Goal: Task Accomplishment & Management: Manage account settings

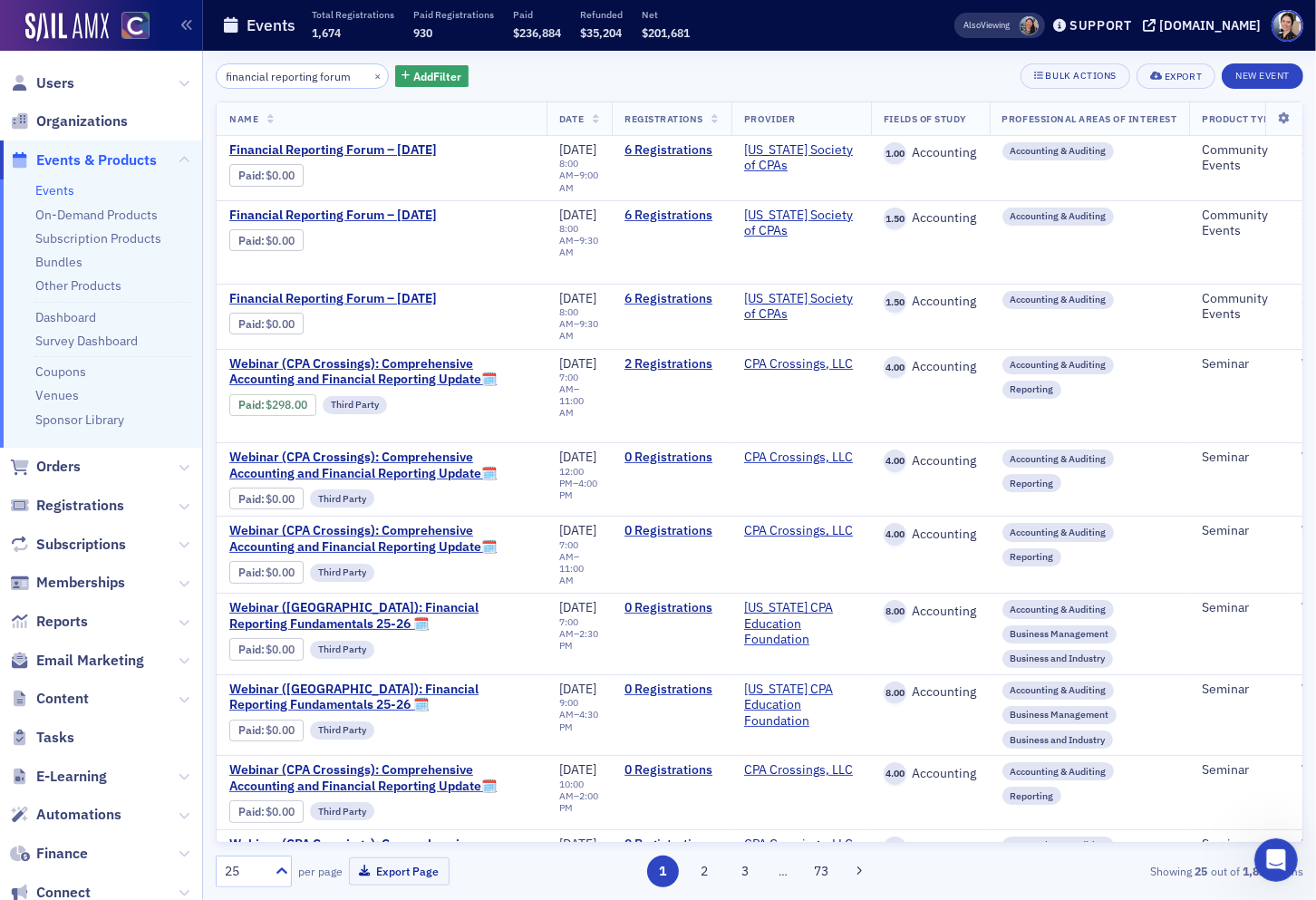
scroll to position [1, 44]
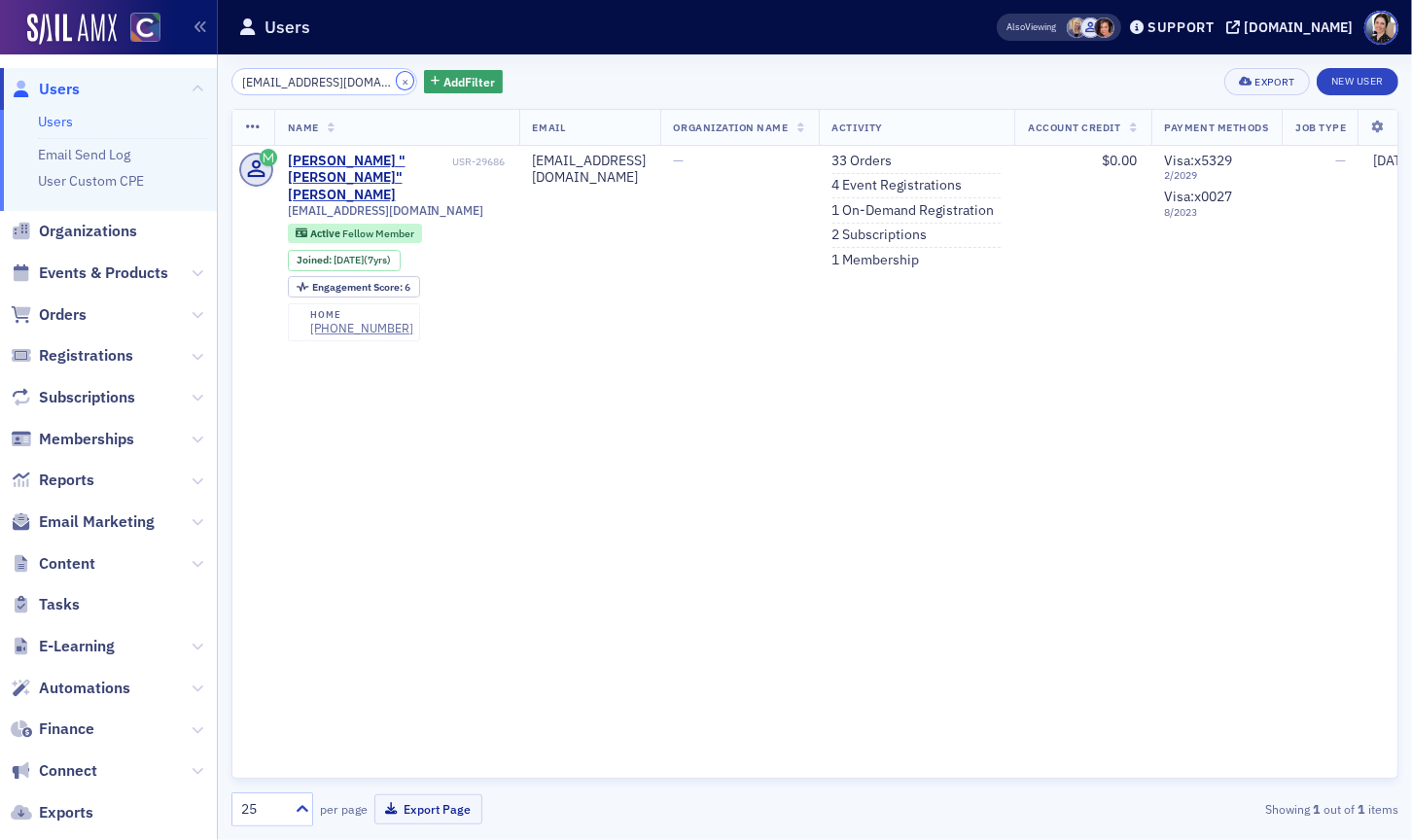
drag, startPoint x: 386, startPoint y: 80, endPoint x: 313, endPoint y: 83, distance: 73.0
click at [397, 81] on button "×" at bounding box center [406, 81] width 18 height 18
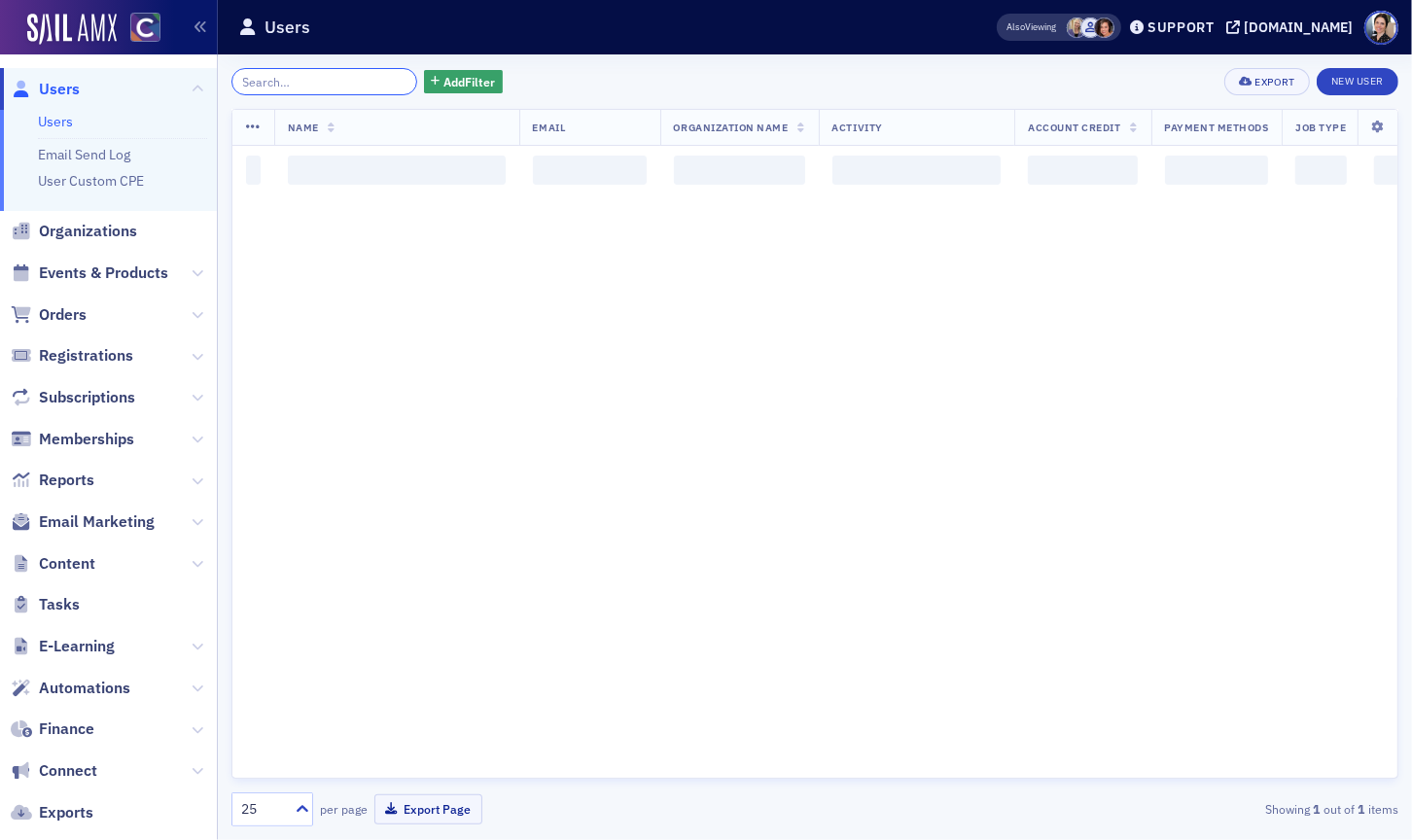
click at [306, 83] on input "search" at bounding box center [324, 81] width 186 height 27
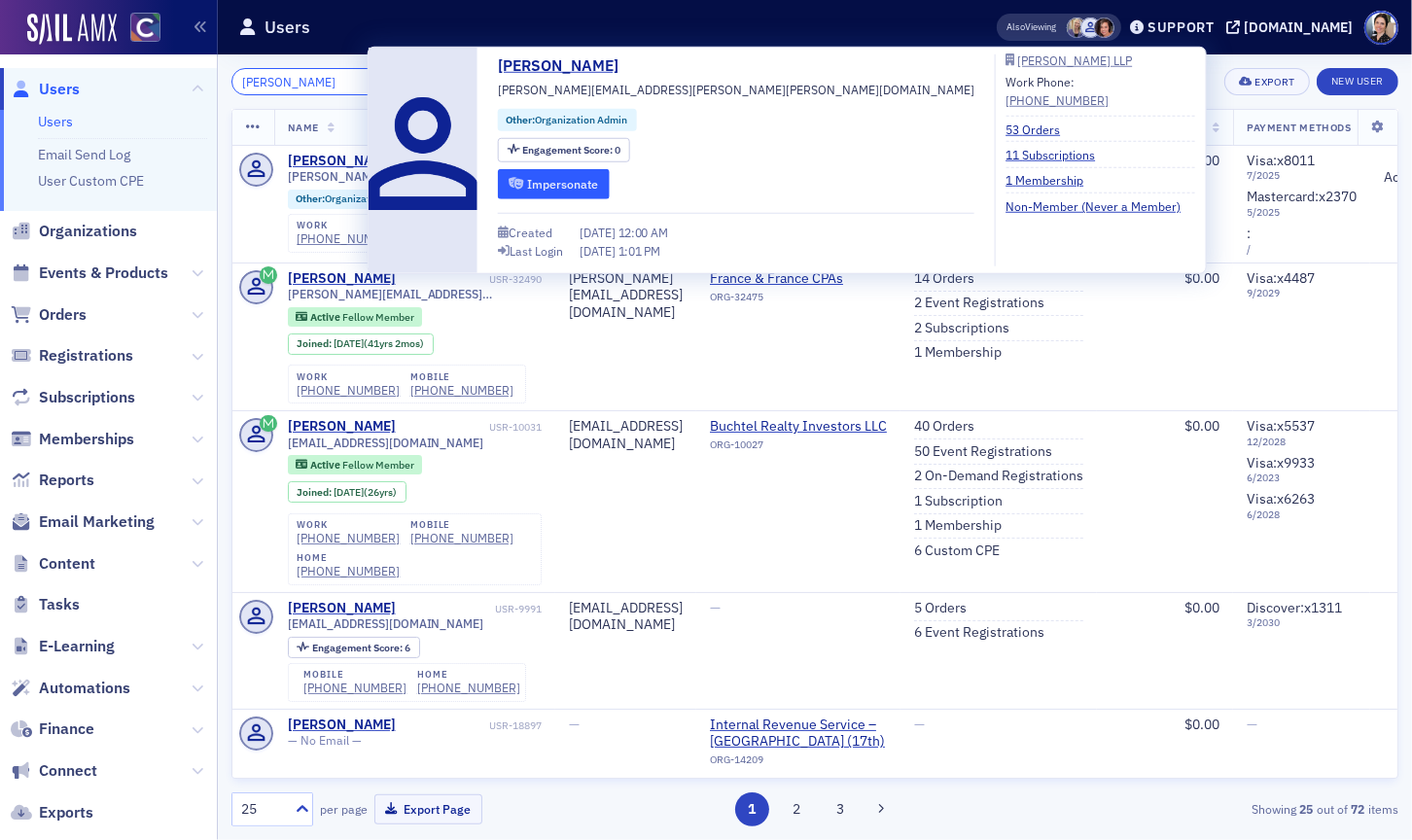
type input "[PERSON_NAME]"
click at [572, 186] on button "Impersonate" at bounding box center [554, 183] width 112 height 30
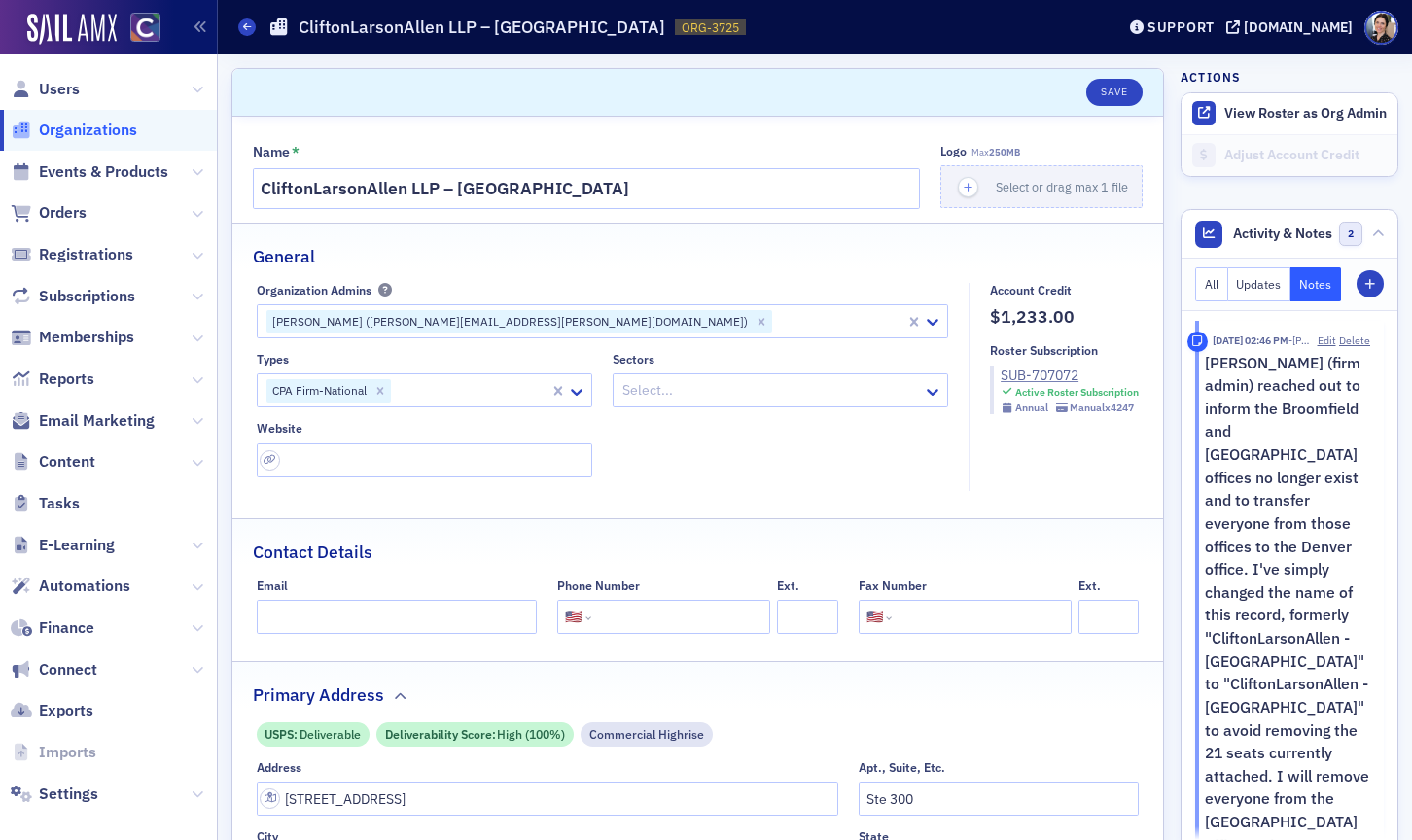
select select "US"
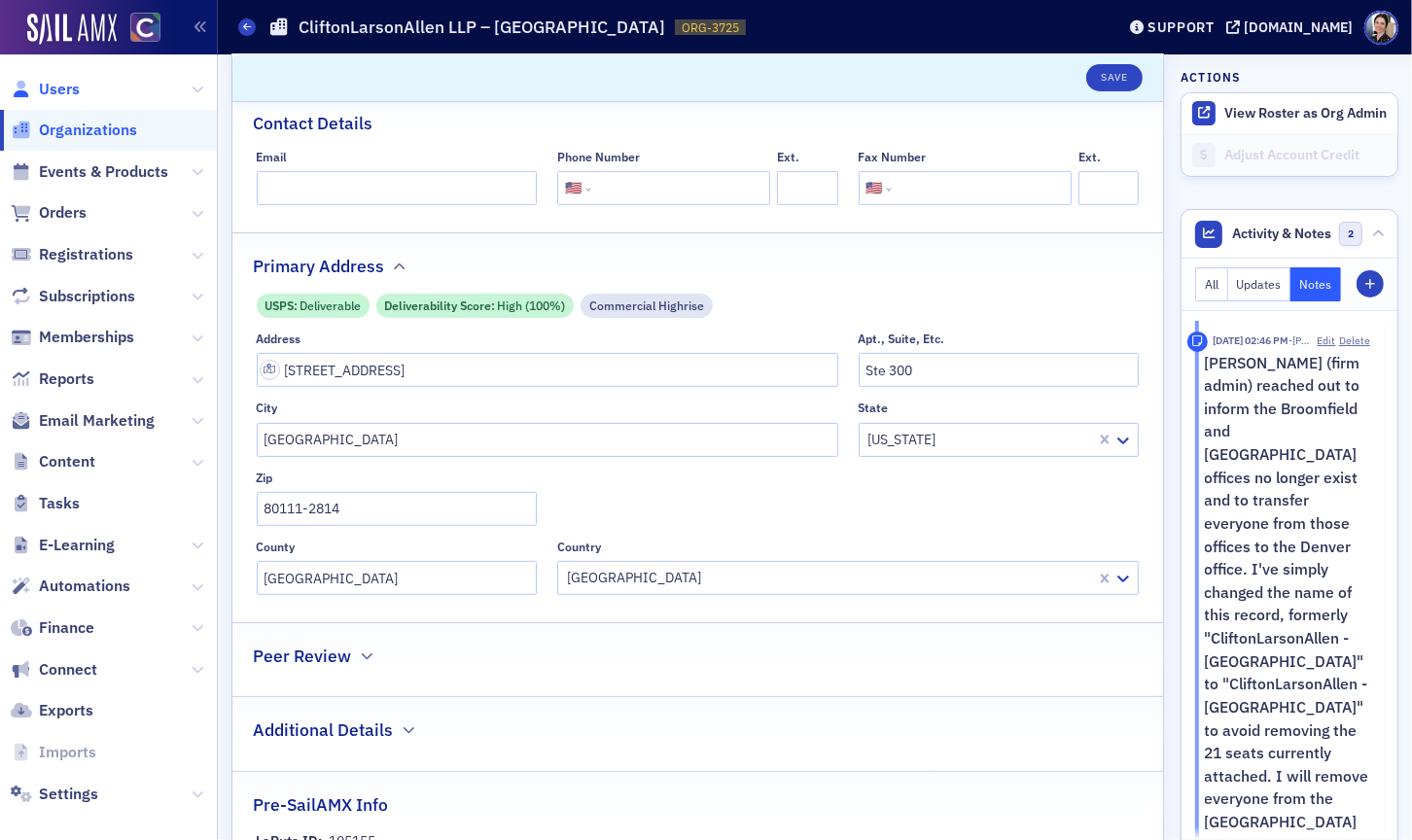
click at [56, 87] on span "Users" at bounding box center [59, 89] width 41 height 21
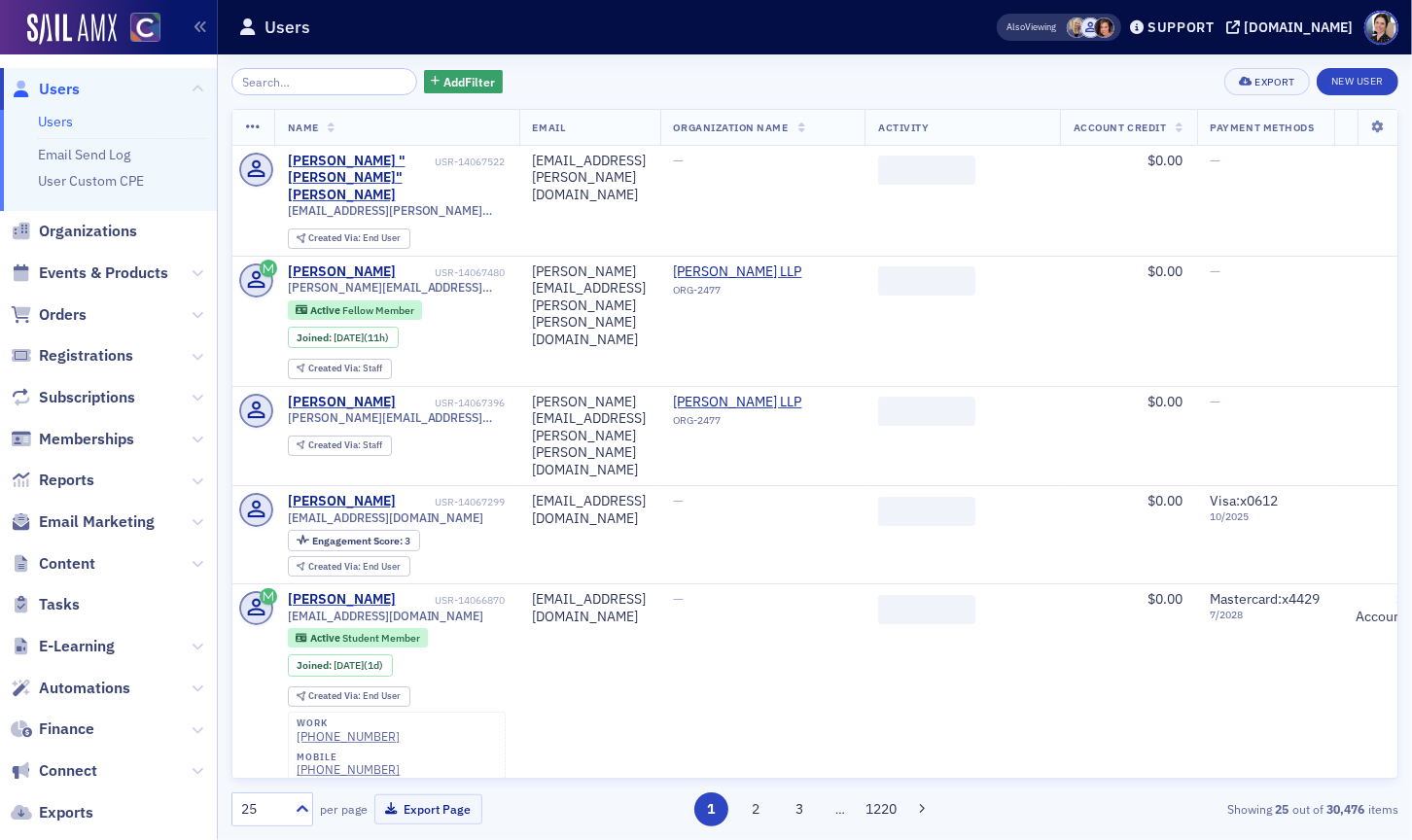
click at [343, 87] on input "search" at bounding box center [324, 81] width 186 height 27
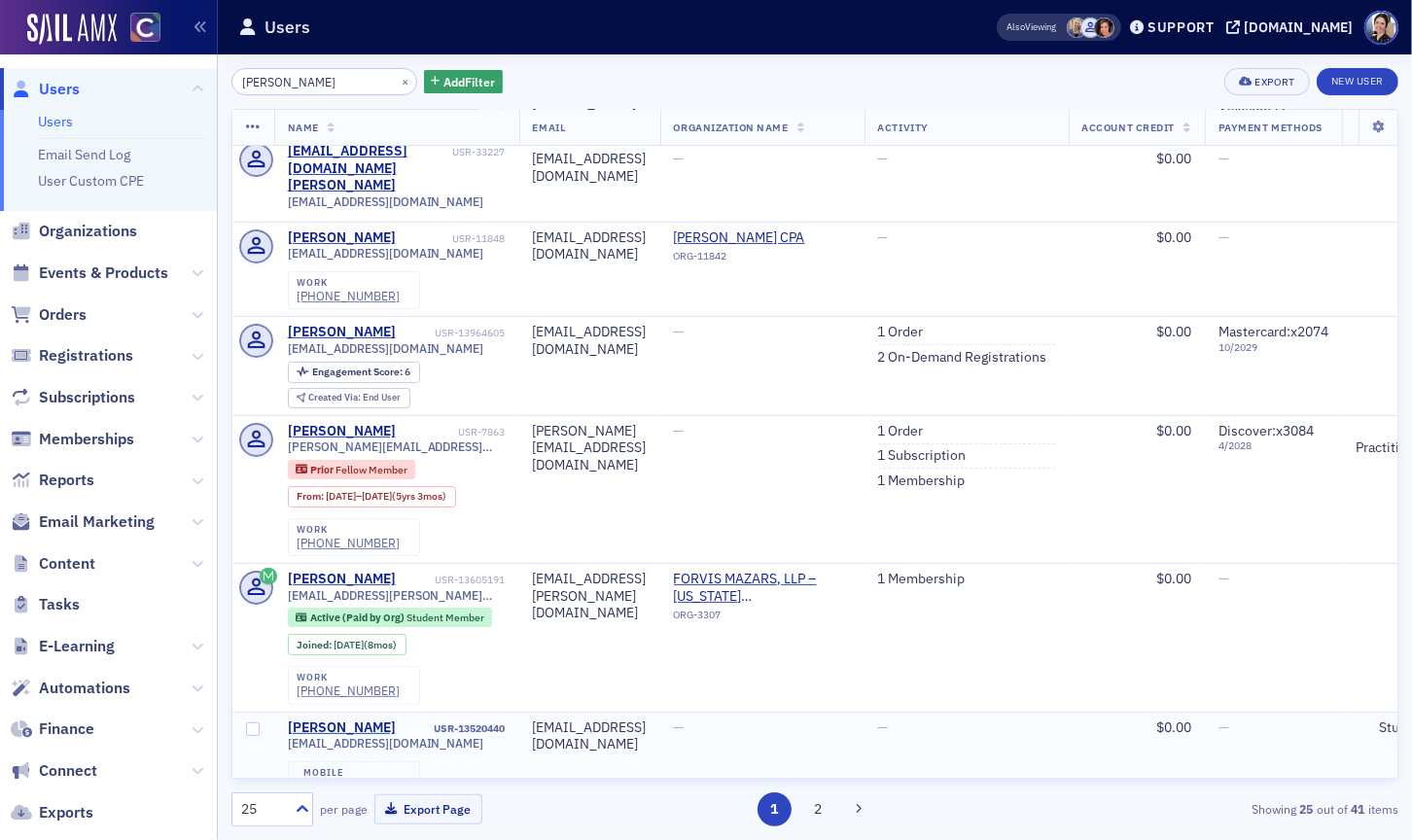
scroll to position [217, 0]
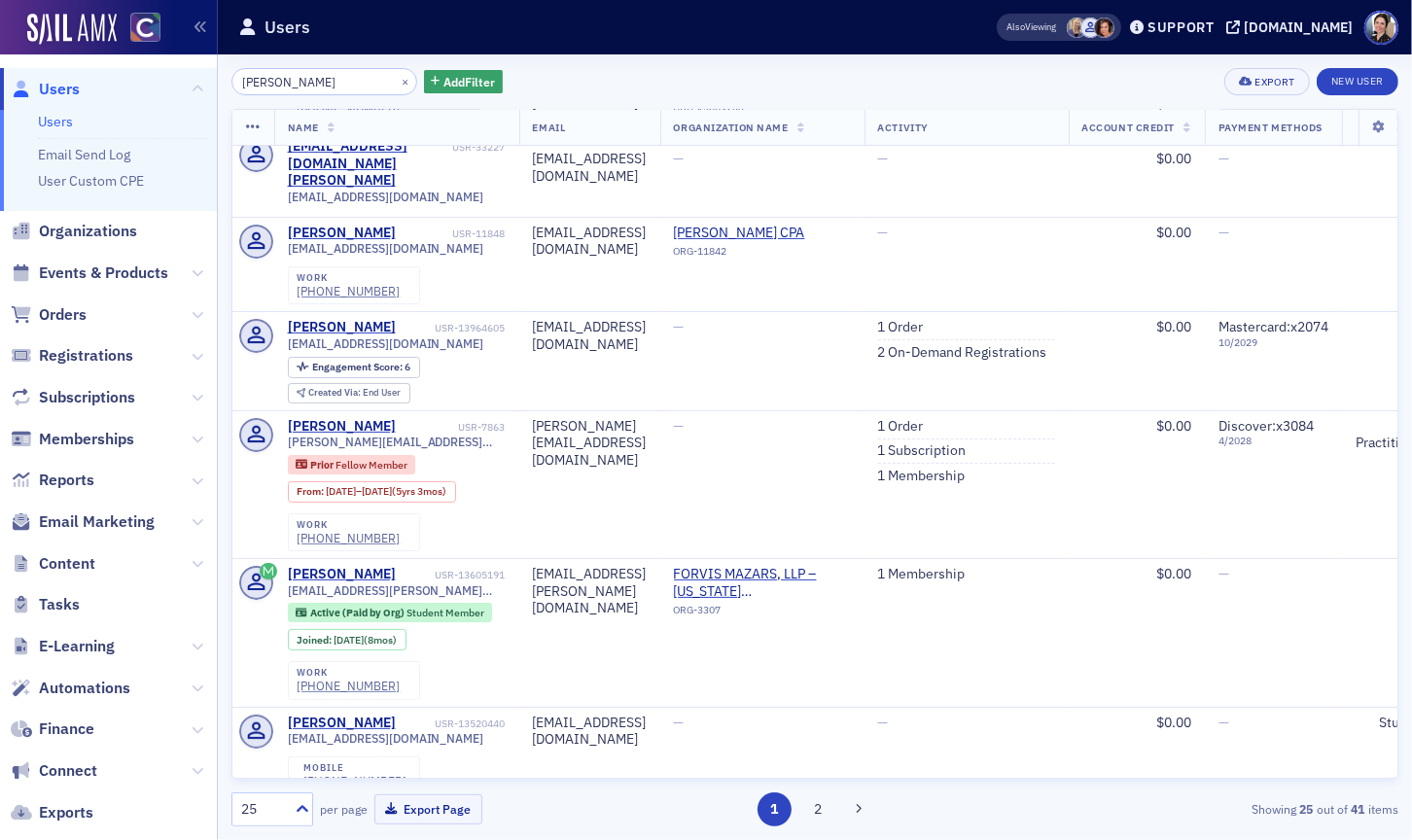
type input "sidney turner"
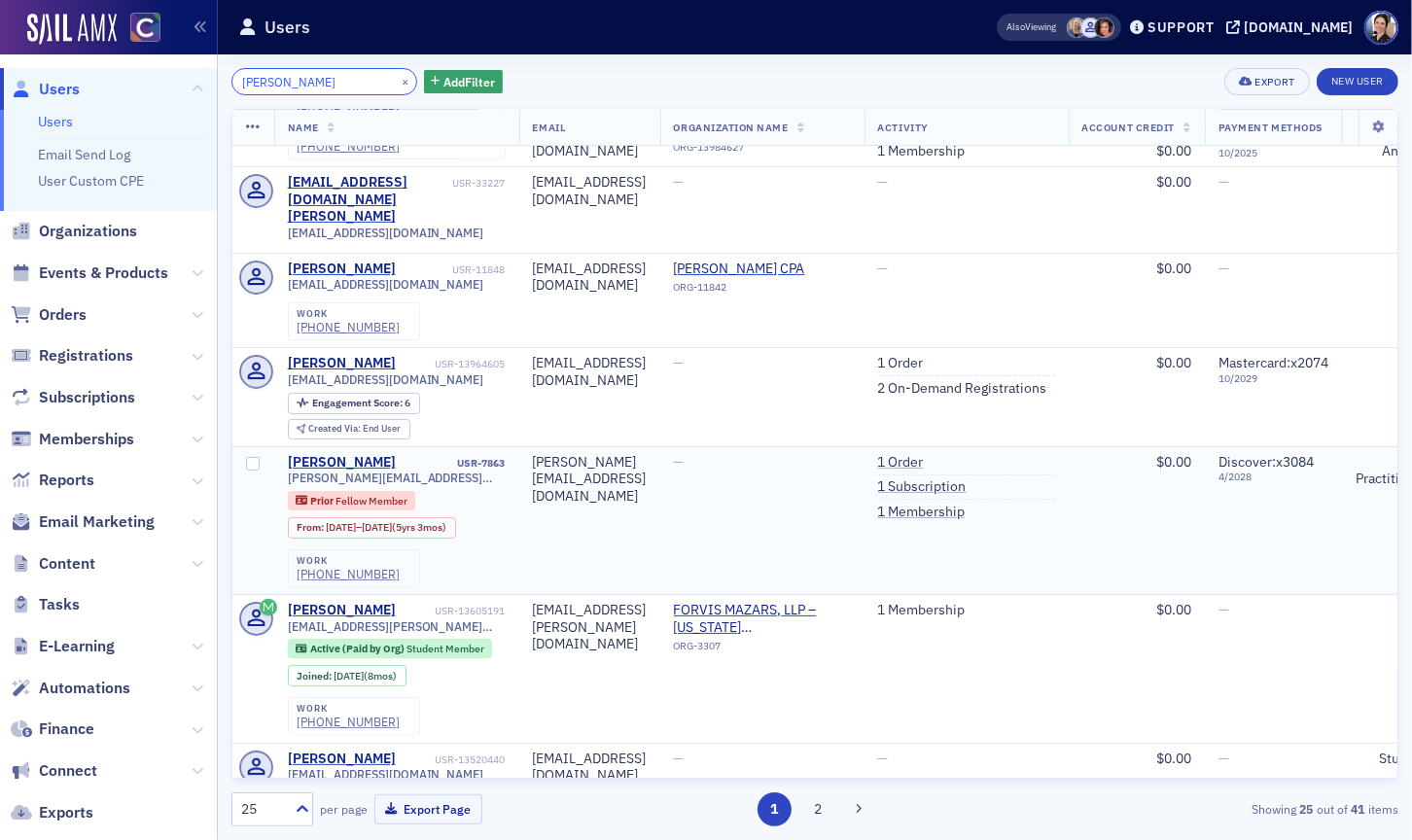
scroll to position [183, 0]
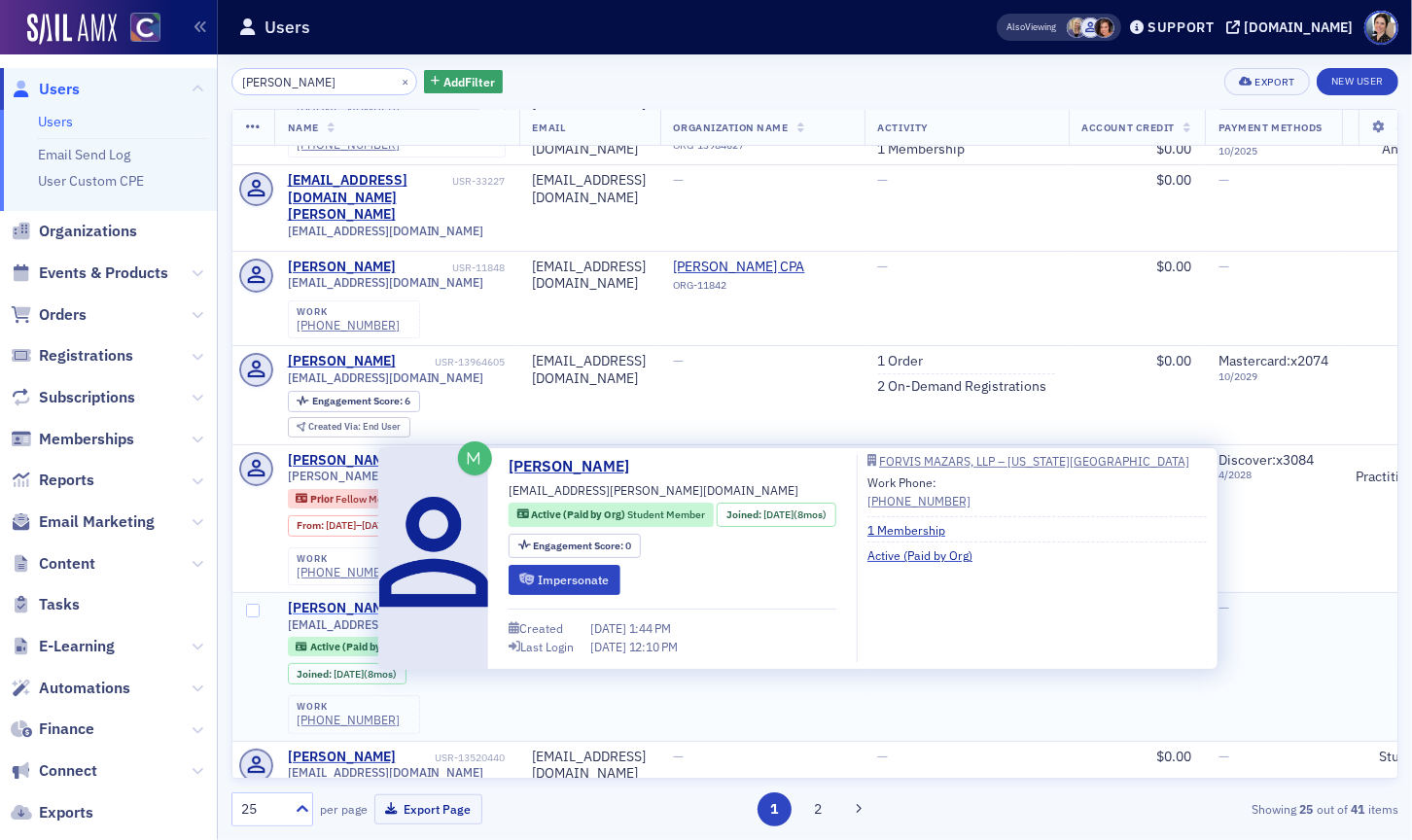
click at [343, 600] on div "Sydney Turner" at bounding box center [342, 609] width 108 height 18
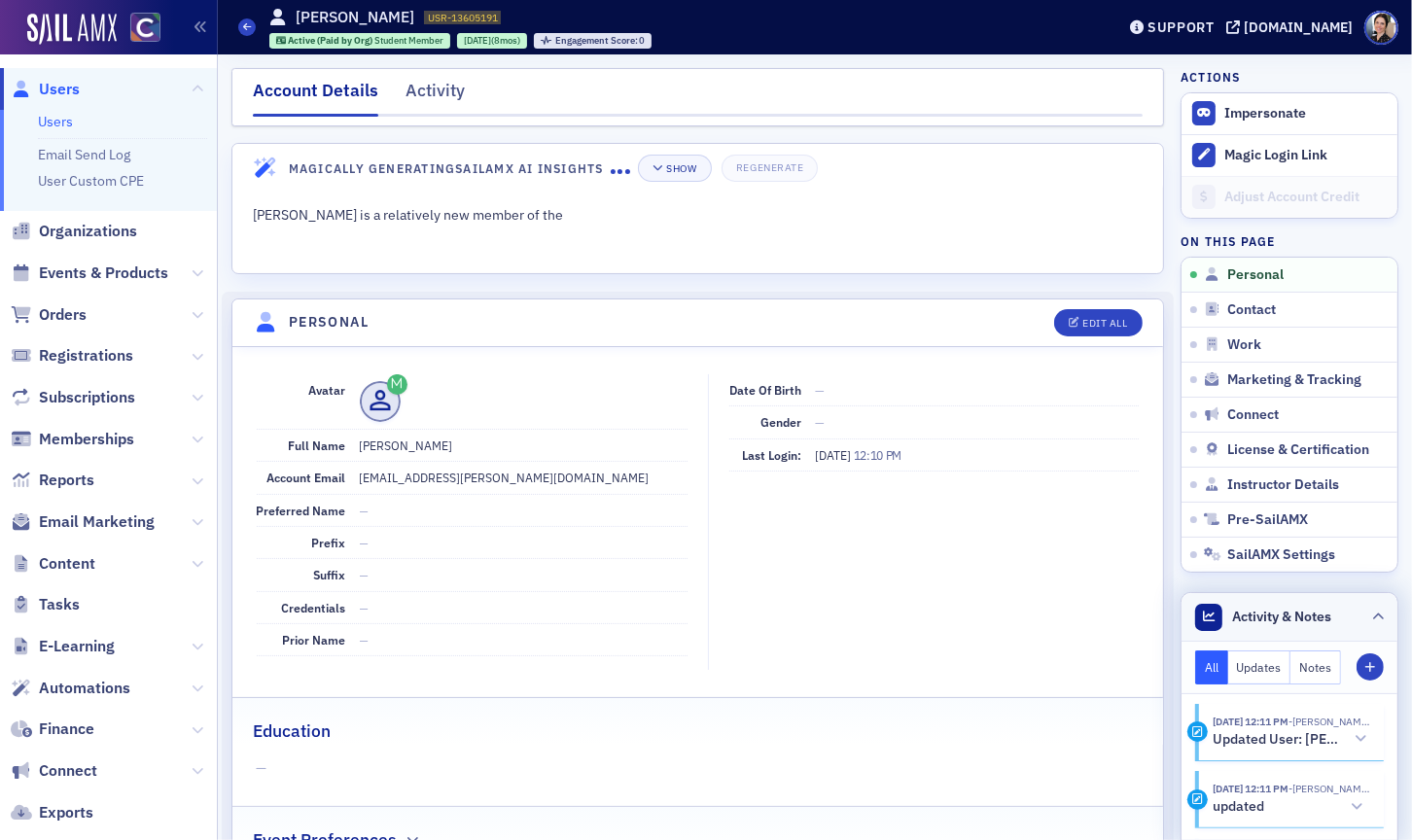
click at [1260, 621] on span "Activity & Notes" at bounding box center [1282, 617] width 99 height 20
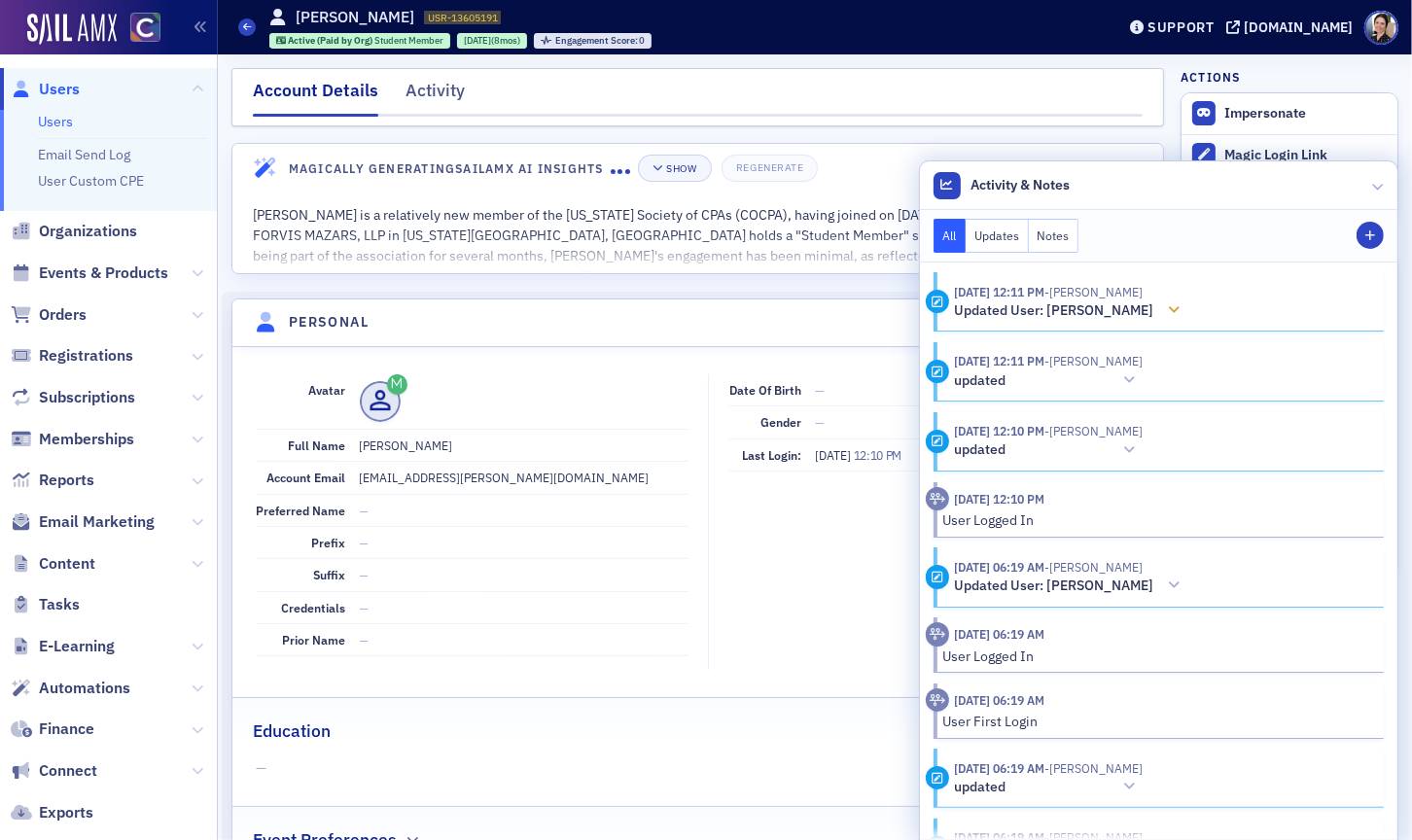
click at [1168, 303] on icon at bounding box center [1174, 310] width 12 height 14
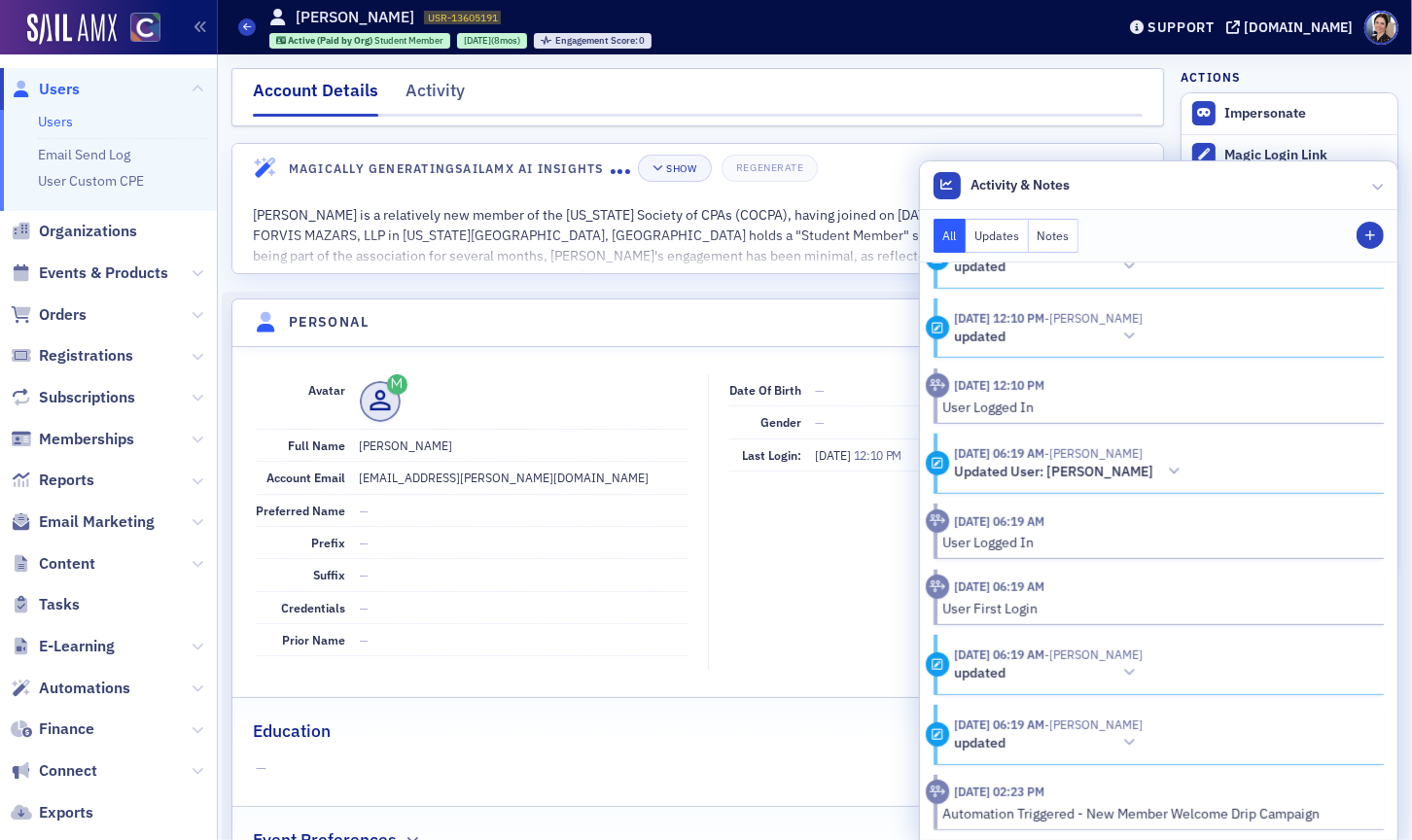
scroll to position [1576, 0]
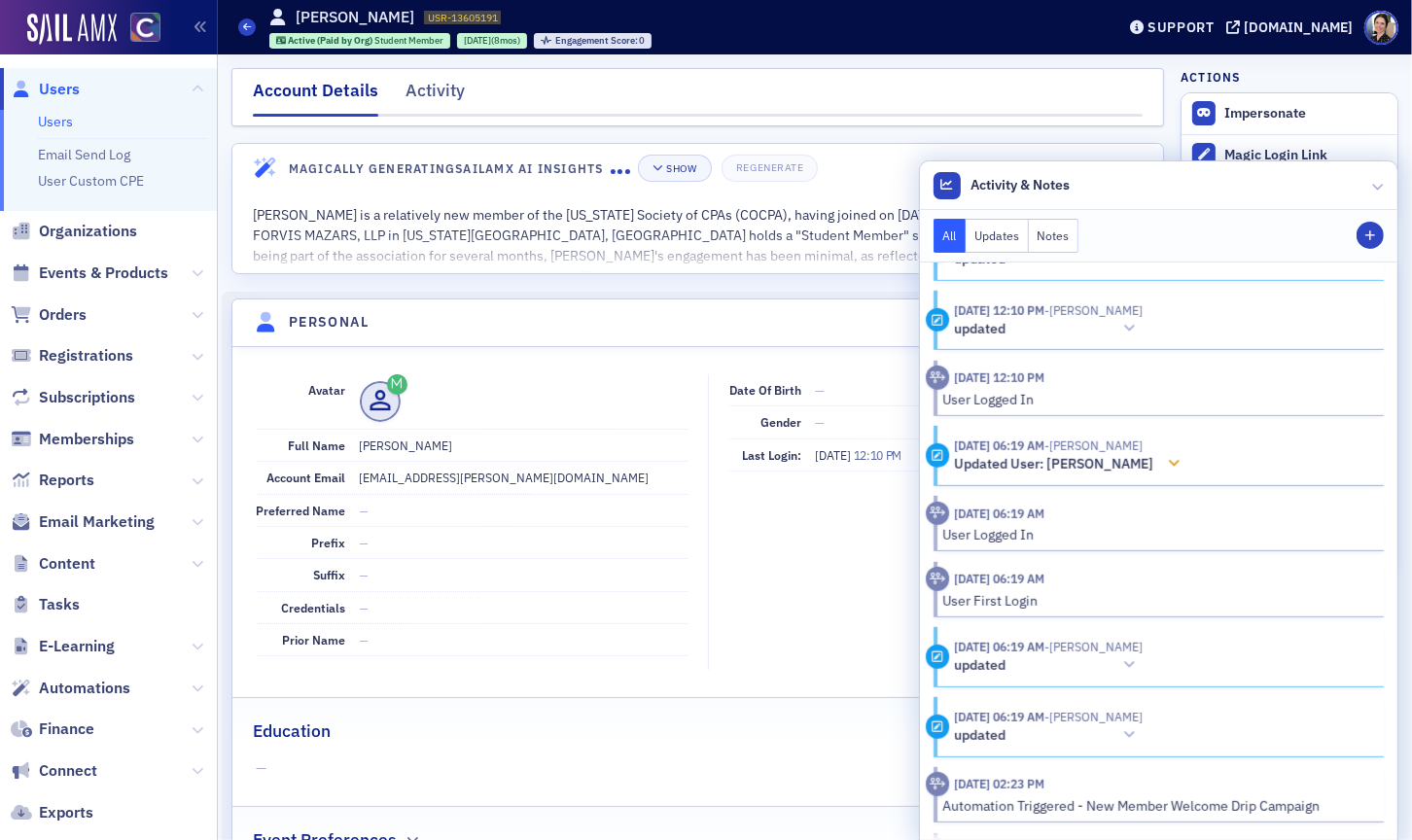
click at [1168, 464] on icon at bounding box center [1174, 464] width 12 height 14
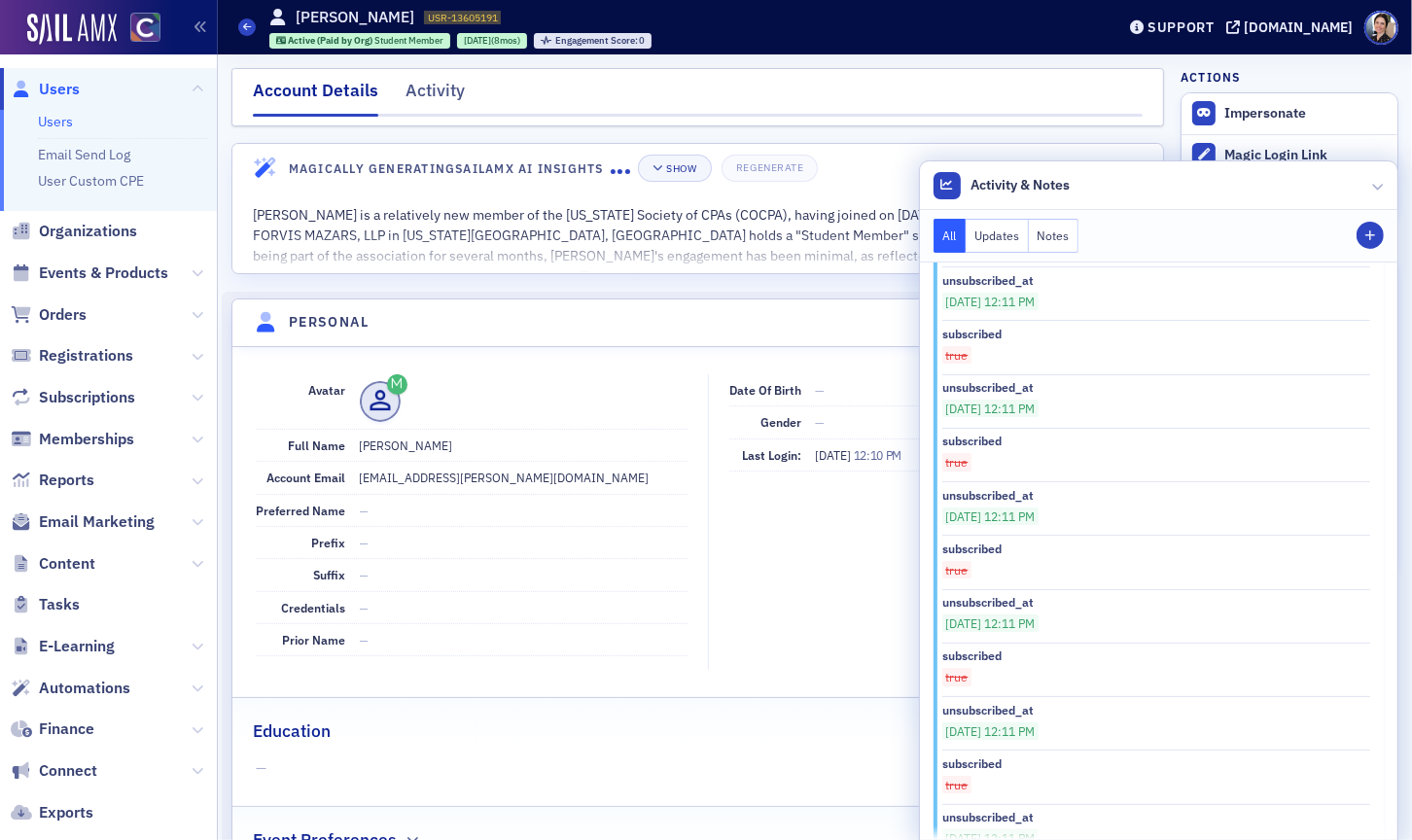
scroll to position [0, 0]
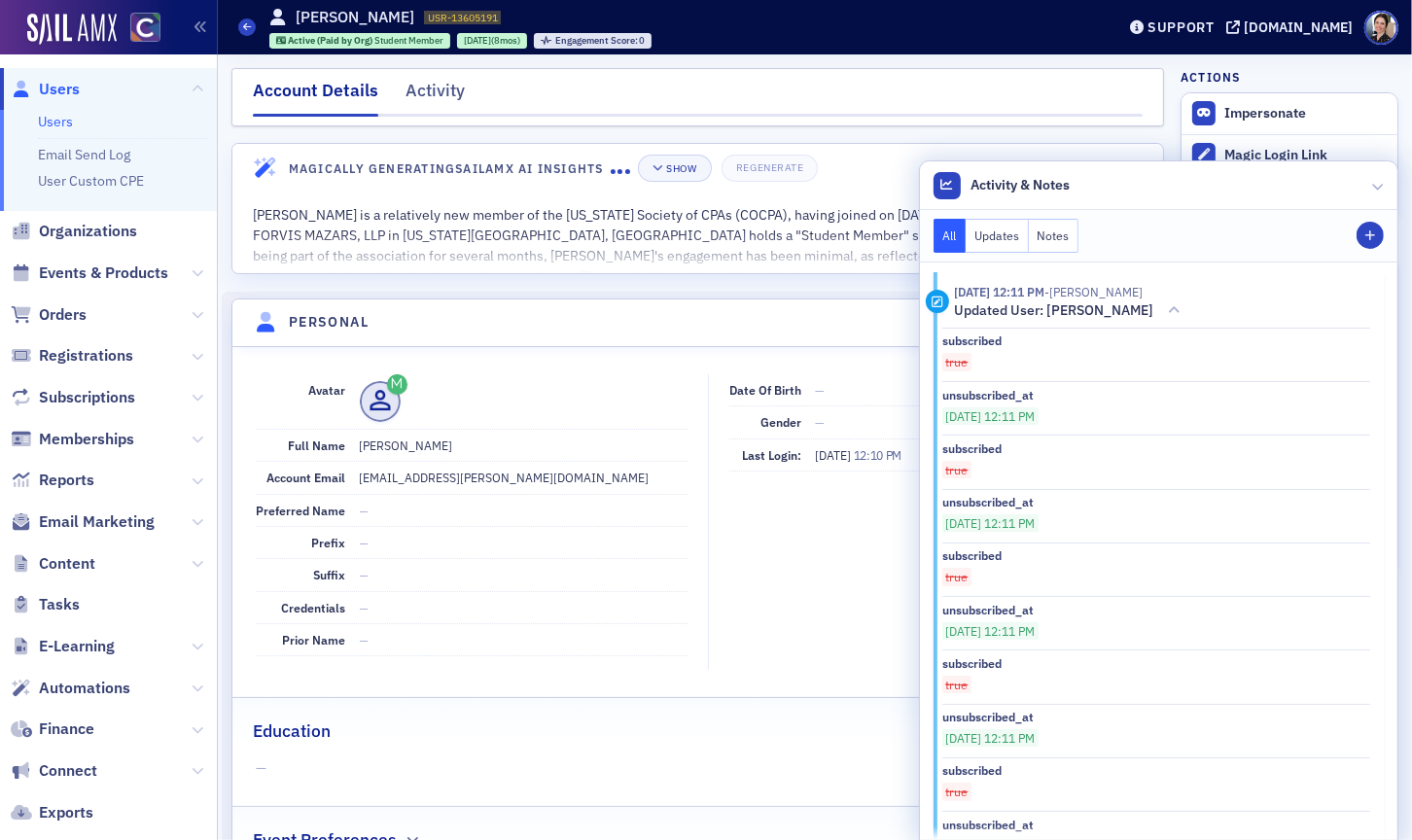
click at [625, 549] on dd "—" at bounding box center [524, 542] width 328 height 31
click at [1380, 190] on icon at bounding box center [1378, 186] width 12 height 12
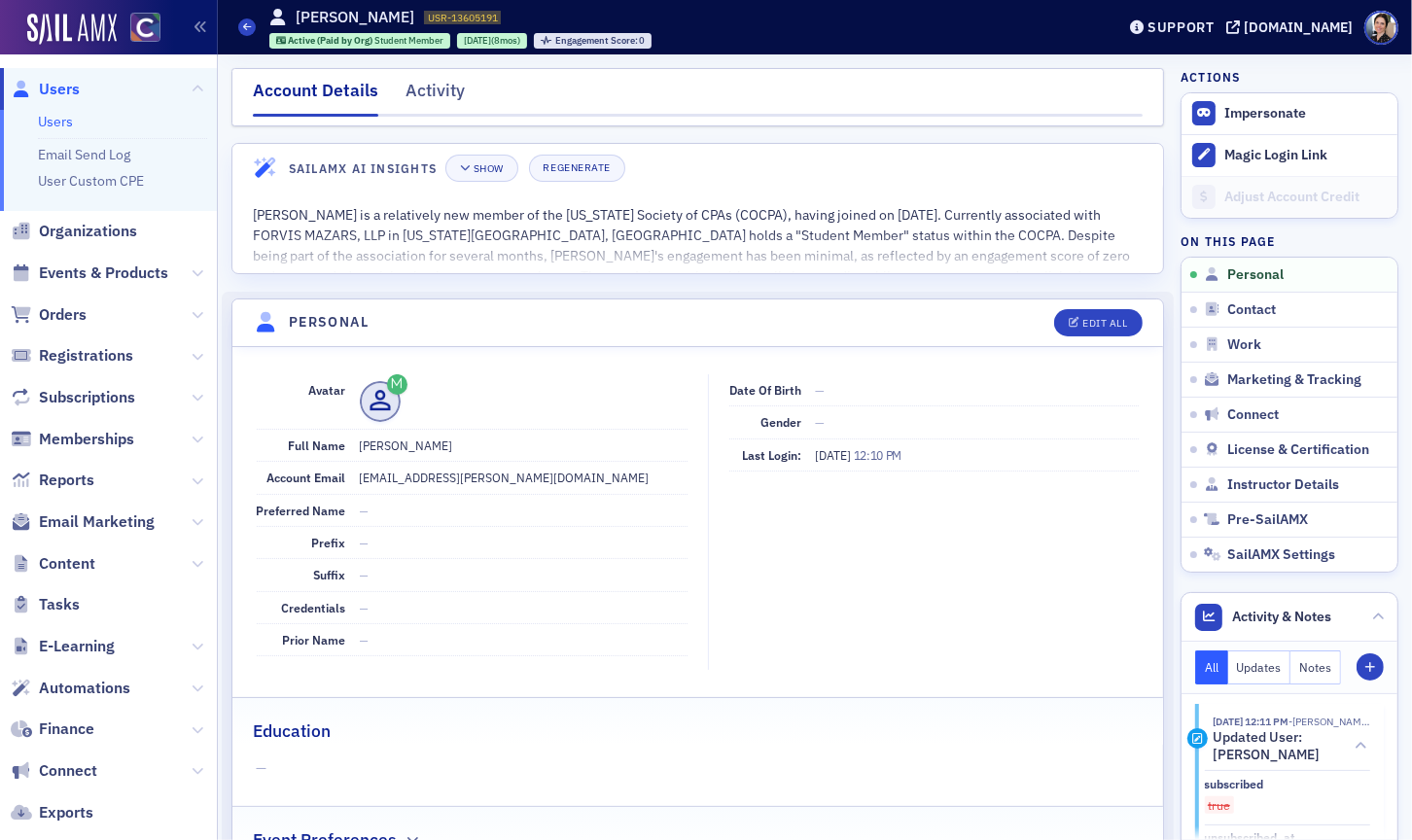
drag, startPoint x: 72, startPoint y: 89, endPoint x: 90, endPoint y: 79, distance: 20.9
click at [72, 89] on span "Users" at bounding box center [59, 89] width 41 height 21
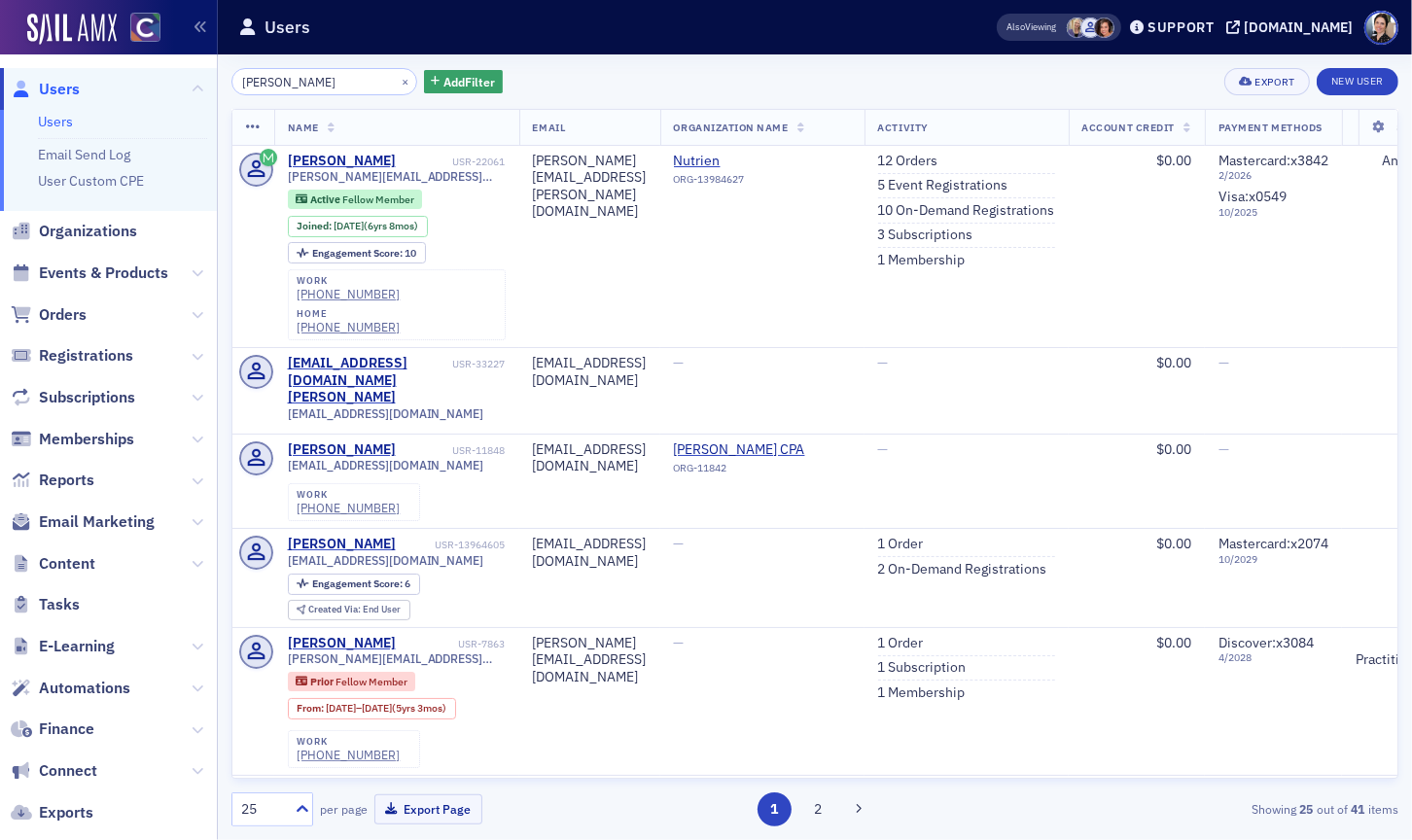
drag, startPoint x: 362, startPoint y: 81, endPoint x: 215, endPoint y: 72, distance: 147.1
click at [203, 73] on div "Users Users Email Send Log User Custom CPE Organizations Events & Products Orde…" at bounding box center [706, 420] width 1412 height 840
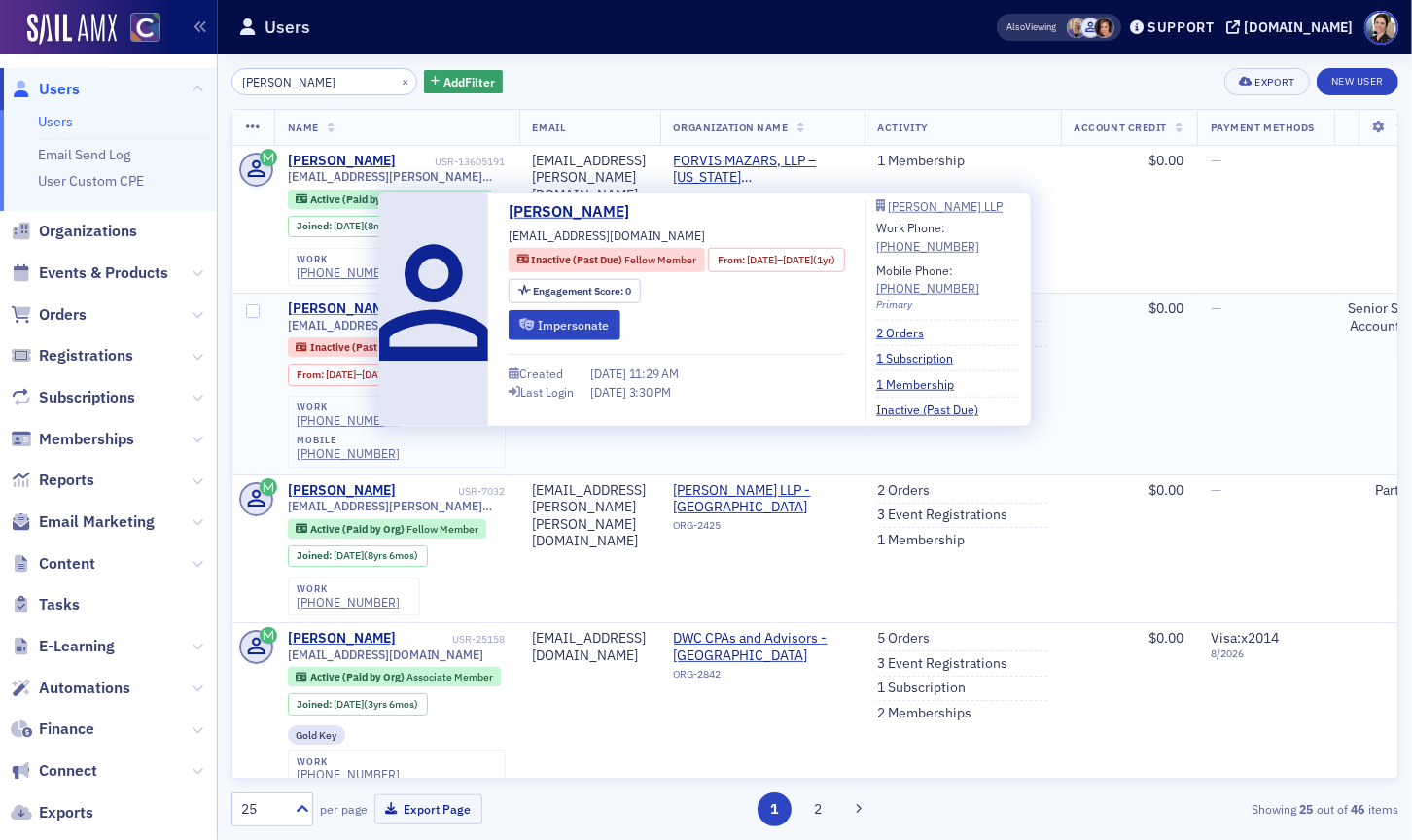
type input "Sydney Turner"
click at [328, 308] on div "Sydney Turner" at bounding box center [342, 310] width 108 height 18
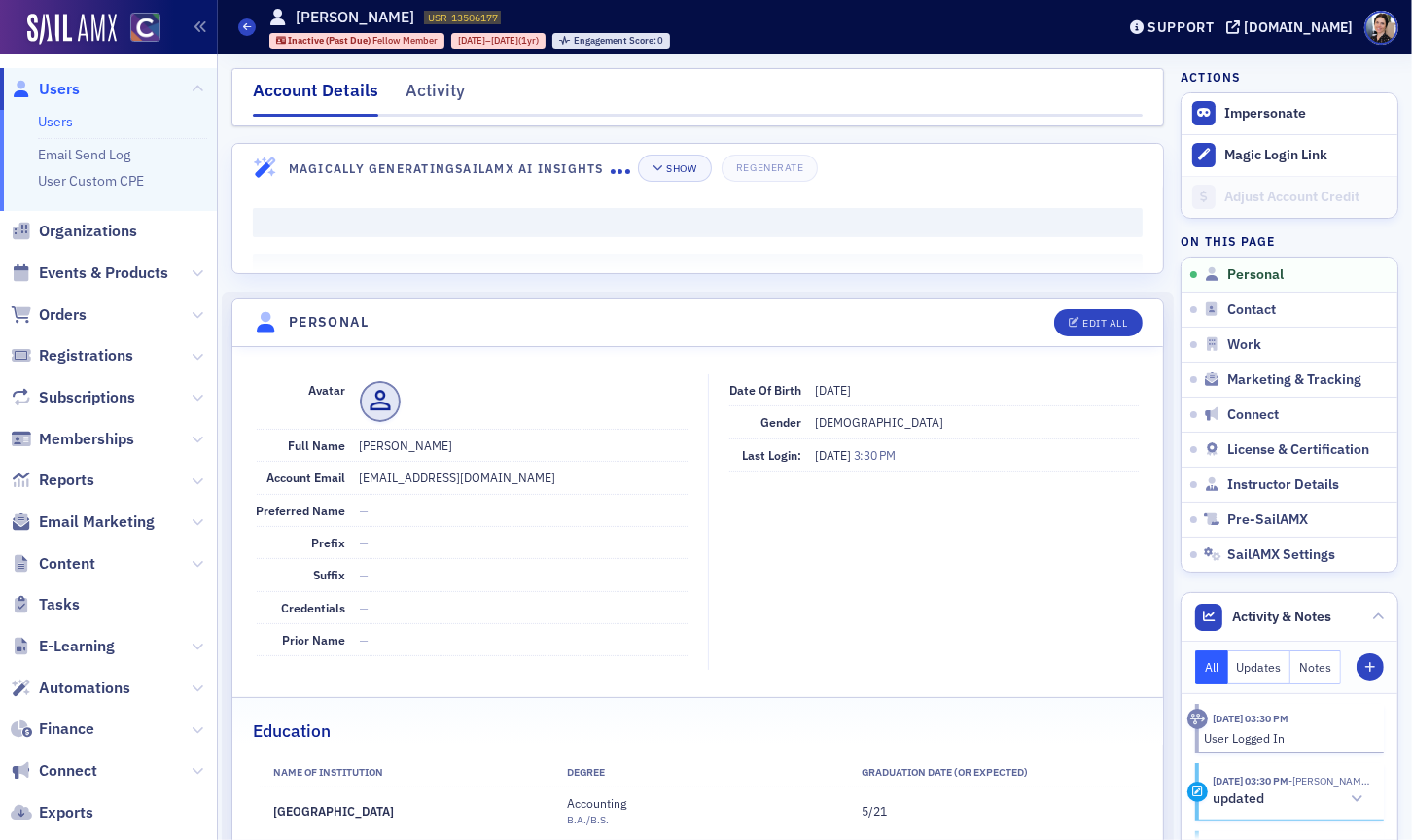
drag, startPoint x: 1256, startPoint y: 449, endPoint x: 921, endPoint y: 415, distance: 336.3
click at [1256, 449] on span "License & Certification" at bounding box center [1298, 451] width 142 height 18
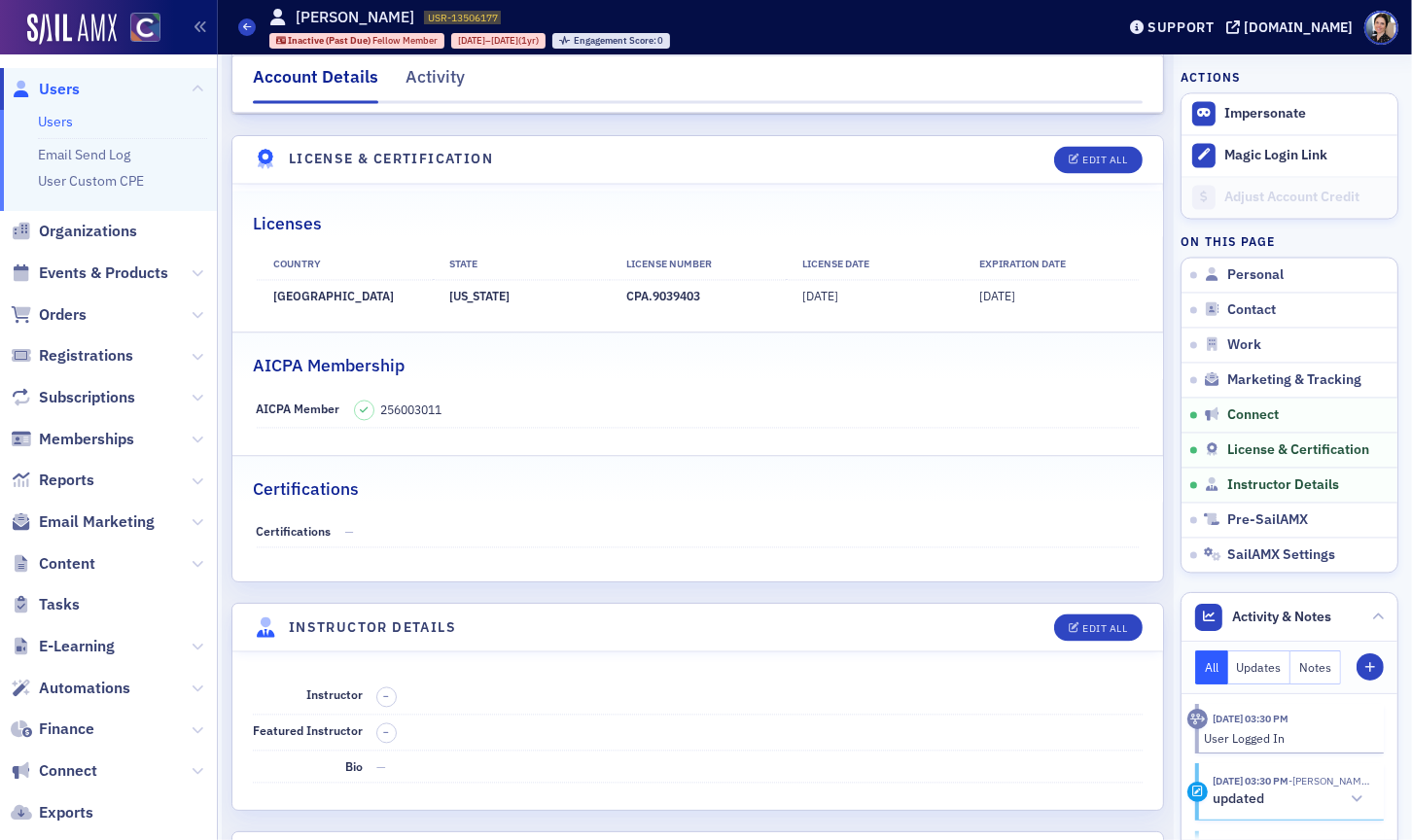
scroll to position [3284, 0]
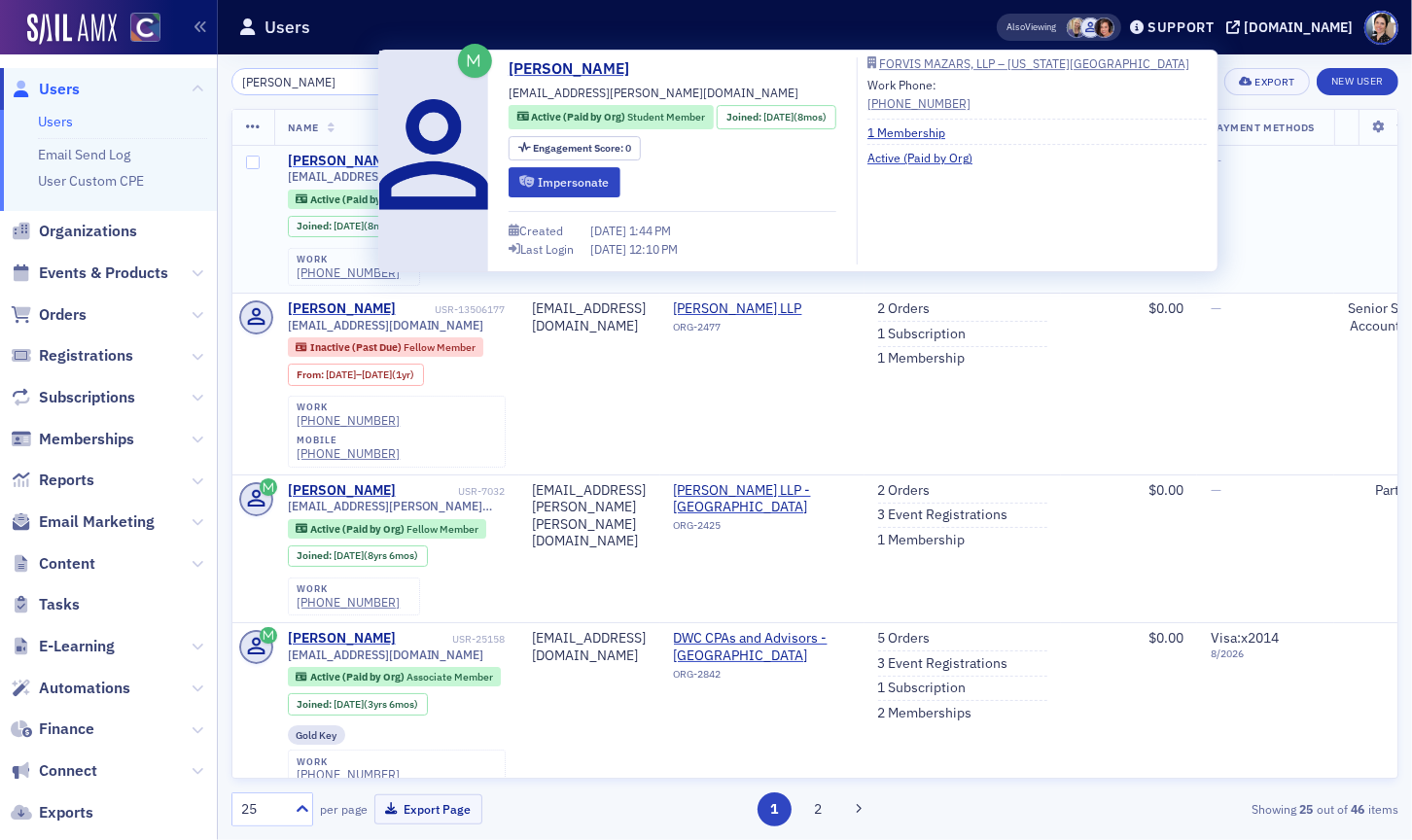
click at [336, 160] on div "Sydney Turner" at bounding box center [342, 162] width 108 height 18
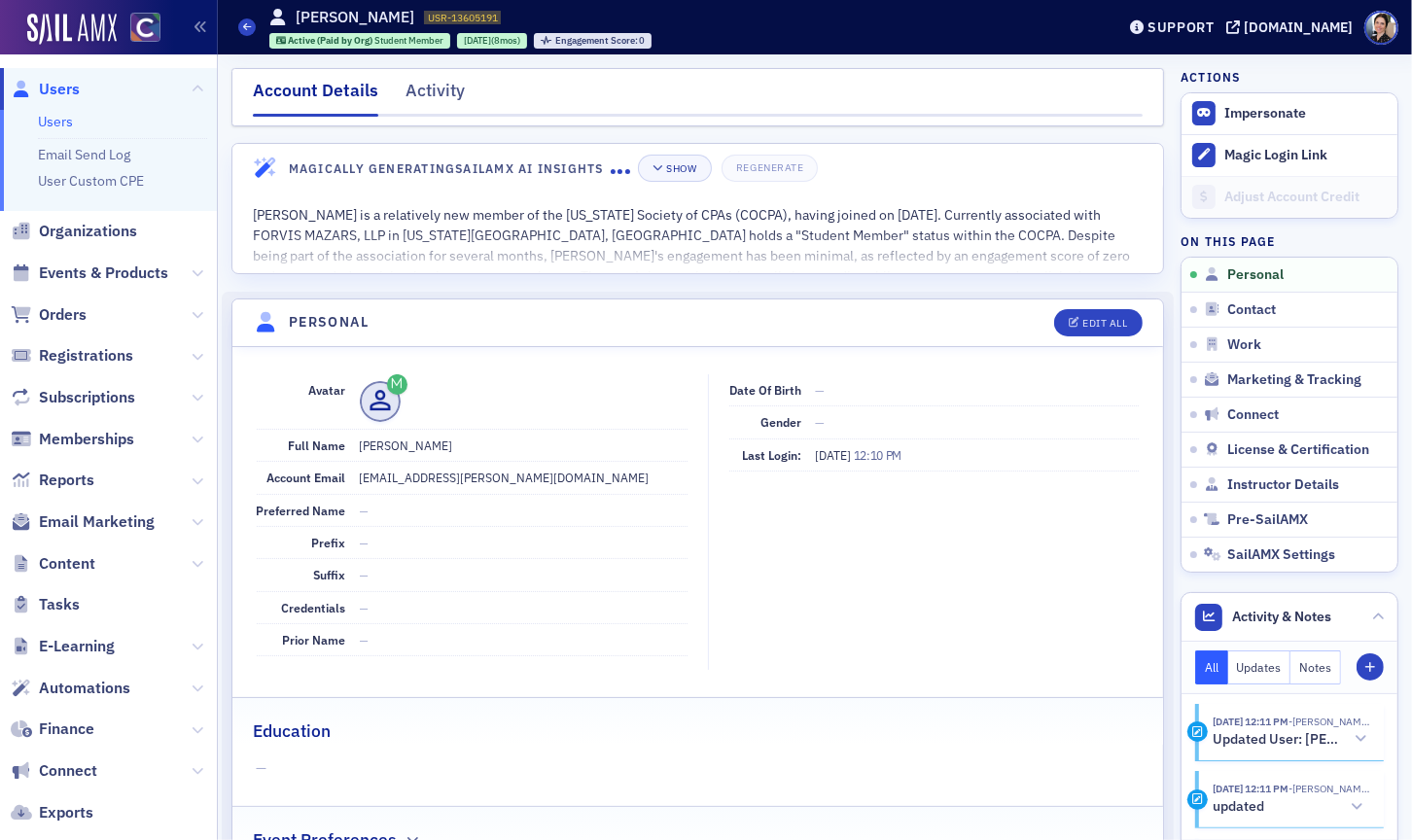
drag, startPoint x: 1275, startPoint y: 449, endPoint x: 940, endPoint y: 408, distance: 337.0
click at [1275, 449] on span "License & Certification" at bounding box center [1298, 451] width 142 height 18
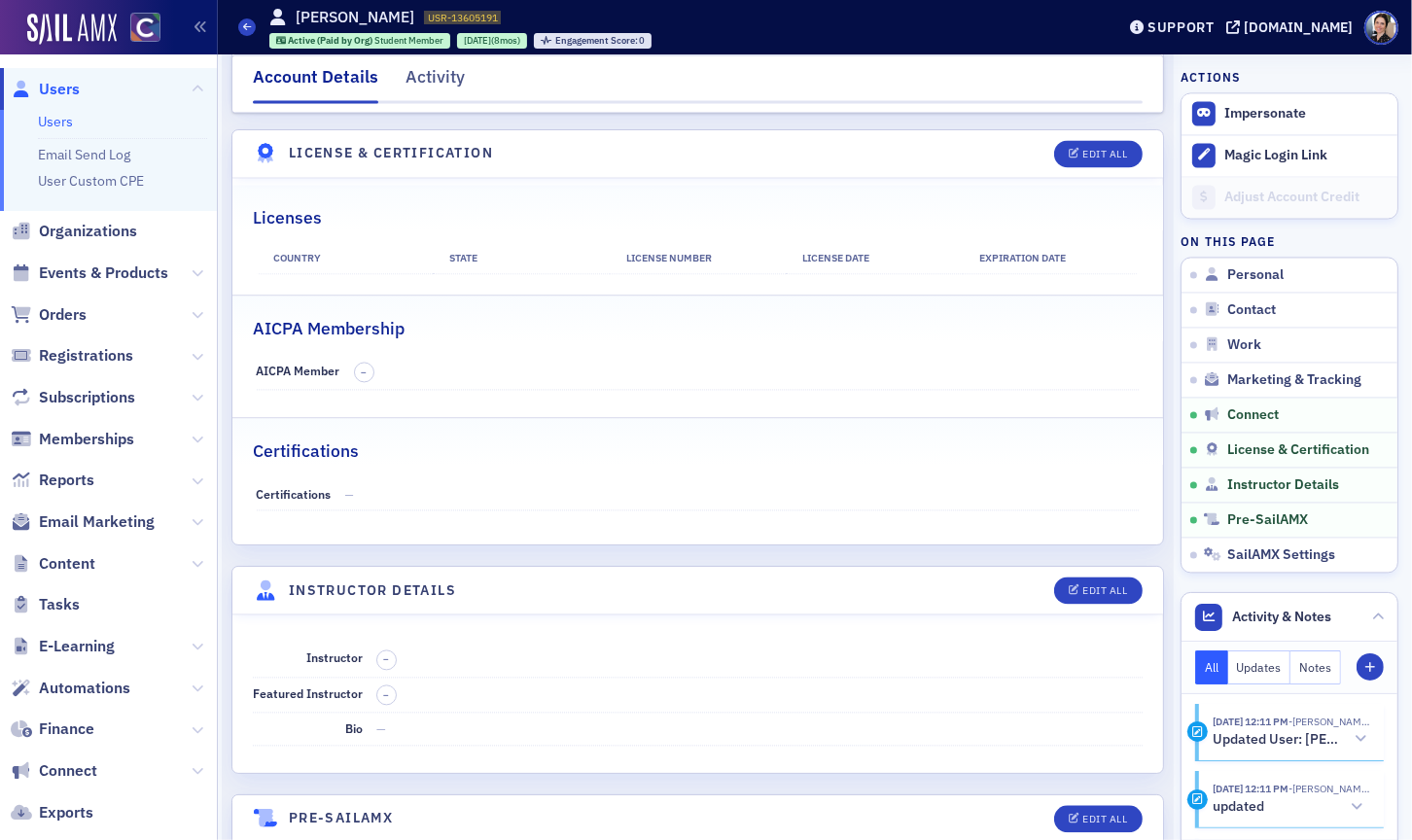
scroll to position [3428, 0]
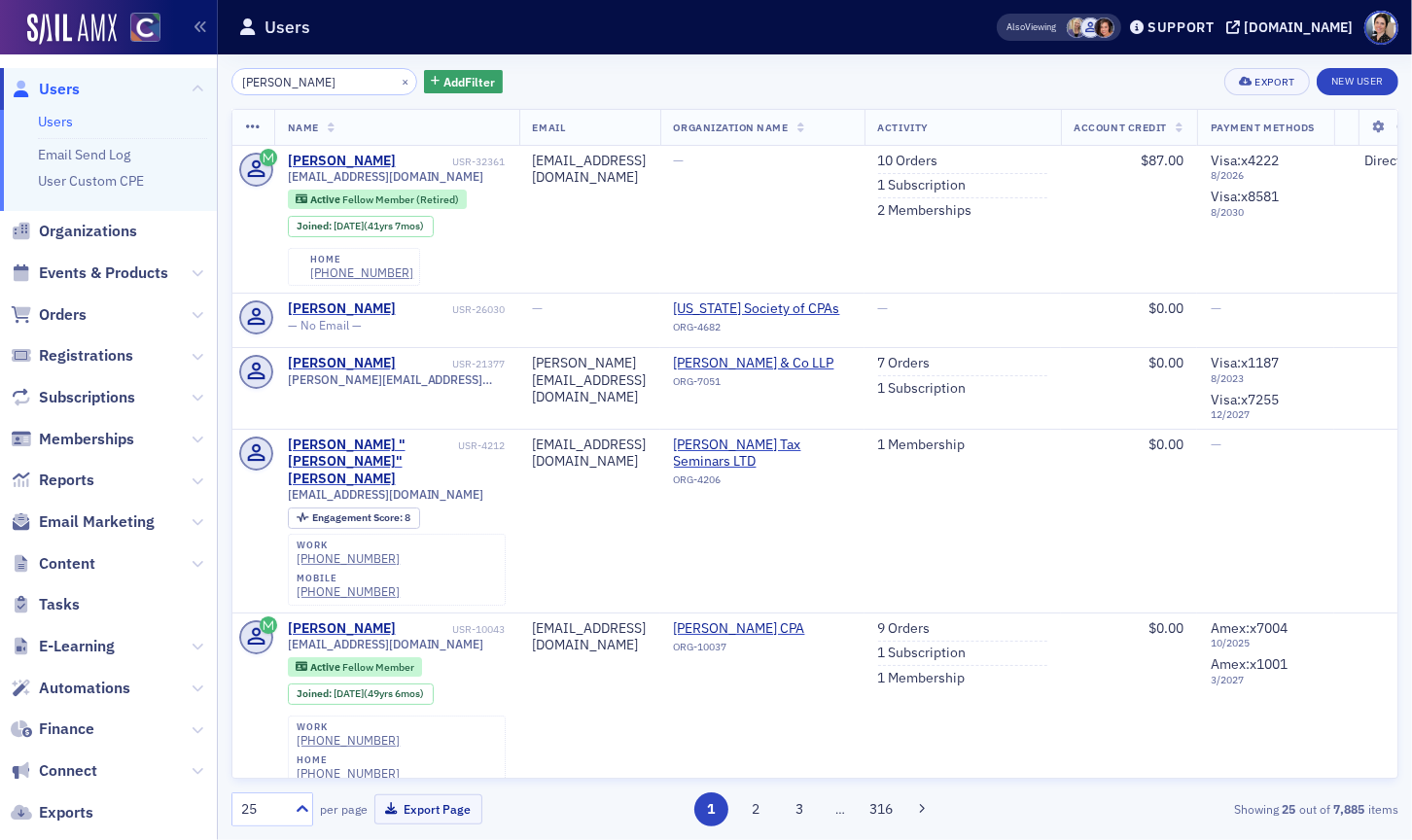
drag, startPoint x: 63, startPoint y: 84, endPoint x: 277, endPoint y: 93, distance: 214.2
click at [66, 84] on span "Users" at bounding box center [59, 89] width 41 height 21
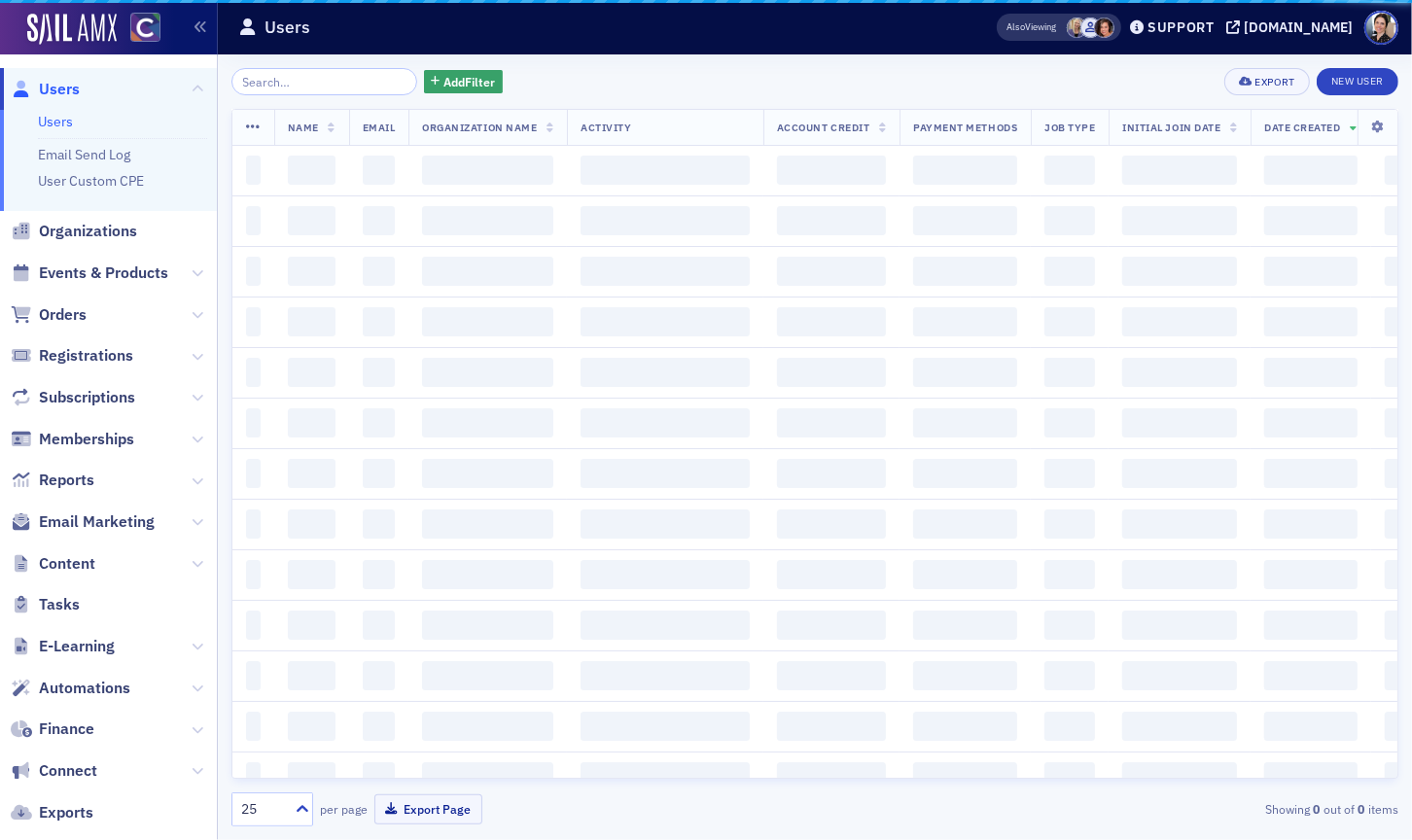
click at [392, 82] on input "search" at bounding box center [324, 81] width 186 height 27
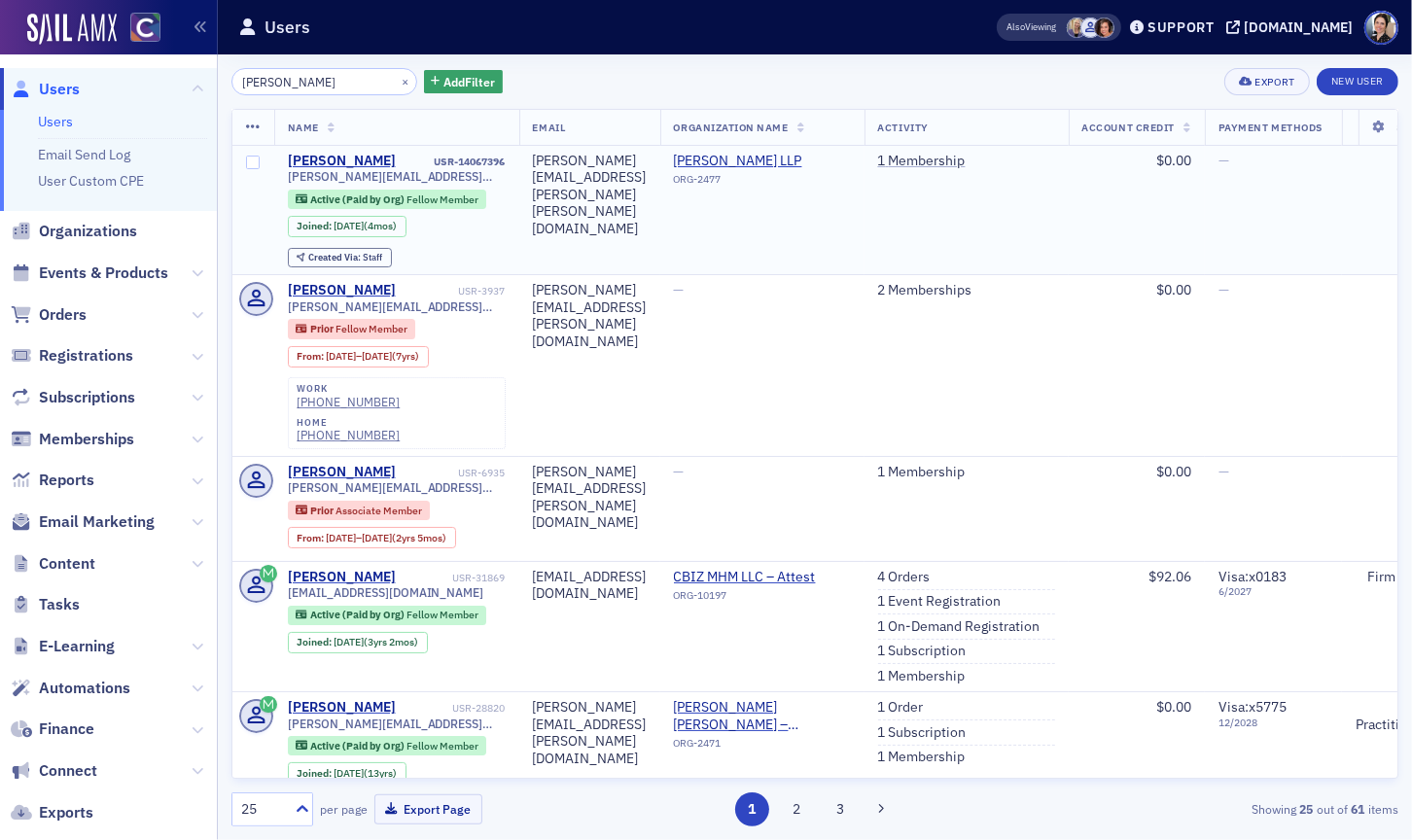
type input "[PERSON_NAME]"
drag, startPoint x: 428, startPoint y: 161, endPoint x: 500, endPoint y: 162, distance: 72.0
click at [505, 162] on td "Brandon Donahue USR-14067396 brandon.donahue@crowe.com Active (Paid by Org) Fel…" at bounding box center [396, 210] width 245 height 129
copy div "USR-14067396"
drag, startPoint x: 389, startPoint y: 81, endPoint x: 354, endPoint y: 81, distance: 35.0
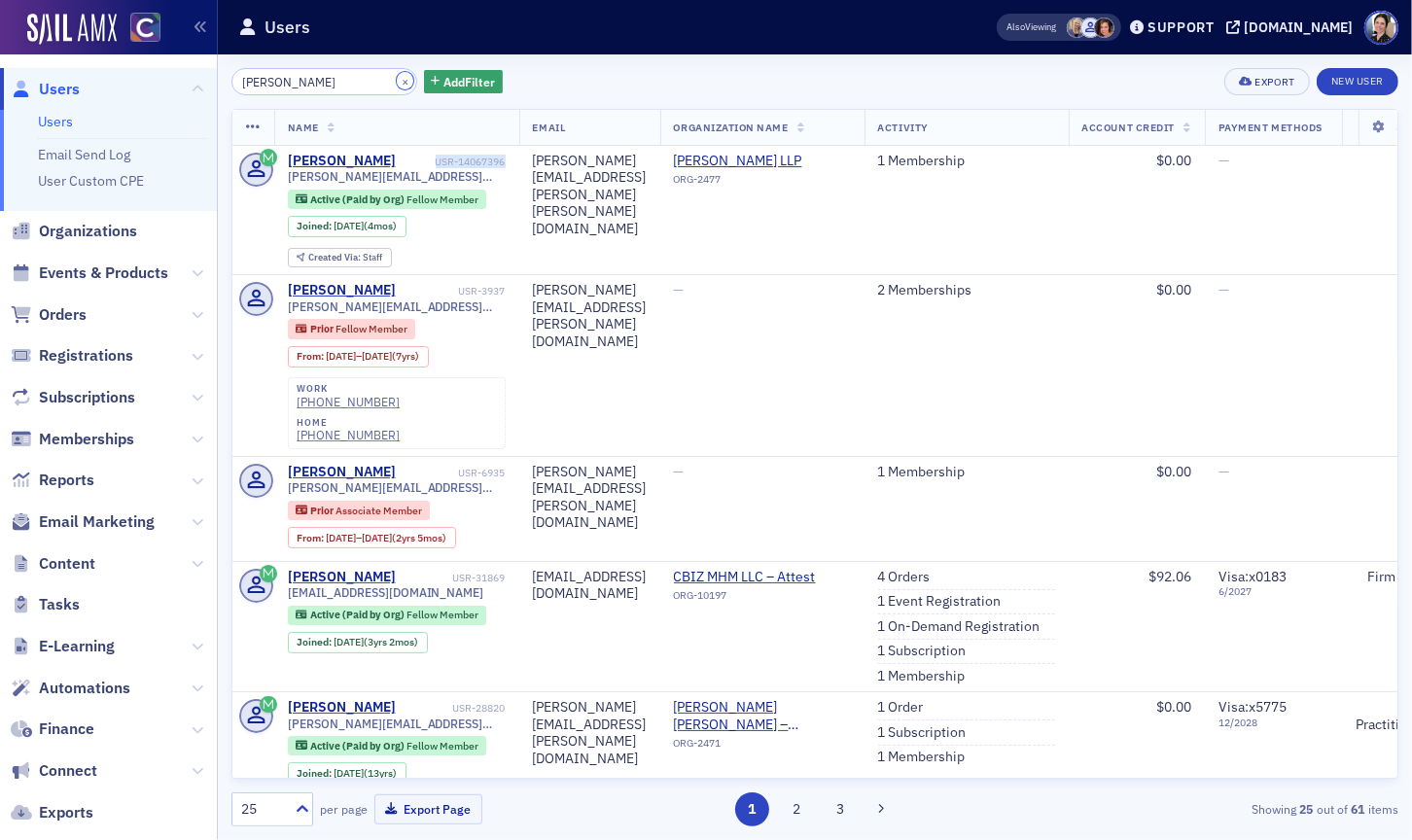
click at [397, 81] on button "×" at bounding box center [406, 81] width 18 height 18
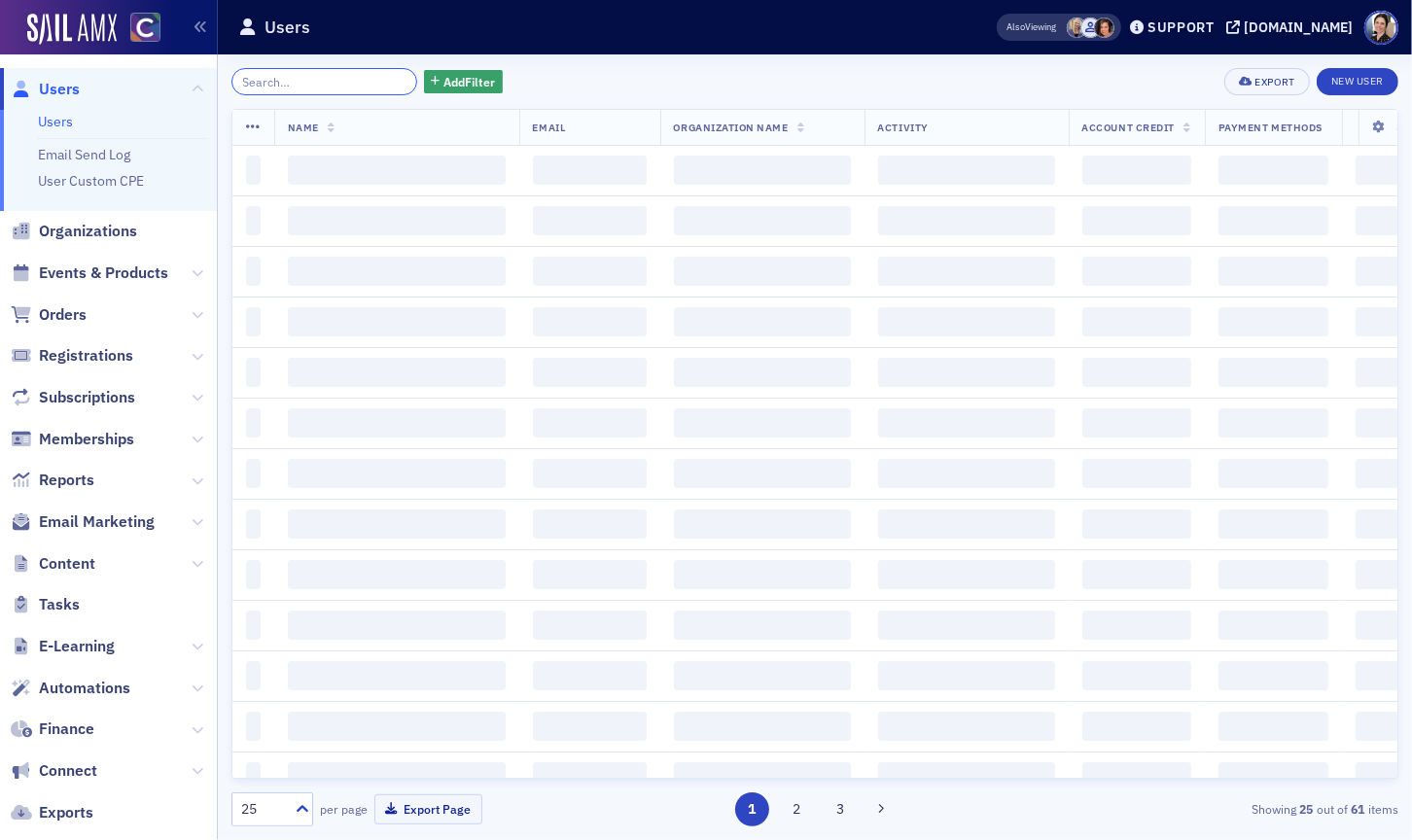
click at [354, 81] on input "search" at bounding box center [324, 81] width 186 height 27
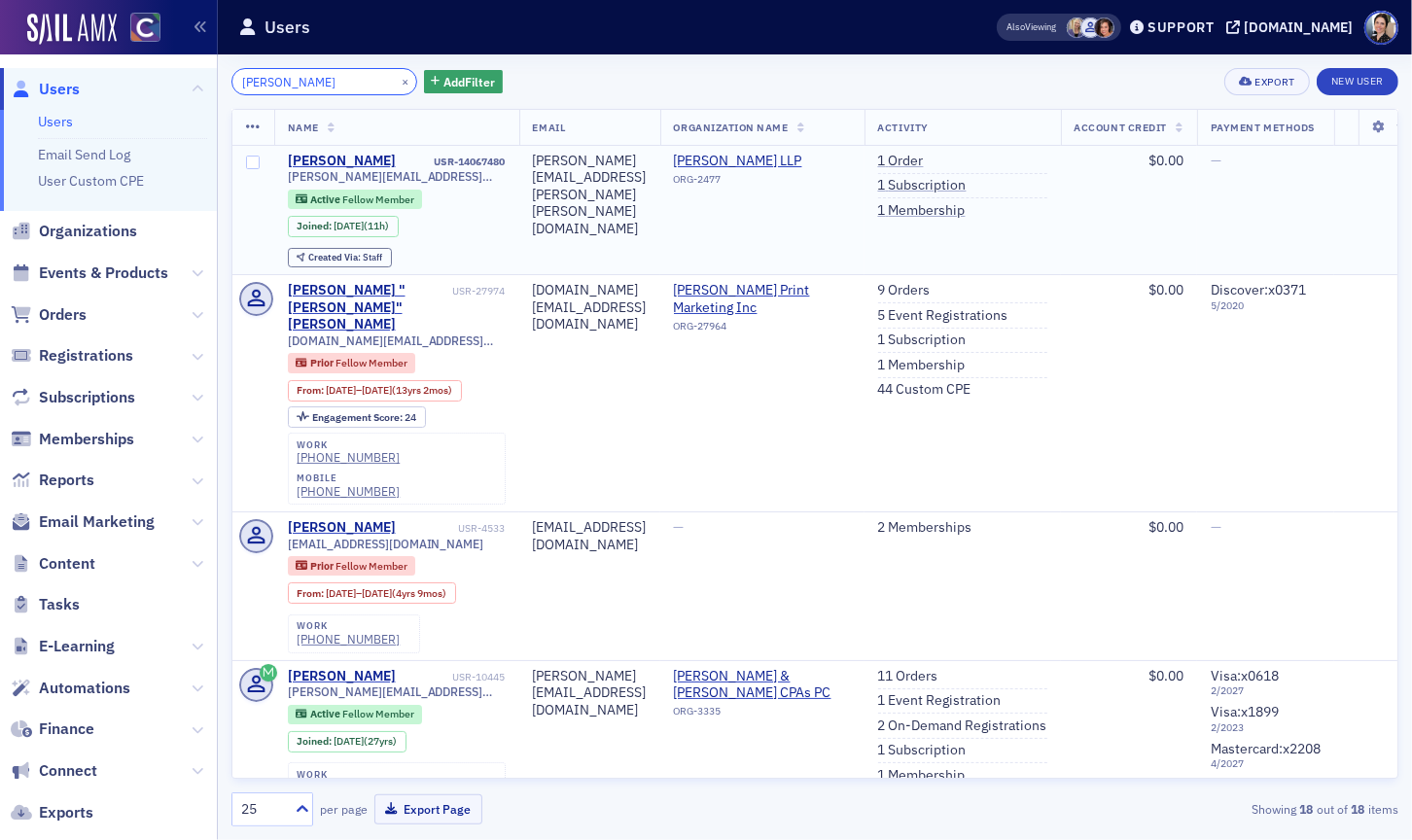
type input "[PERSON_NAME]"
drag, startPoint x: 439, startPoint y: 161, endPoint x: 510, endPoint y: 159, distance: 71.1
click at [506, 159] on div "USR-14067480" at bounding box center [452, 162] width 107 height 13
copy div "USR-14067480"
drag, startPoint x: 387, startPoint y: 81, endPoint x: 347, endPoint y: 83, distance: 39.9
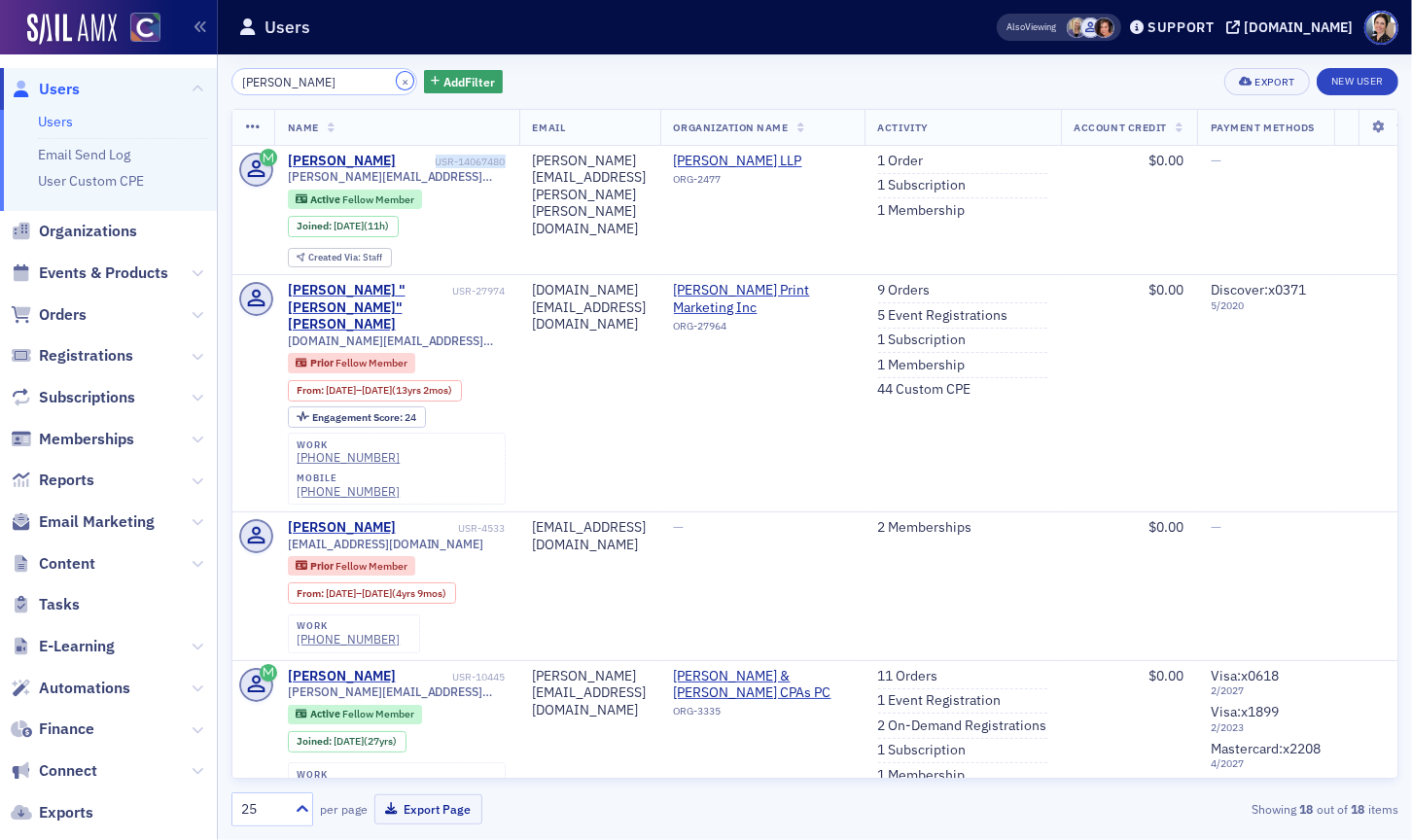
click at [397, 81] on button "×" at bounding box center [406, 81] width 18 height 18
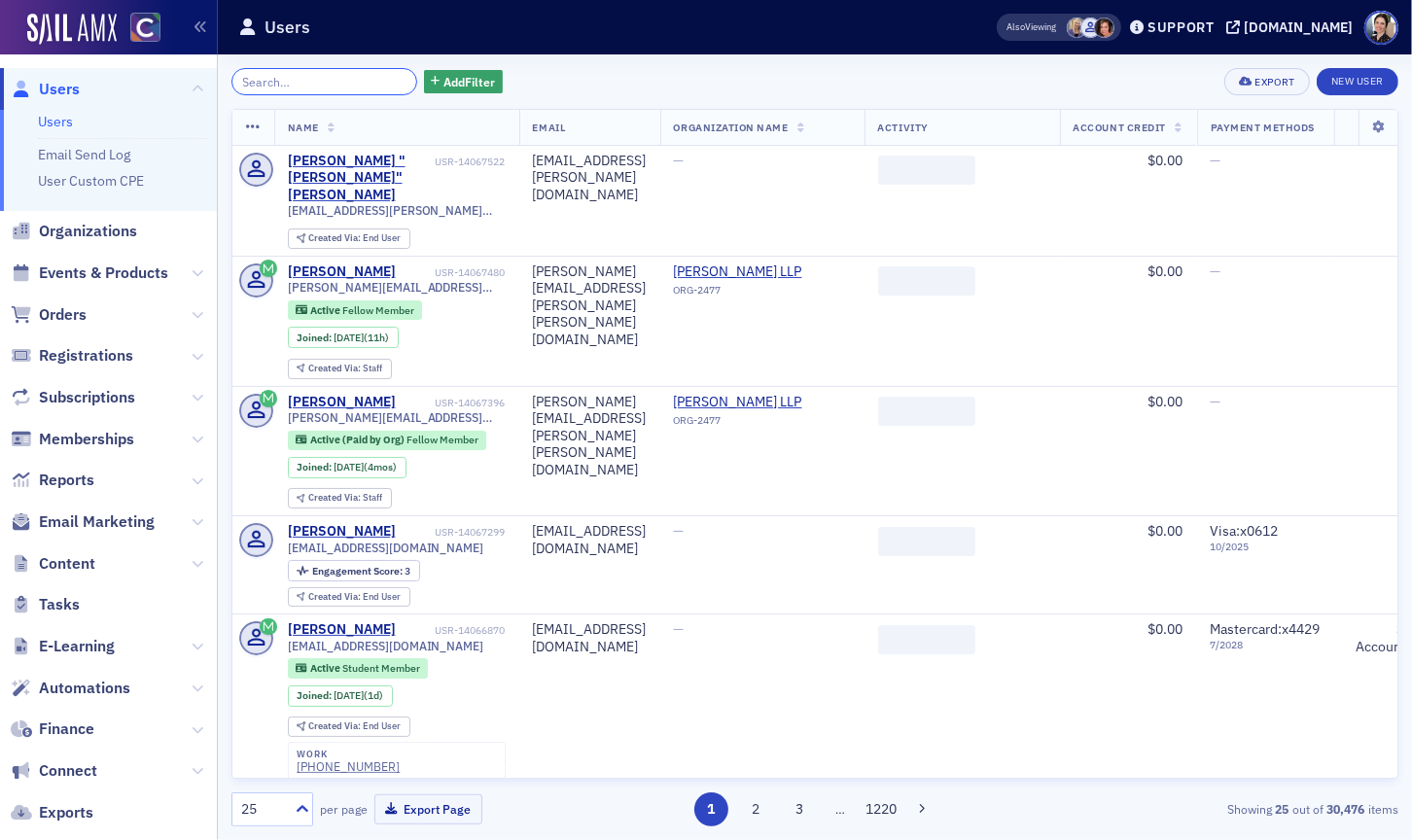
click at [347, 83] on input "search" at bounding box center [324, 81] width 186 height 27
paste input "mwpagano@gmail.com"
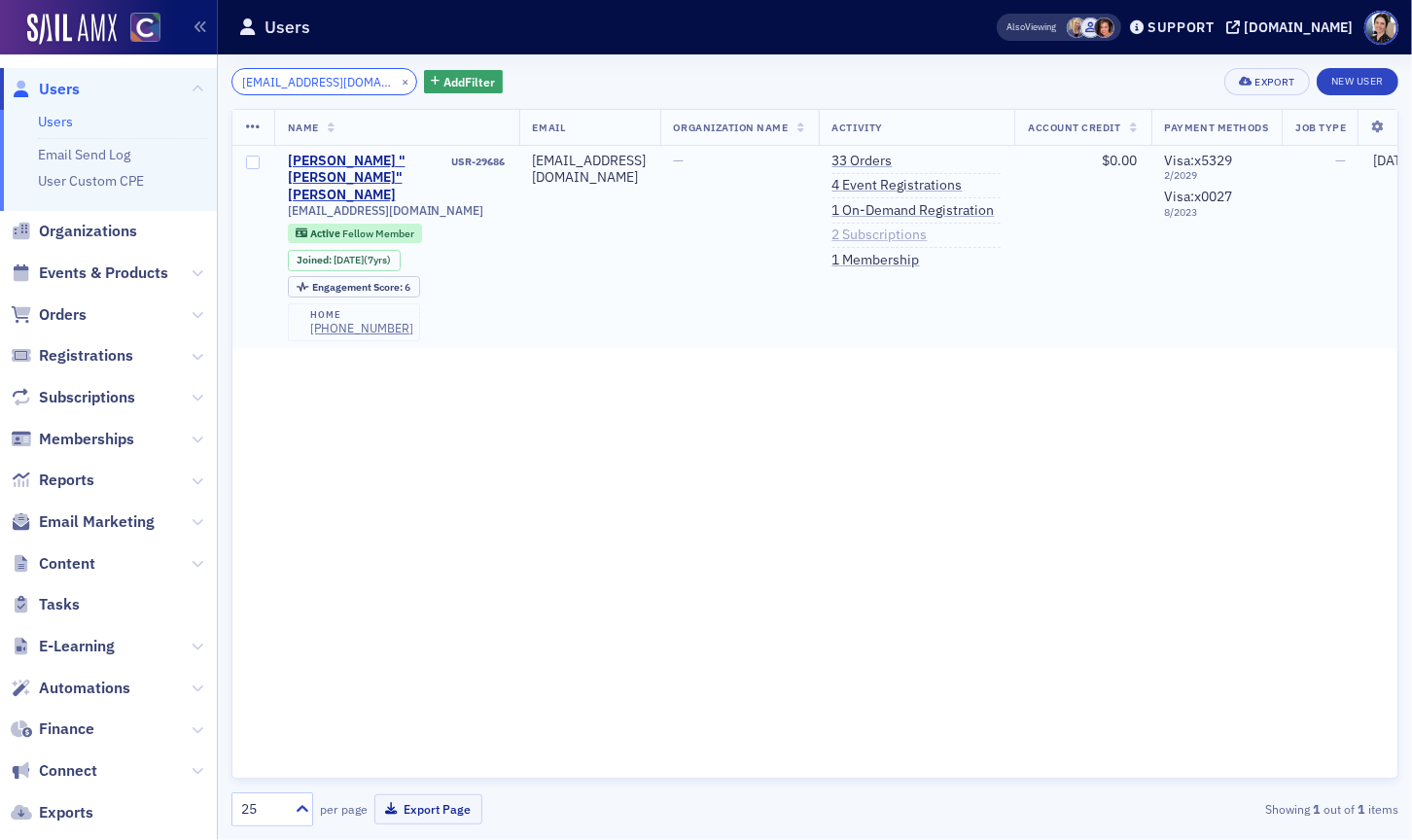
type input "mwpagano@gmail.com"
drag, startPoint x: 909, startPoint y: 234, endPoint x: 677, endPoint y: 224, distance: 232.7
click at [909, 234] on link "2 Subscriptions" at bounding box center [880, 236] width 95 height 18
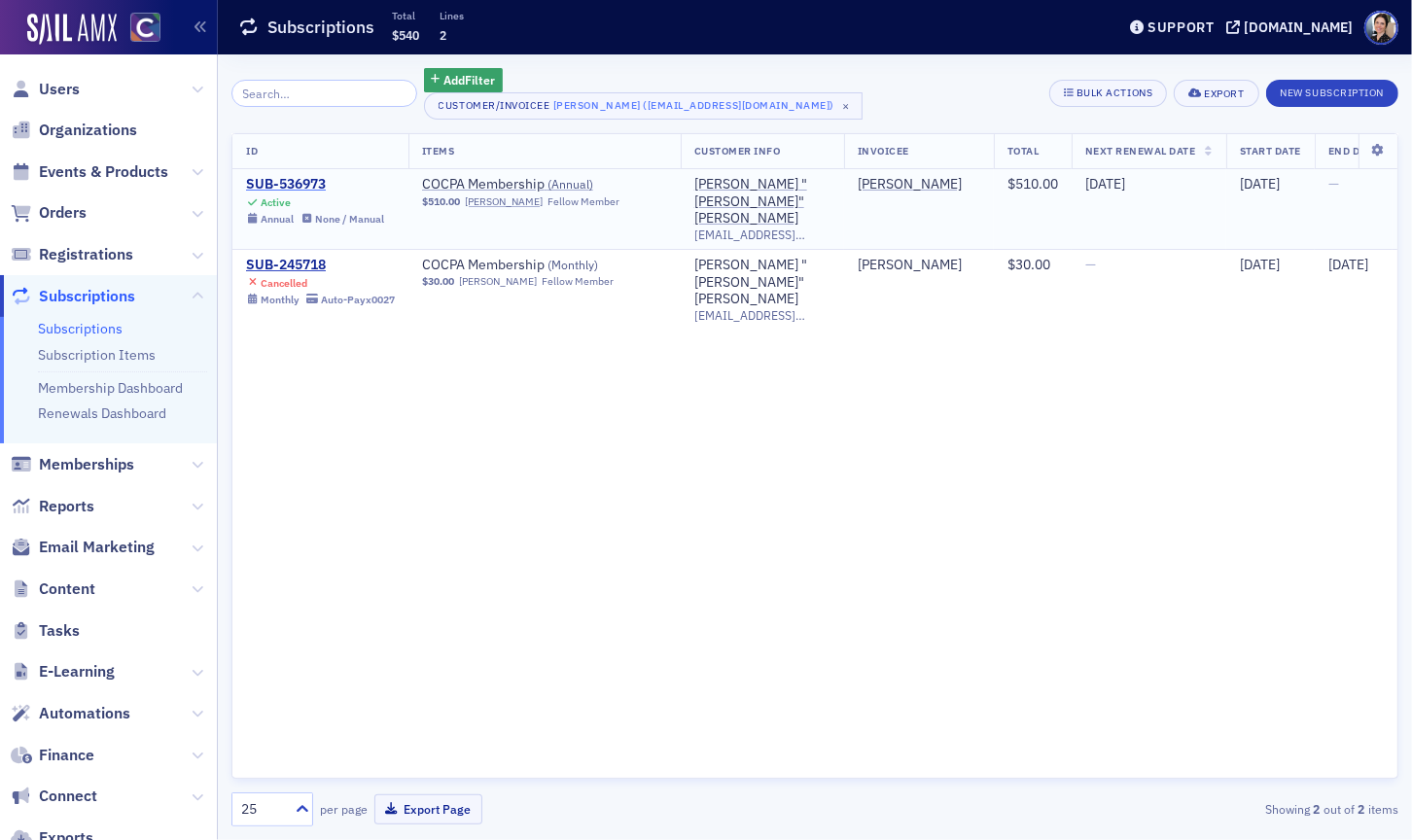
click at [278, 187] on div "SUB-536973" at bounding box center [315, 185] width 138 height 18
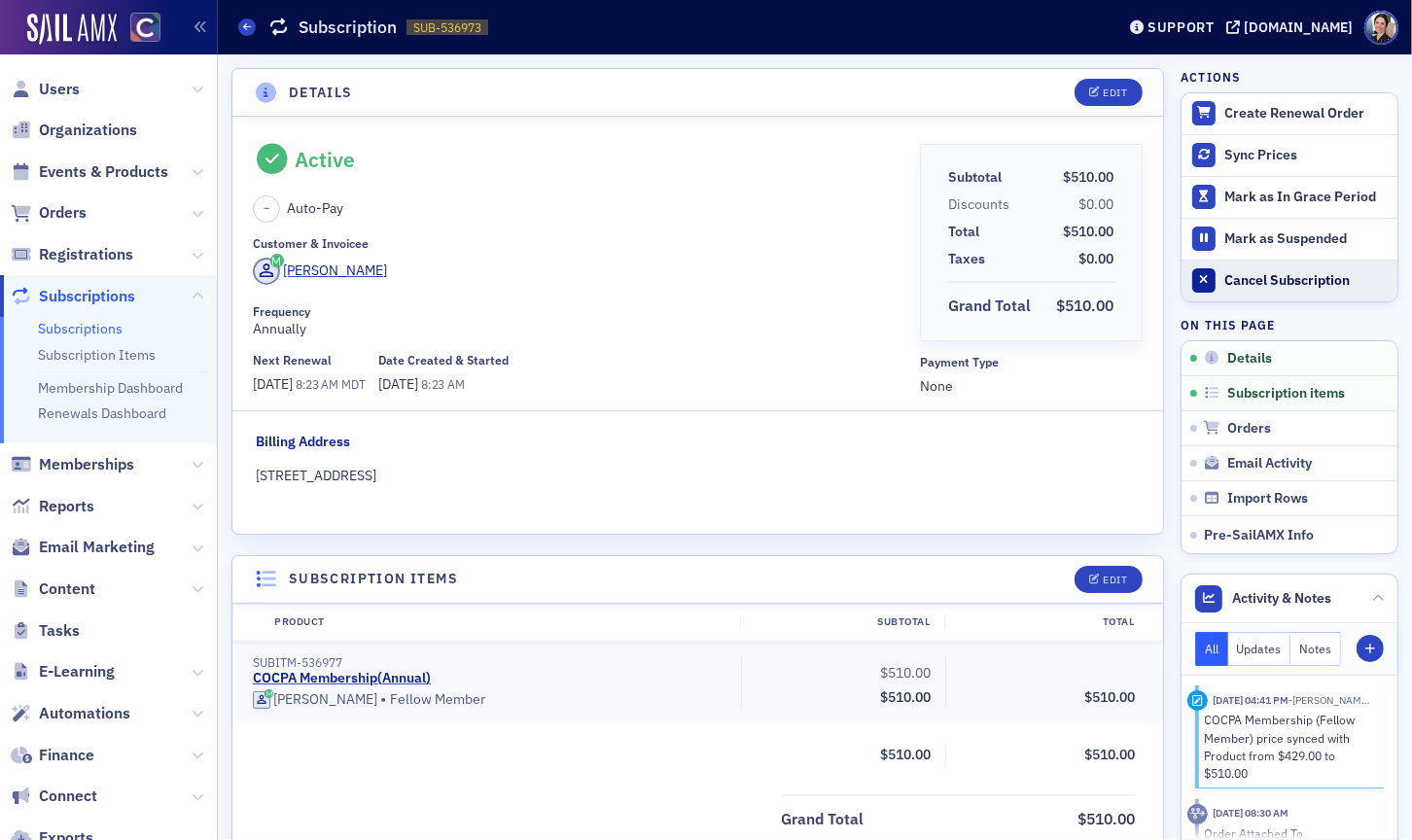
click at [1298, 274] on div "Cancel Subscription" at bounding box center [1305, 281] width 163 height 18
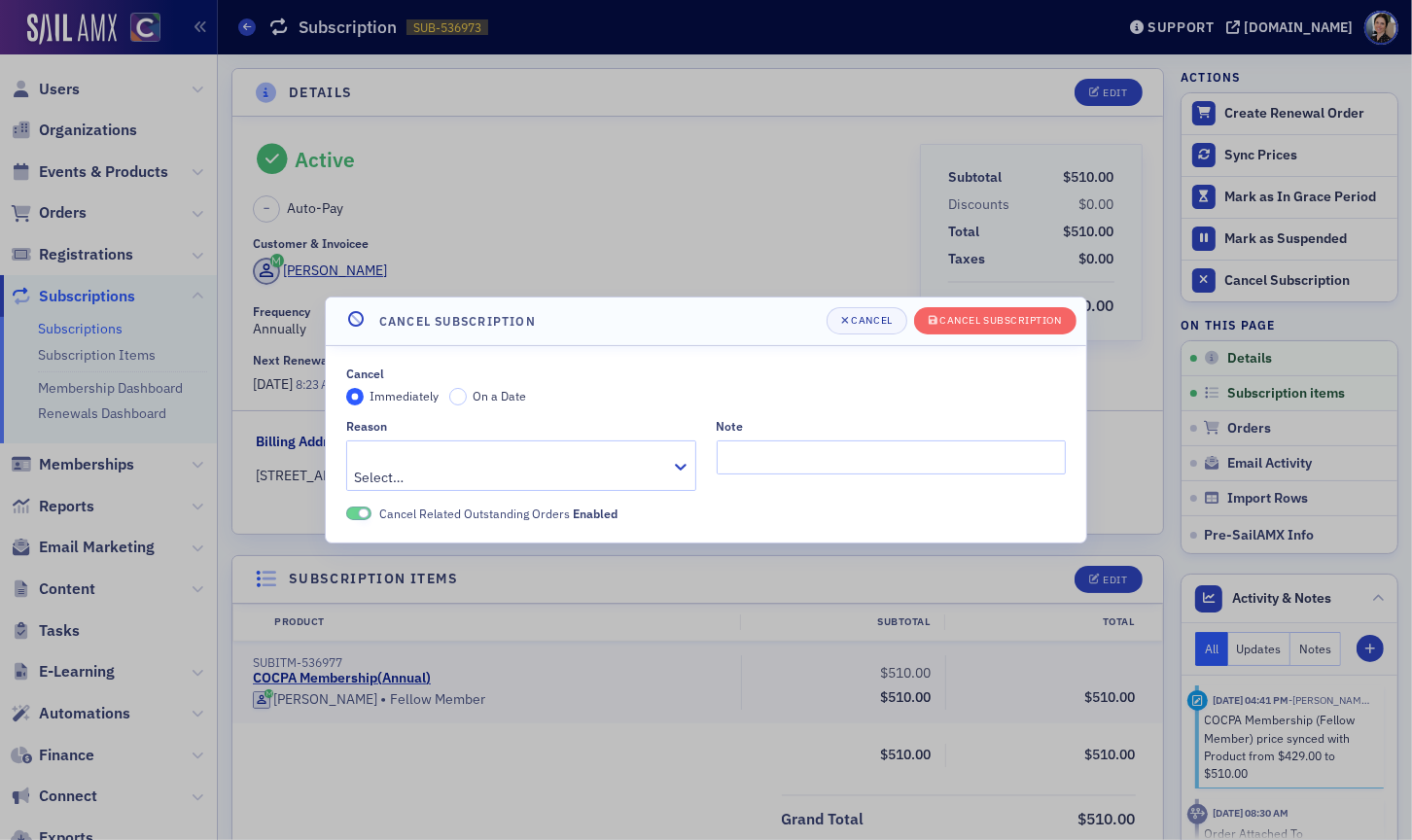
click at [474, 404] on span "On a Date" at bounding box center [500, 396] width 53 height 16
click at [467, 404] on input "On a Date" at bounding box center [458, 397] width 18 height 18
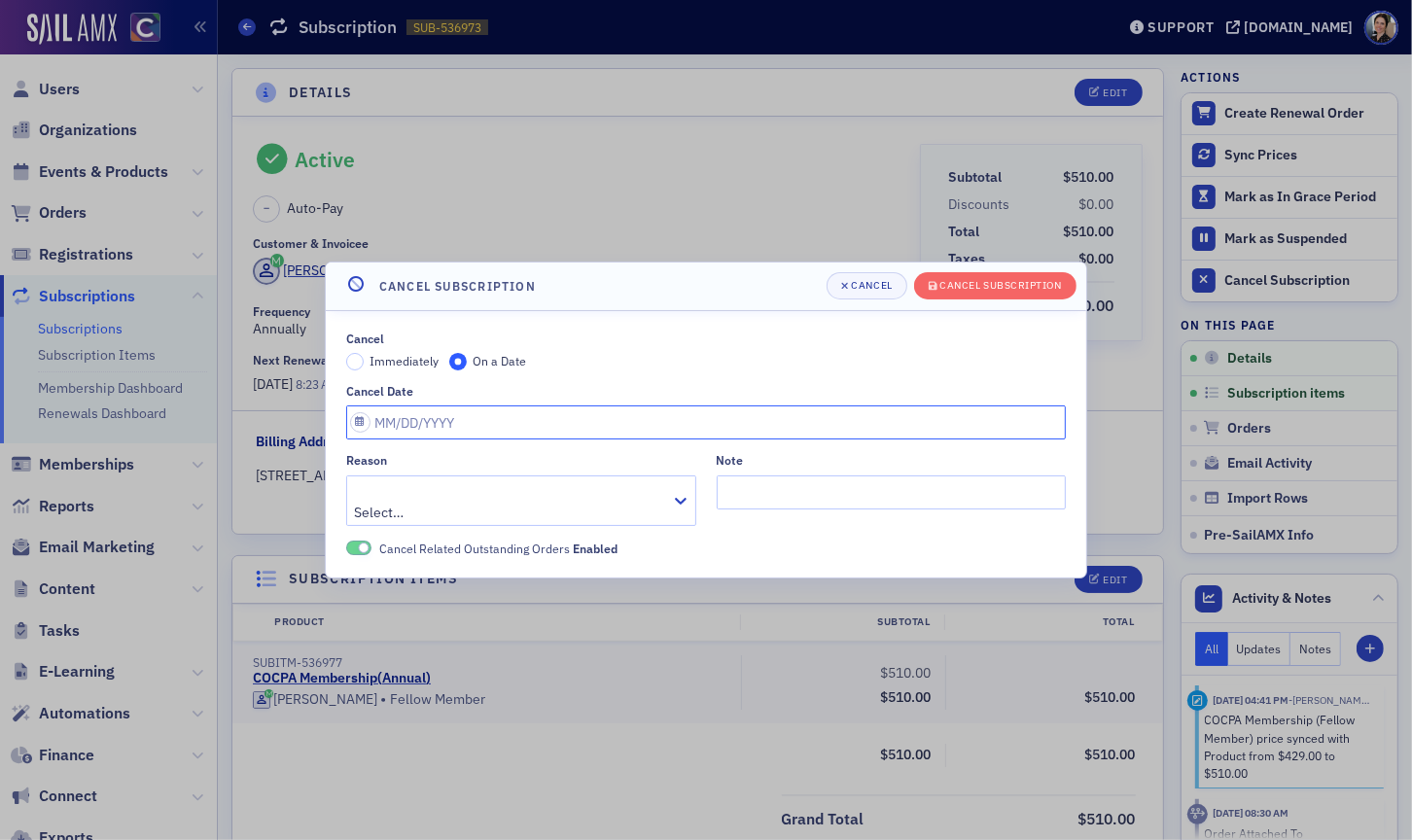
select select "9"
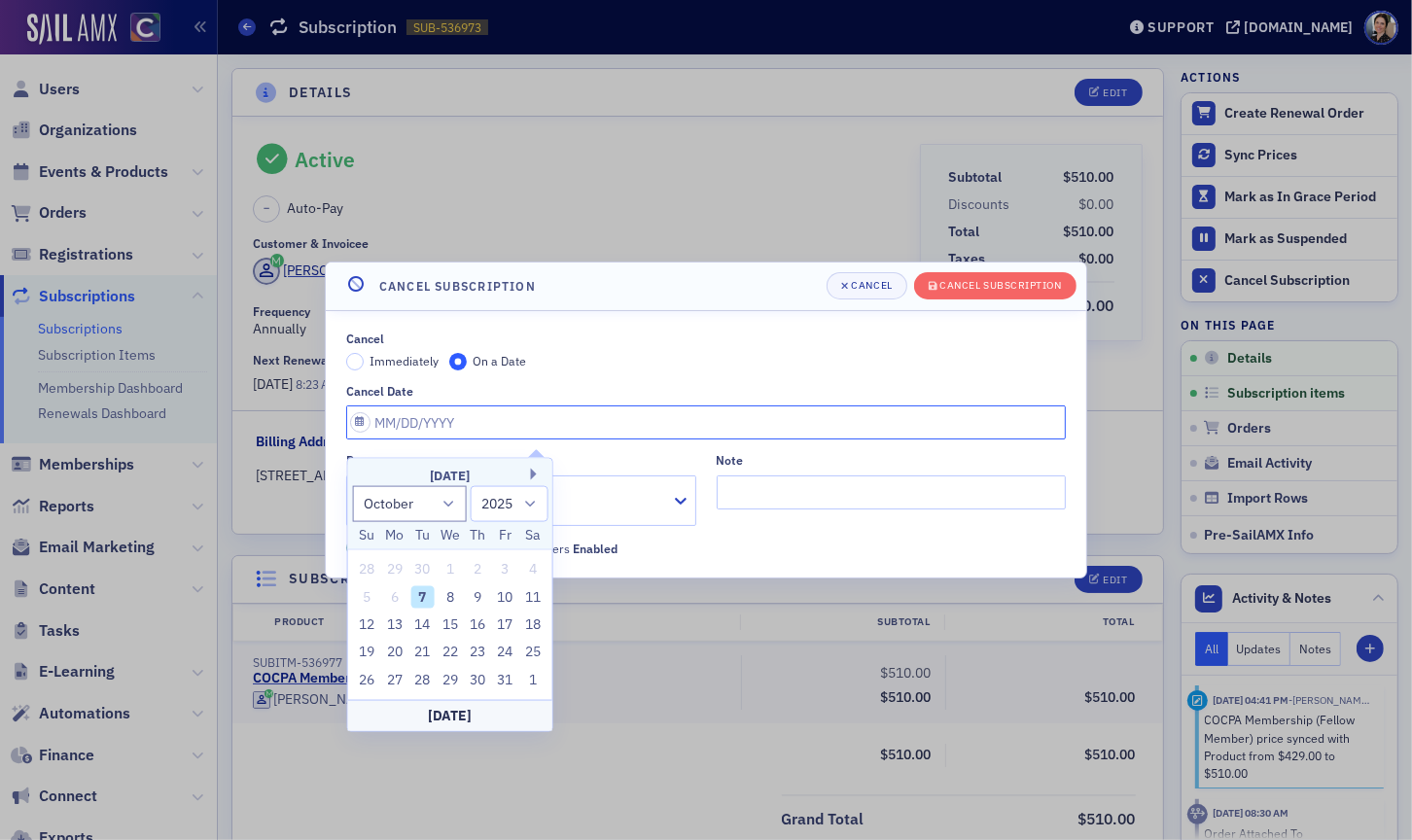
click at [471, 423] on input "Cancel Date" at bounding box center [706, 423] width 720 height 34
click at [499, 678] on div "31" at bounding box center [505, 680] width 23 height 23
type input "10/31/2025"
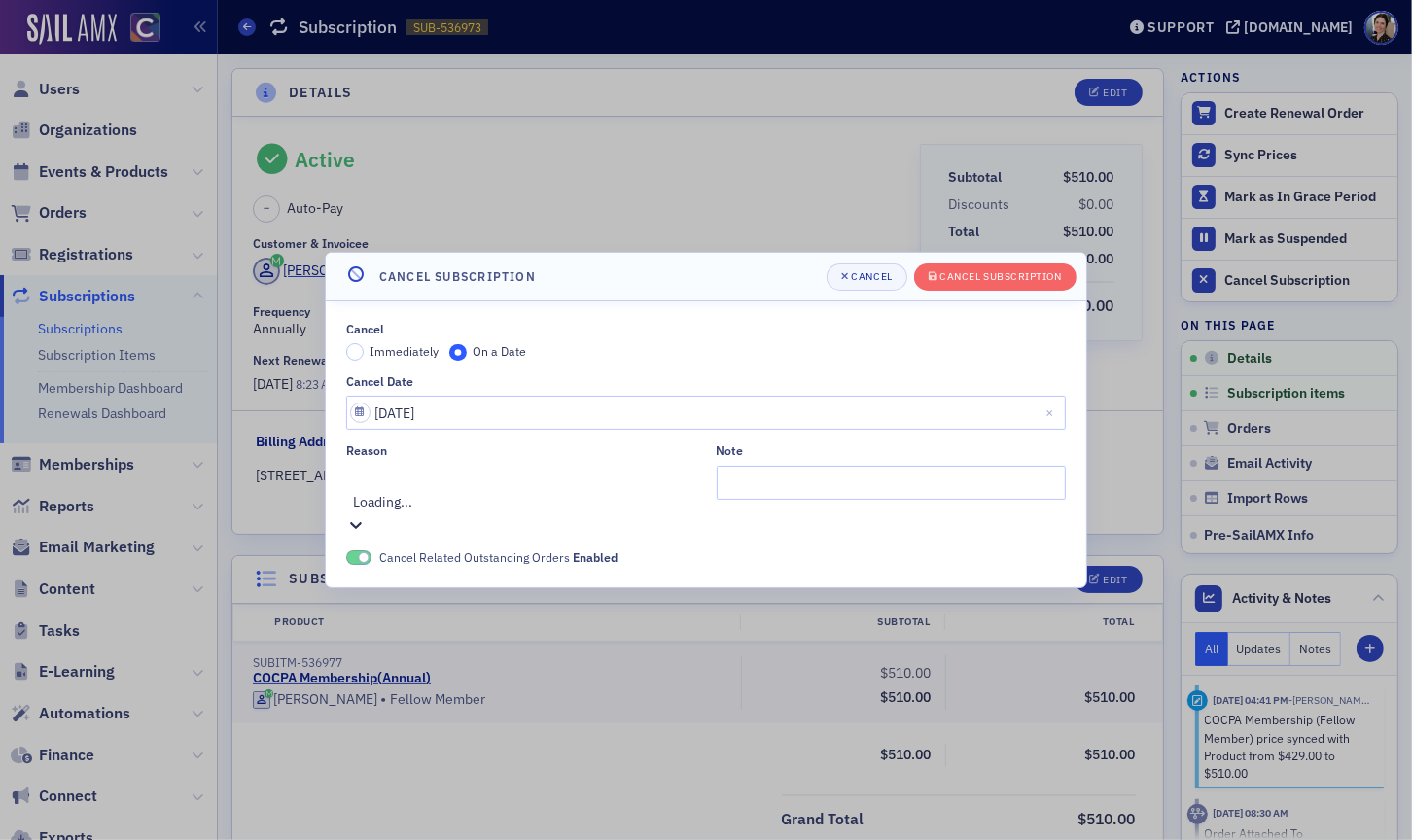
click at [435, 492] on div at bounding box center [523, 480] width 341 height 24
drag, startPoint x: 441, startPoint y: 672, endPoint x: 488, endPoint y: 627, distance: 65.4
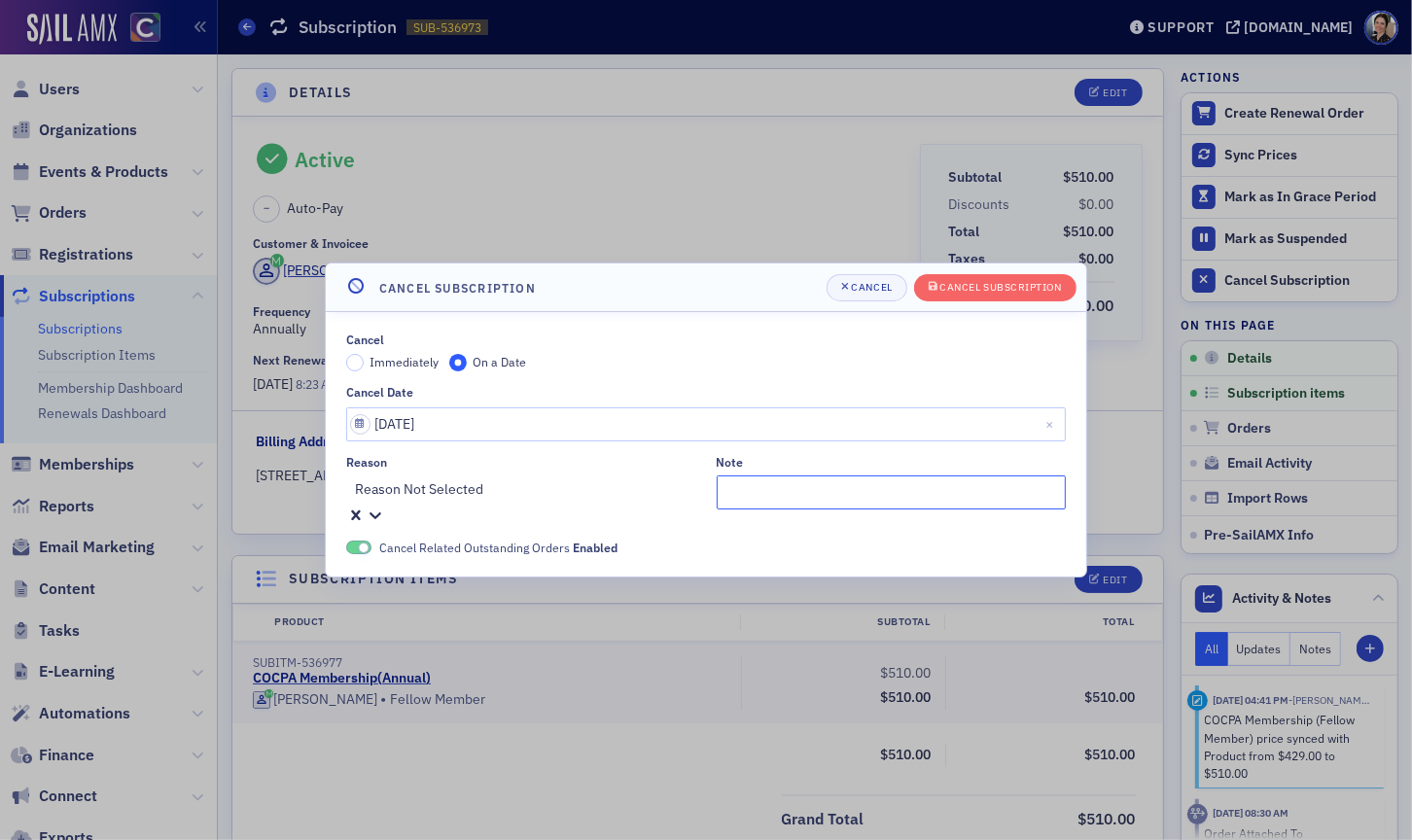
click at [740, 502] on input "Note" at bounding box center [892, 493] width 350 height 34
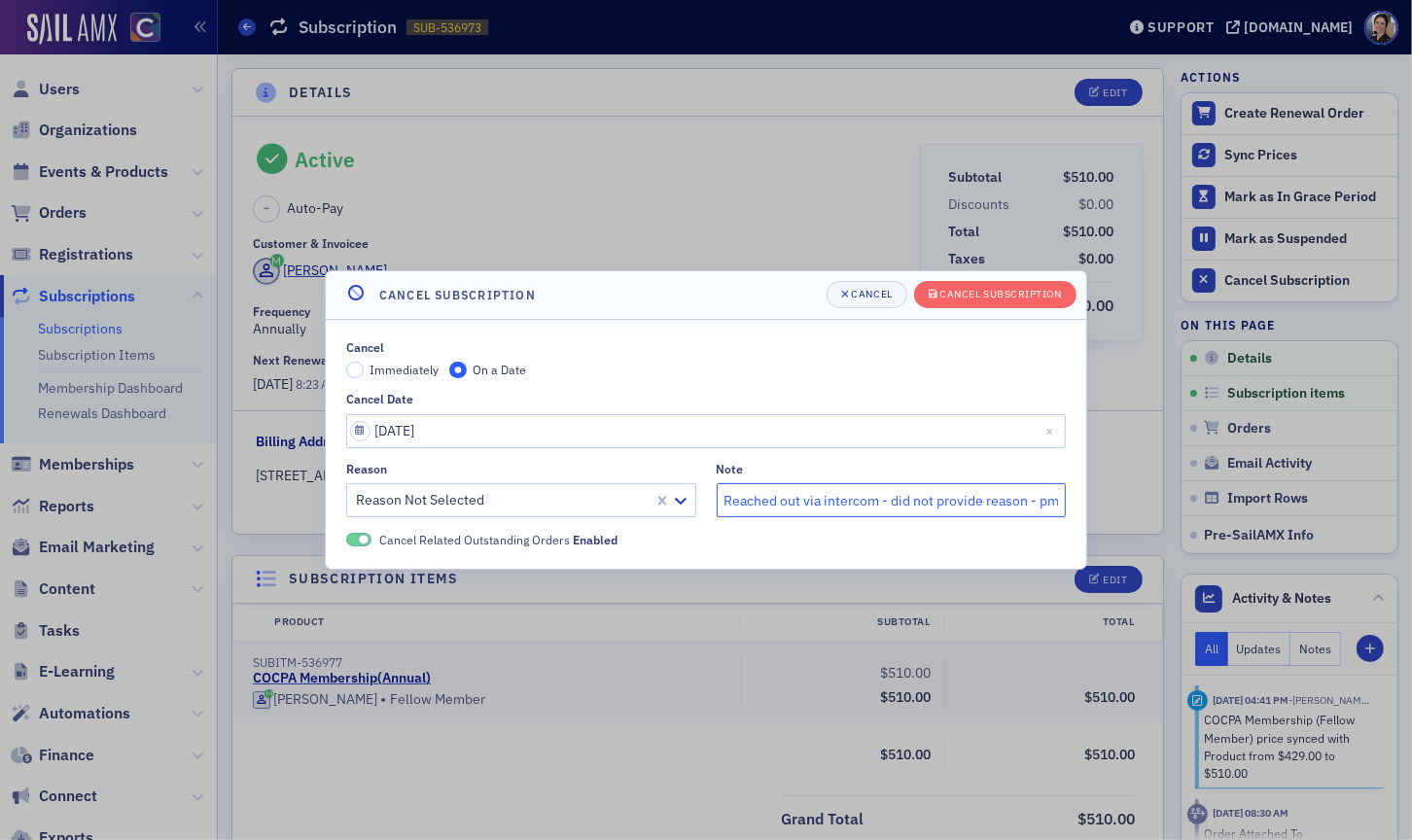
scroll to position [0, 8]
type input "Reached out via intercom - did not provide reason - pmg"
click at [990, 292] on div "Cancel Subscription" at bounding box center [1001, 294] width 122 height 11
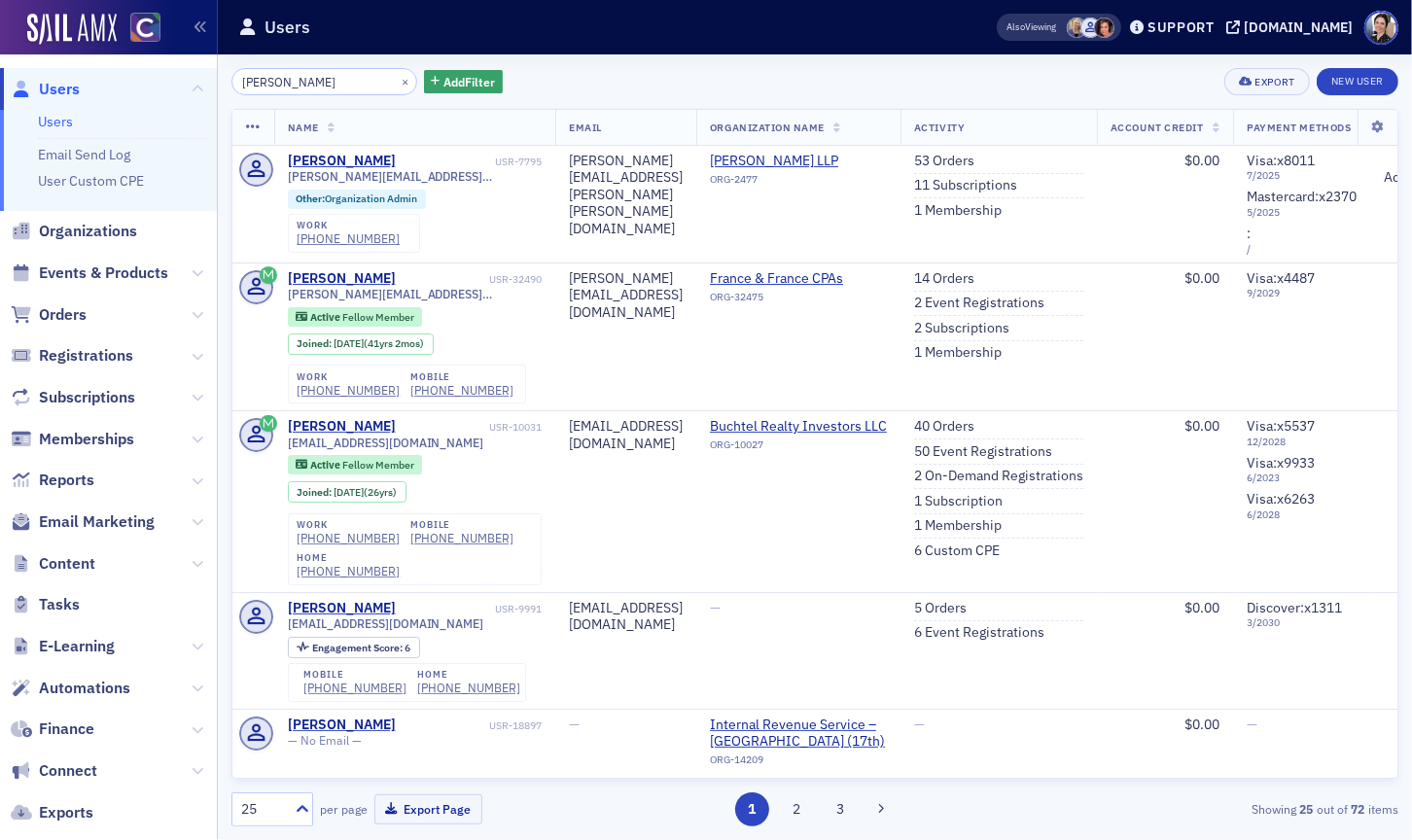
drag, startPoint x: 61, startPoint y: 89, endPoint x: 161, endPoint y: 84, distance: 100.3
click at [63, 89] on span "Users" at bounding box center [59, 89] width 41 height 21
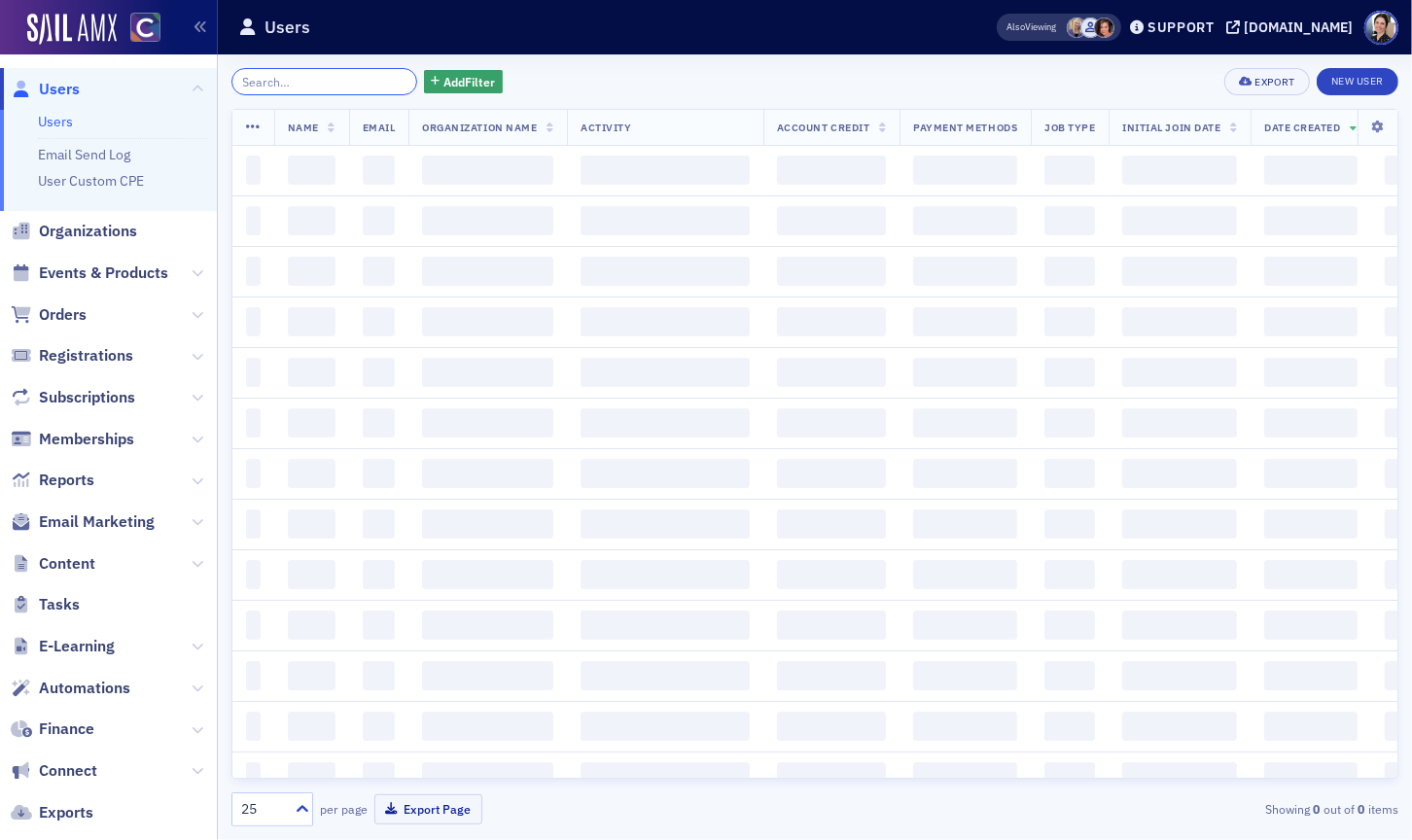
click at [348, 83] on input "search" at bounding box center [324, 81] width 186 height 27
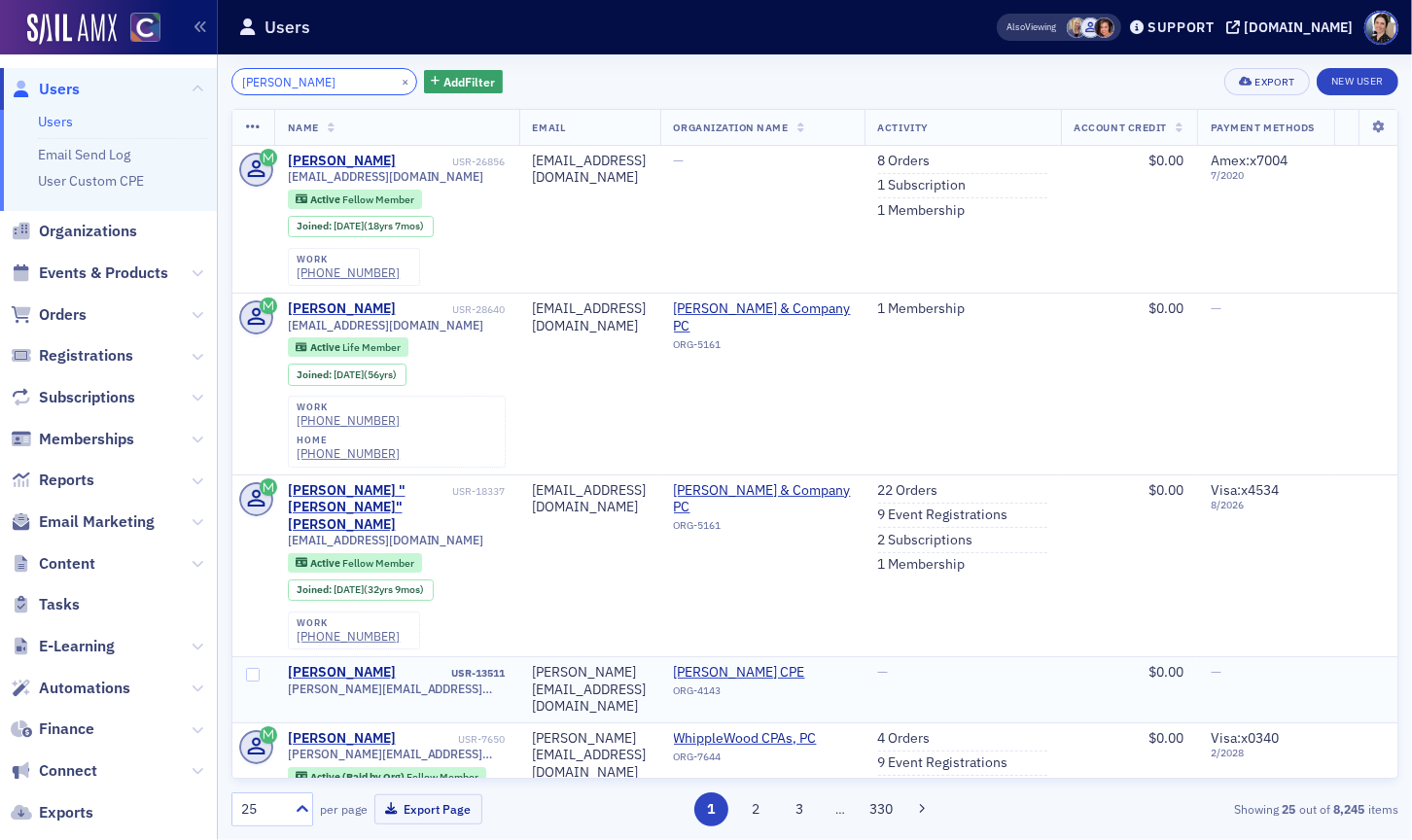
scroll to position [1, 0]
type input "[PERSON_NAME]"
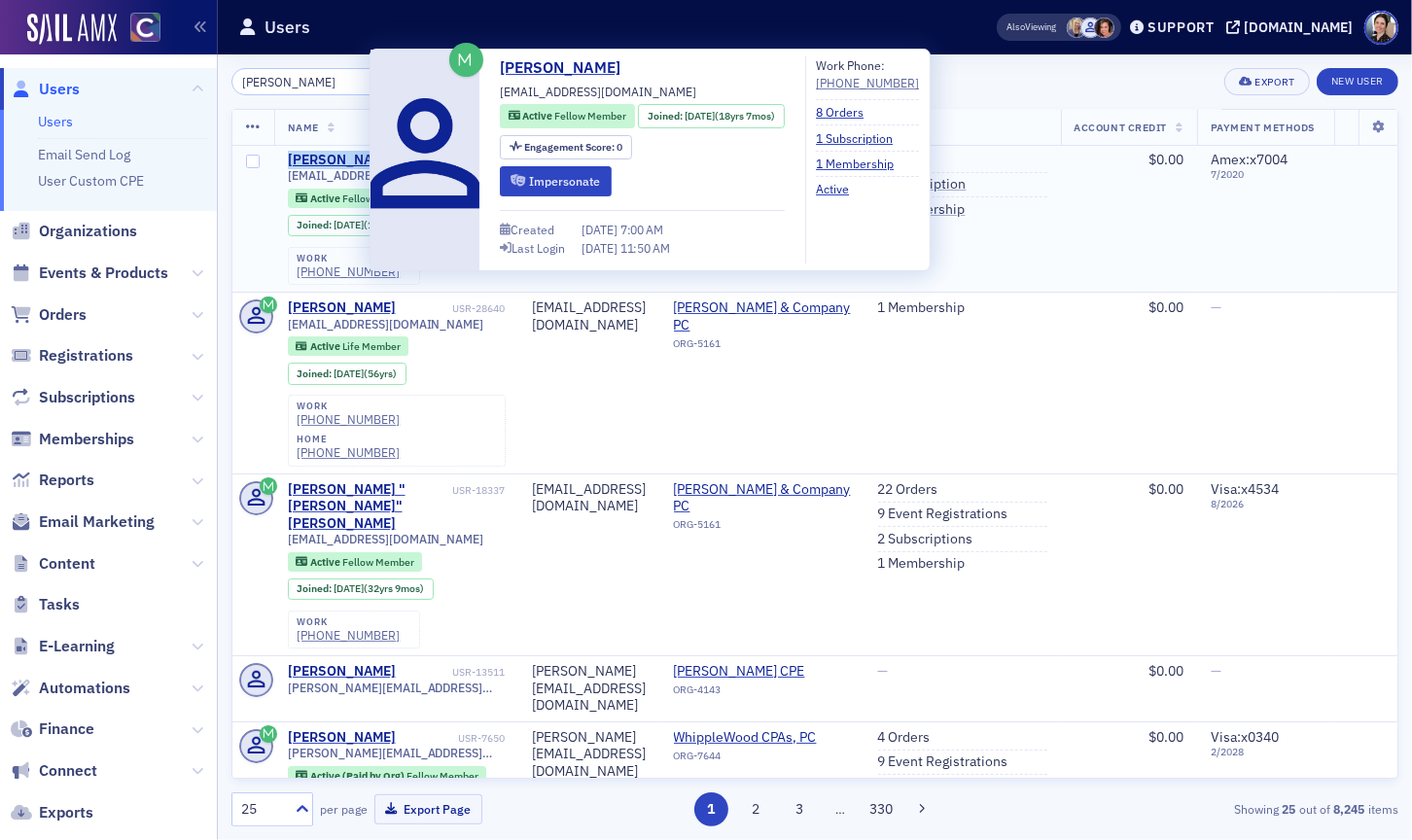
drag, startPoint x: 376, startPoint y: 158, endPoint x: 301, endPoint y: 159, distance: 75.9
click at [288, 159] on div "[PERSON_NAME] USR-26856" at bounding box center [397, 161] width 218 height 18
copy div "[PERSON_NAME]"
click at [346, 157] on div "[PERSON_NAME]" at bounding box center [342, 161] width 108 height 18
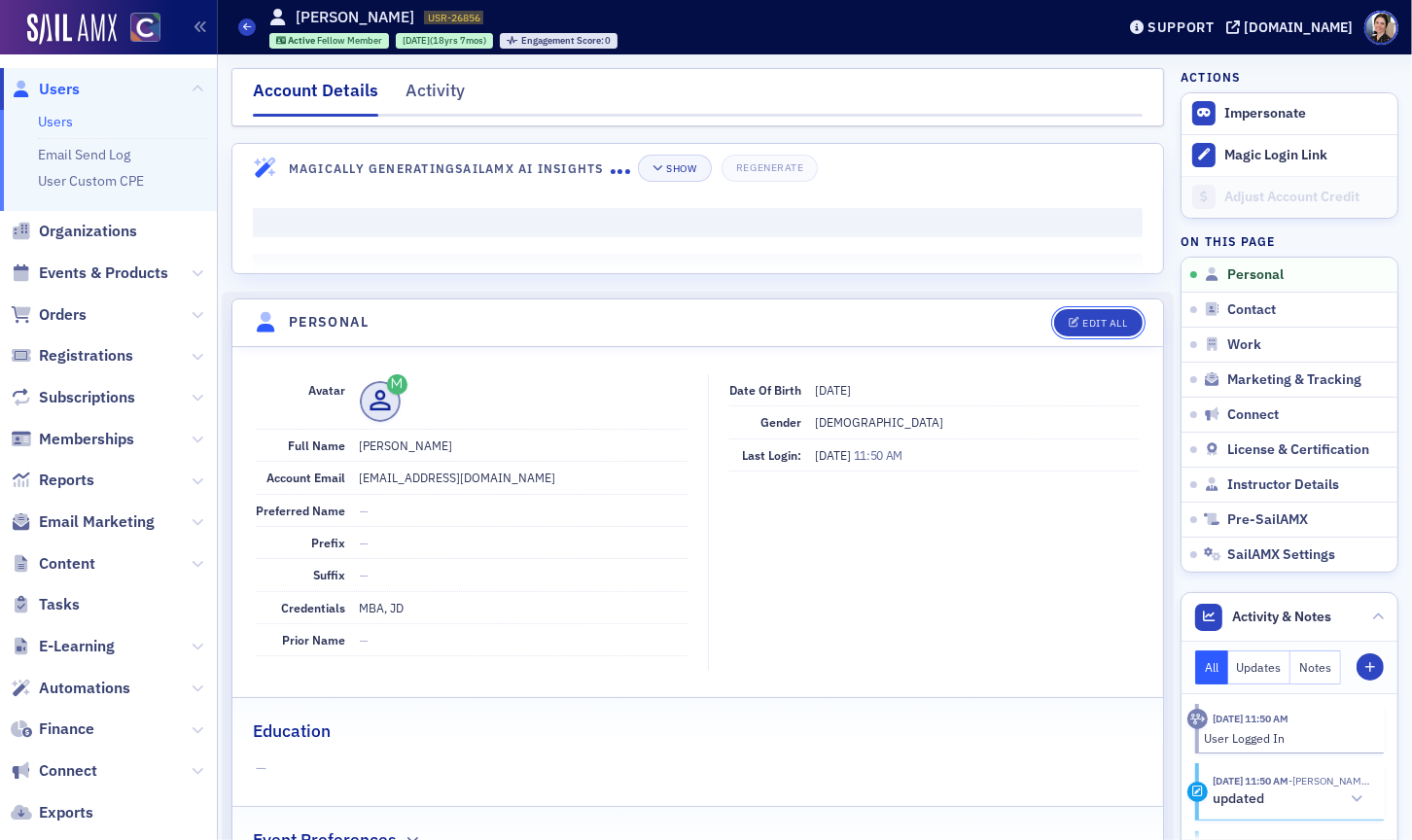
drag, startPoint x: 1106, startPoint y: 320, endPoint x: 422, endPoint y: 333, distance: 683.8
click at [1105, 320] on div "Edit All" at bounding box center [1104, 323] width 45 height 11
select select "US"
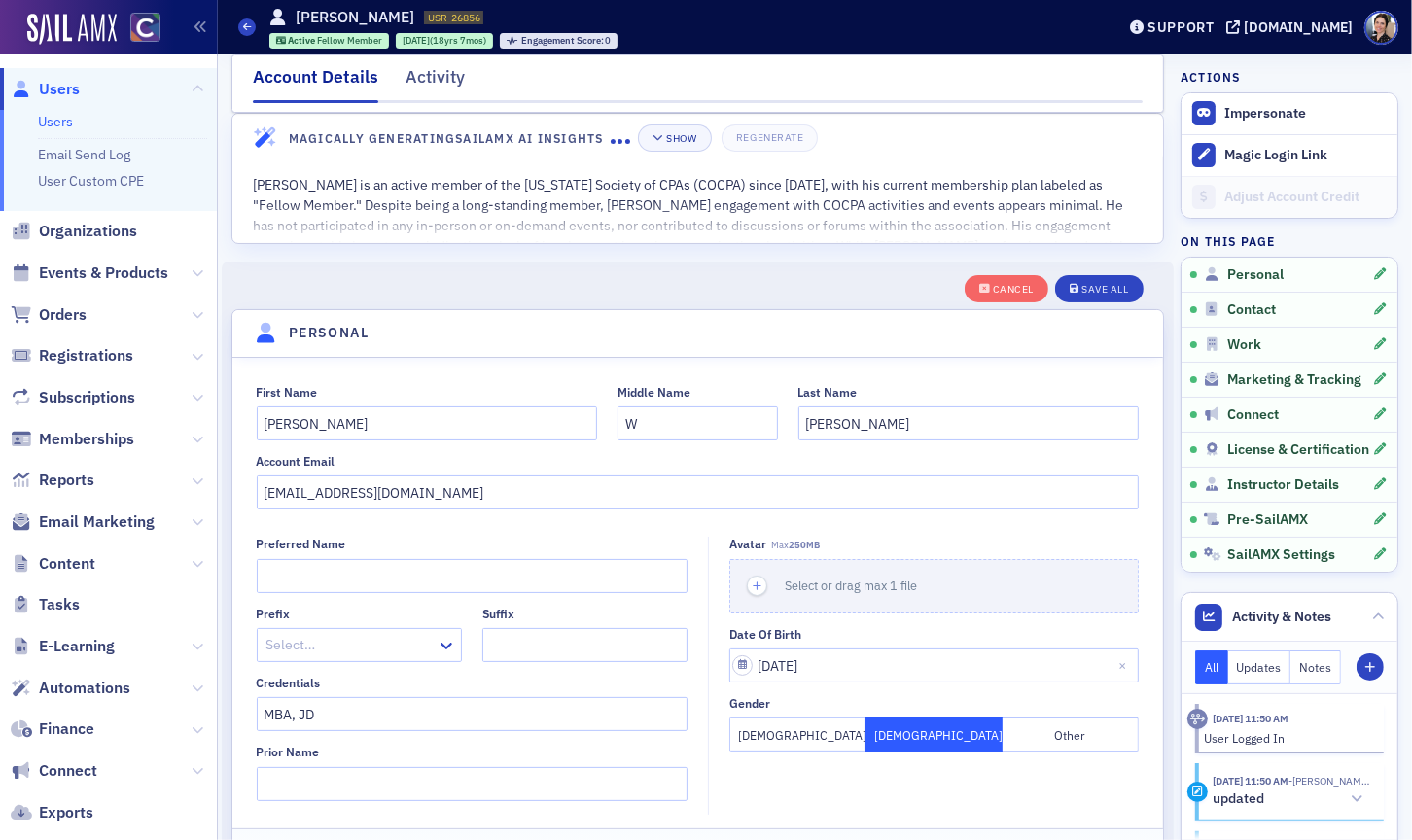
scroll to position [27, 0]
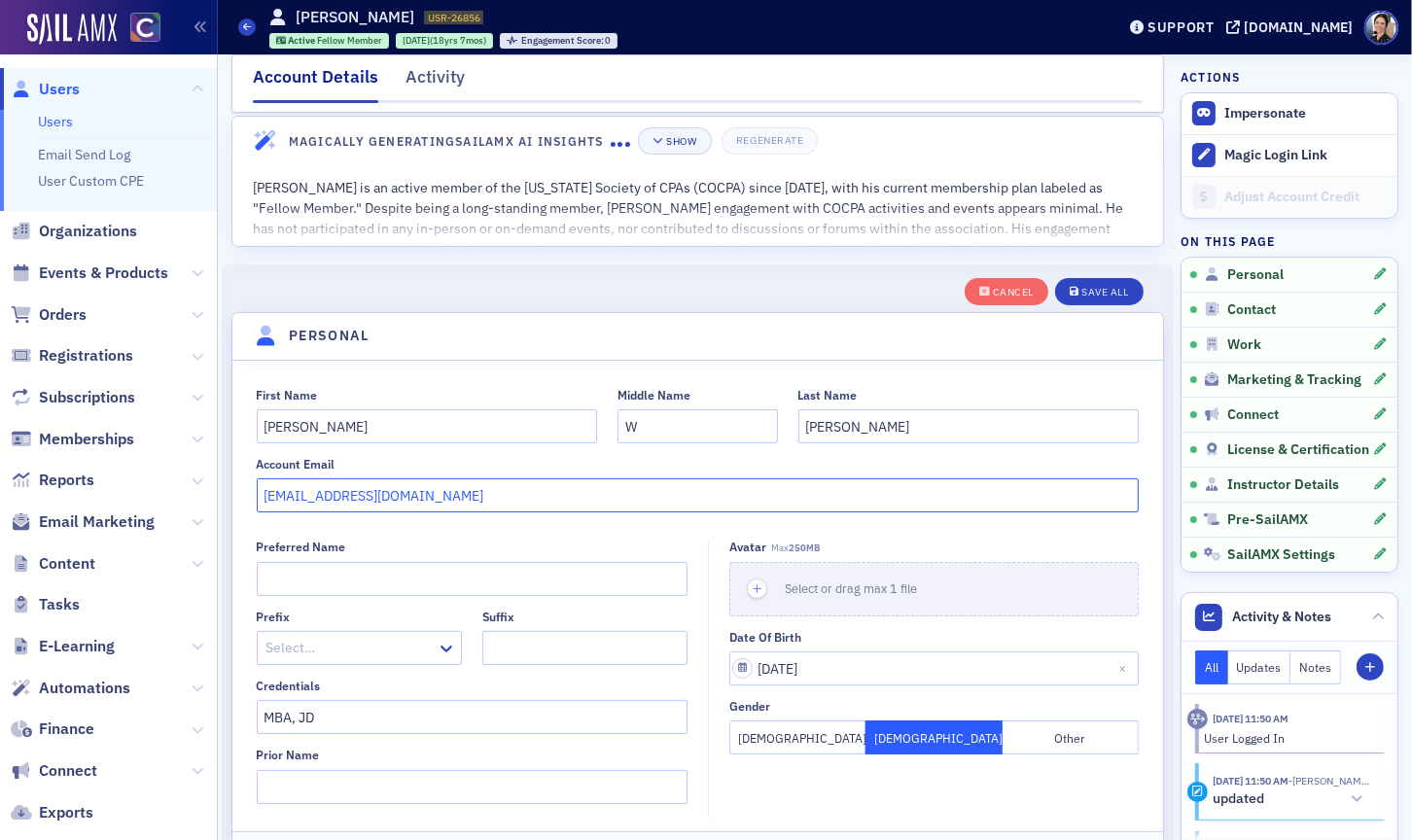
drag, startPoint x: 377, startPoint y: 499, endPoint x: 351, endPoint y: 489, distance: 28.0
click at [262, 489] on input "mwkatz@q.com" at bounding box center [698, 495] width 883 height 34
type input "v"
type input "cpambaesq@gmail.com"
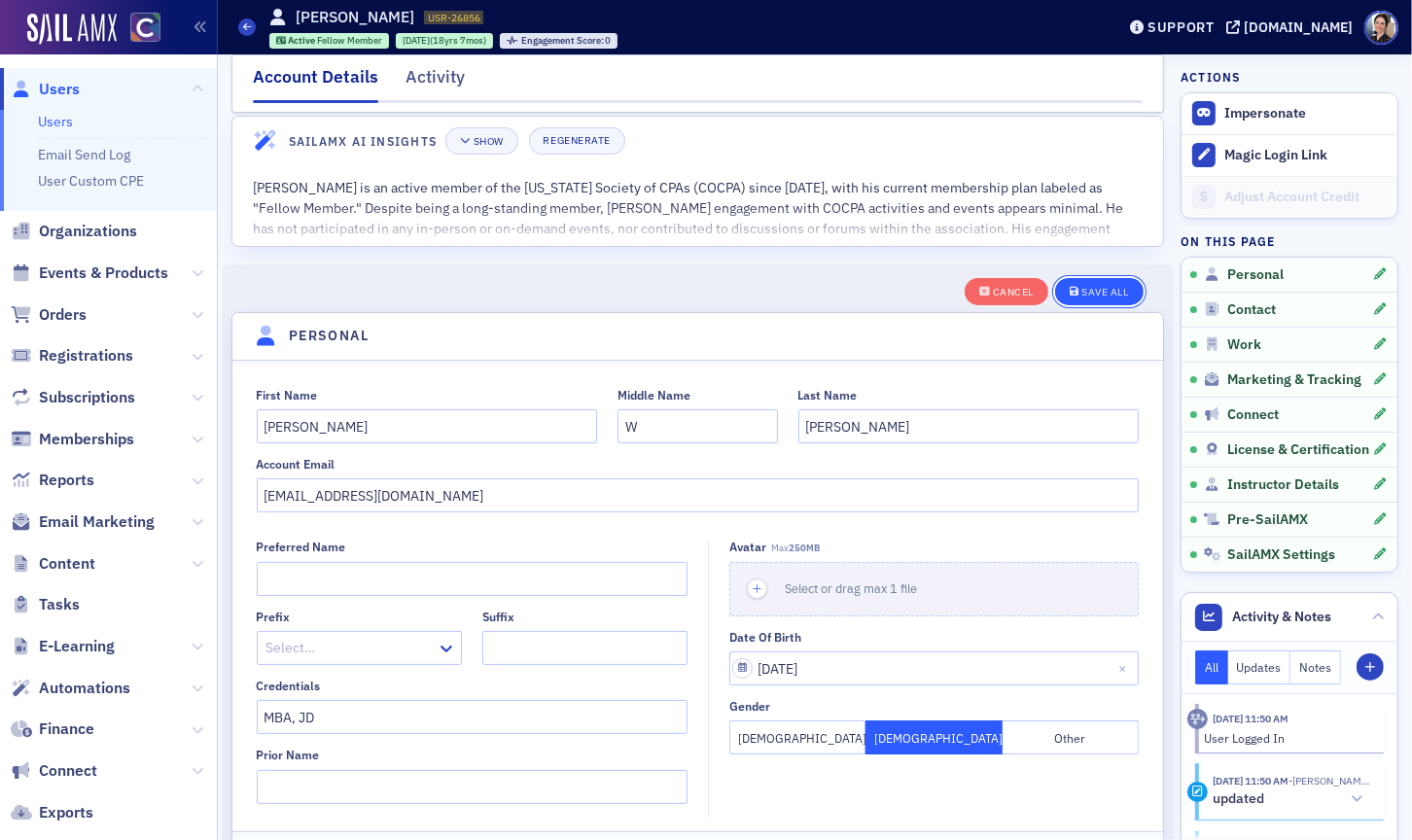
click at [1104, 291] on div "Save All" at bounding box center [1104, 292] width 47 height 11
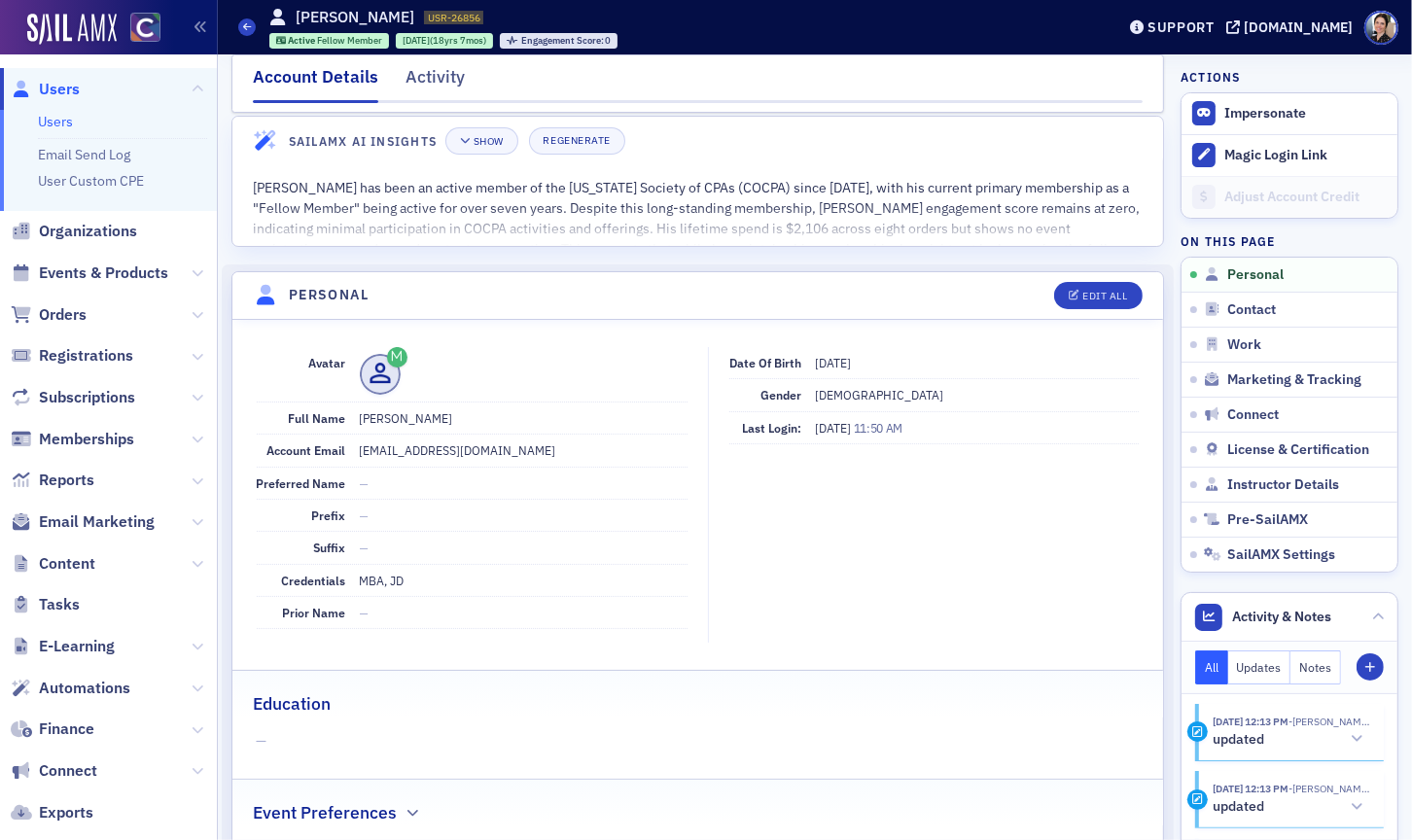
drag, startPoint x: 70, startPoint y: 89, endPoint x: 215, endPoint y: 97, distance: 145.2
click at [70, 89] on span "Users" at bounding box center [59, 89] width 41 height 21
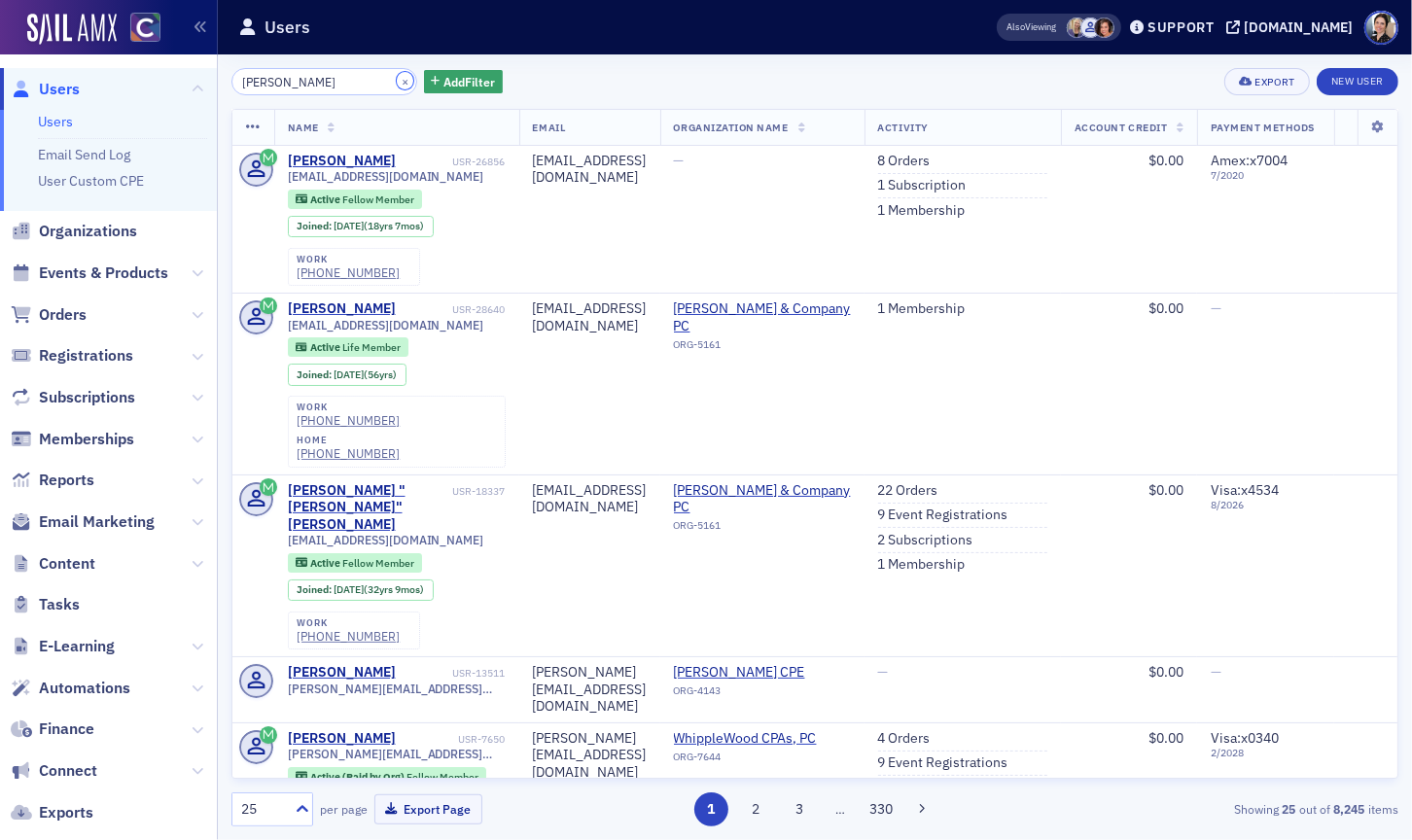
drag, startPoint x: 385, startPoint y: 80, endPoint x: 323, endPoint y: 81, distance: 62.3
click at [397, 80] on button "×" at bounding box center [406, 81] width 18 height 18
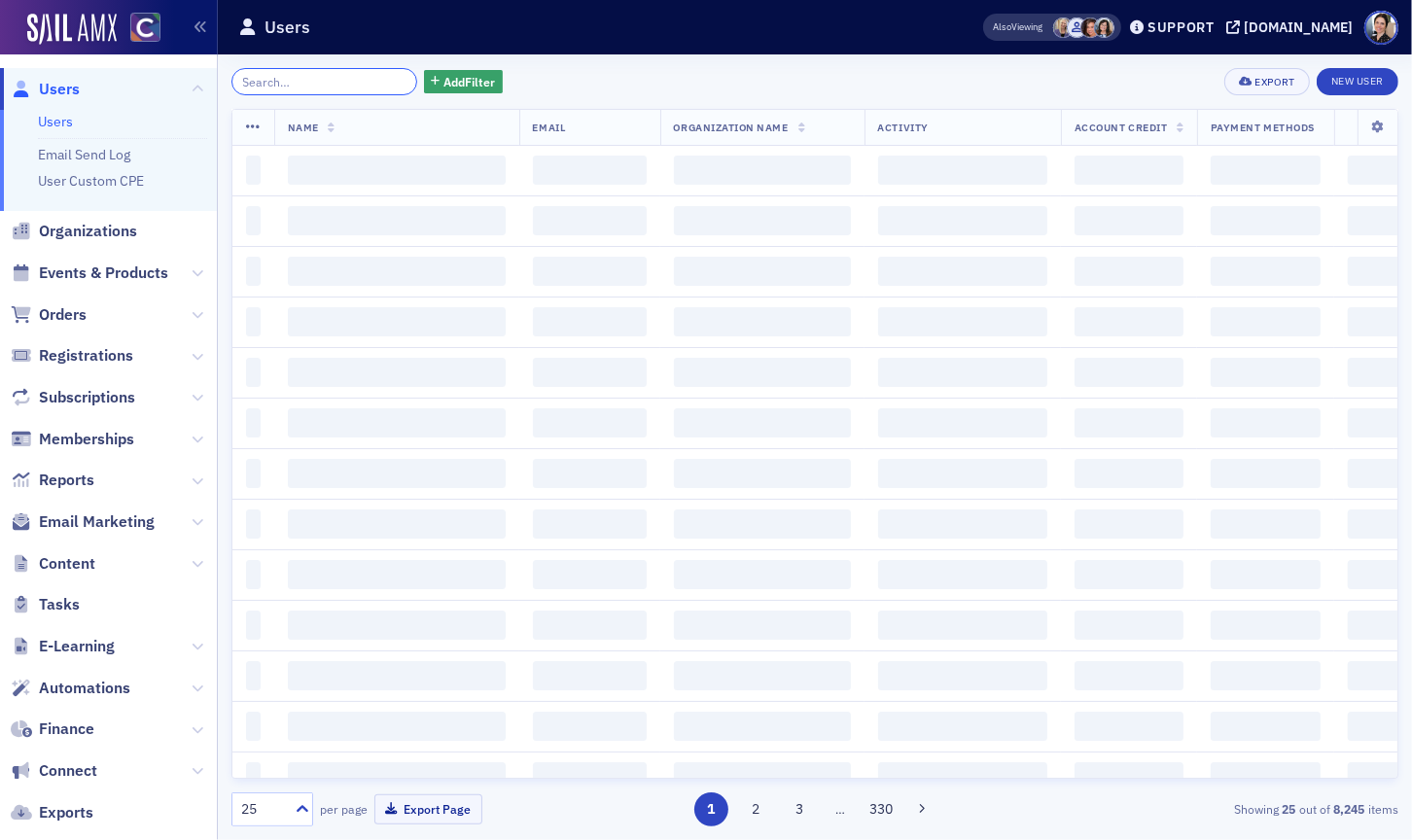
click at [323, 81] on input "search" at bounding box center [324, 81] width 186 height 27
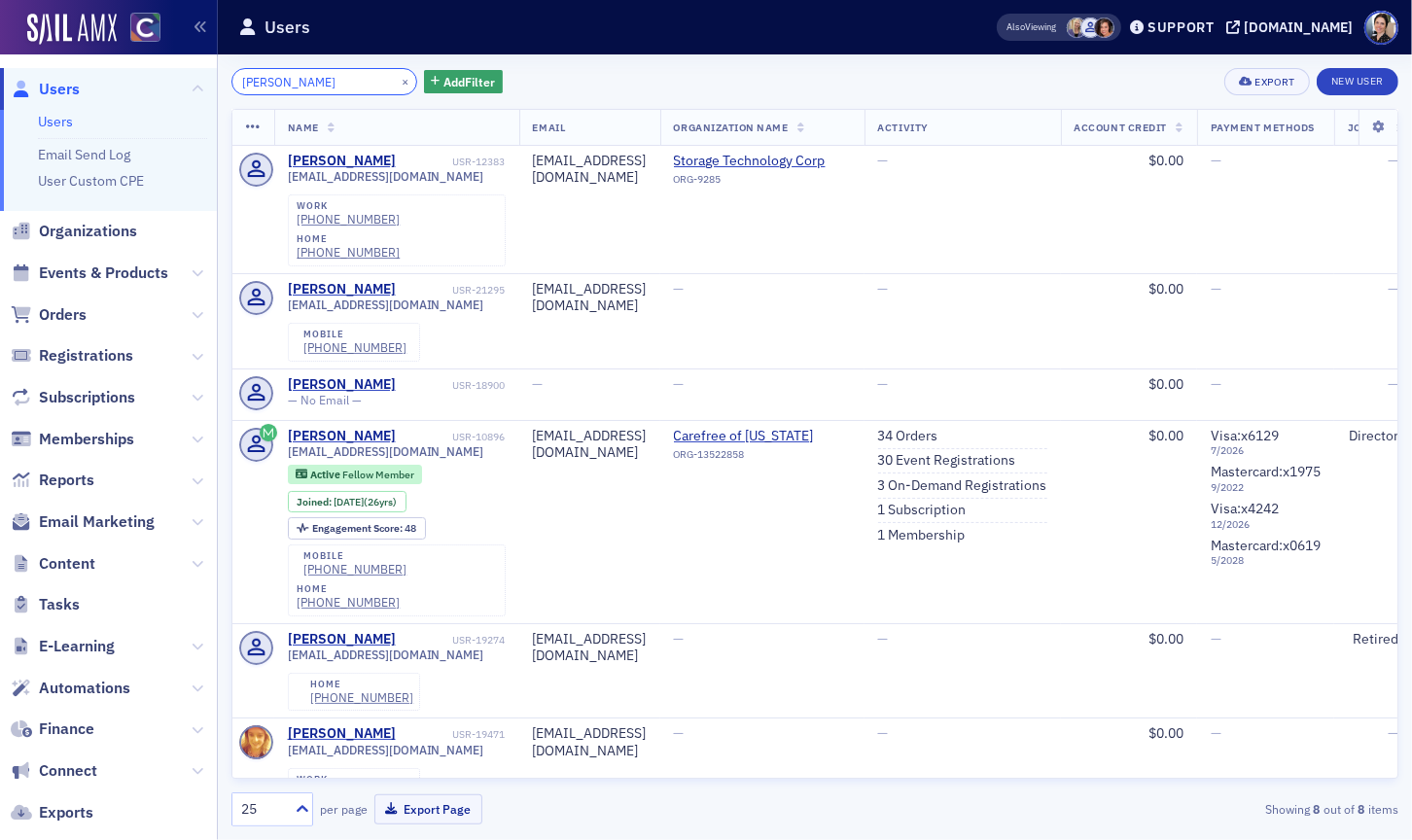
drag, startPoint x: 274, startPoint y: 83, endPoint x: 168, endPoint y: 77, distance: 106.2
click at [173, 80] on div "Users Users Email Send Log User Custom CPE Organizations Events & Products Orde…" at bounding box center [706, 420] width 1412 height 840
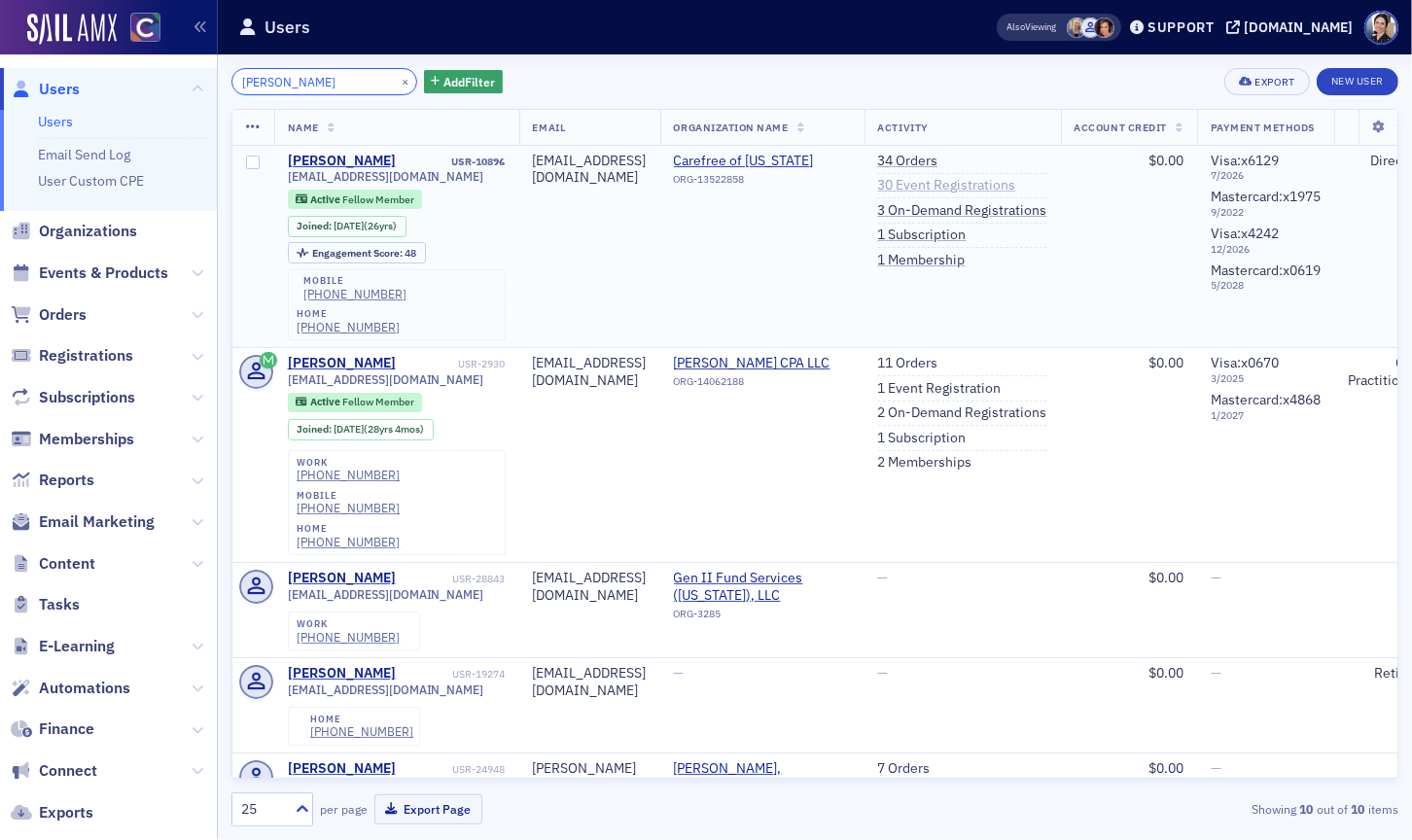
type input "tonya winger"
click at [999, 188] on link "30 Event Registrations" at bounding box center [947, 186] width 138 height 18
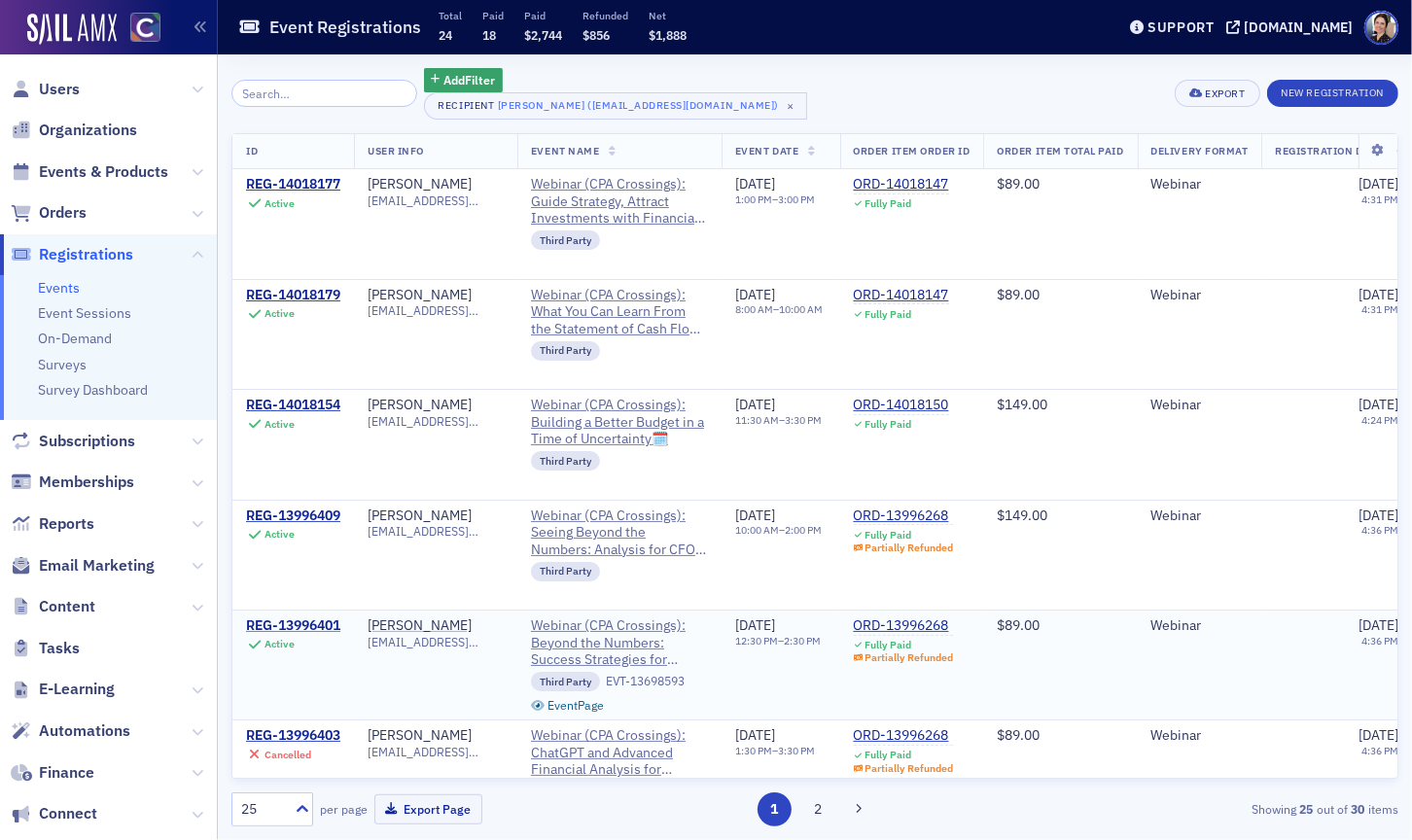
click at [301, 624] on div "REG-13996401" at bounding box center [293, 627] width 94 height 18
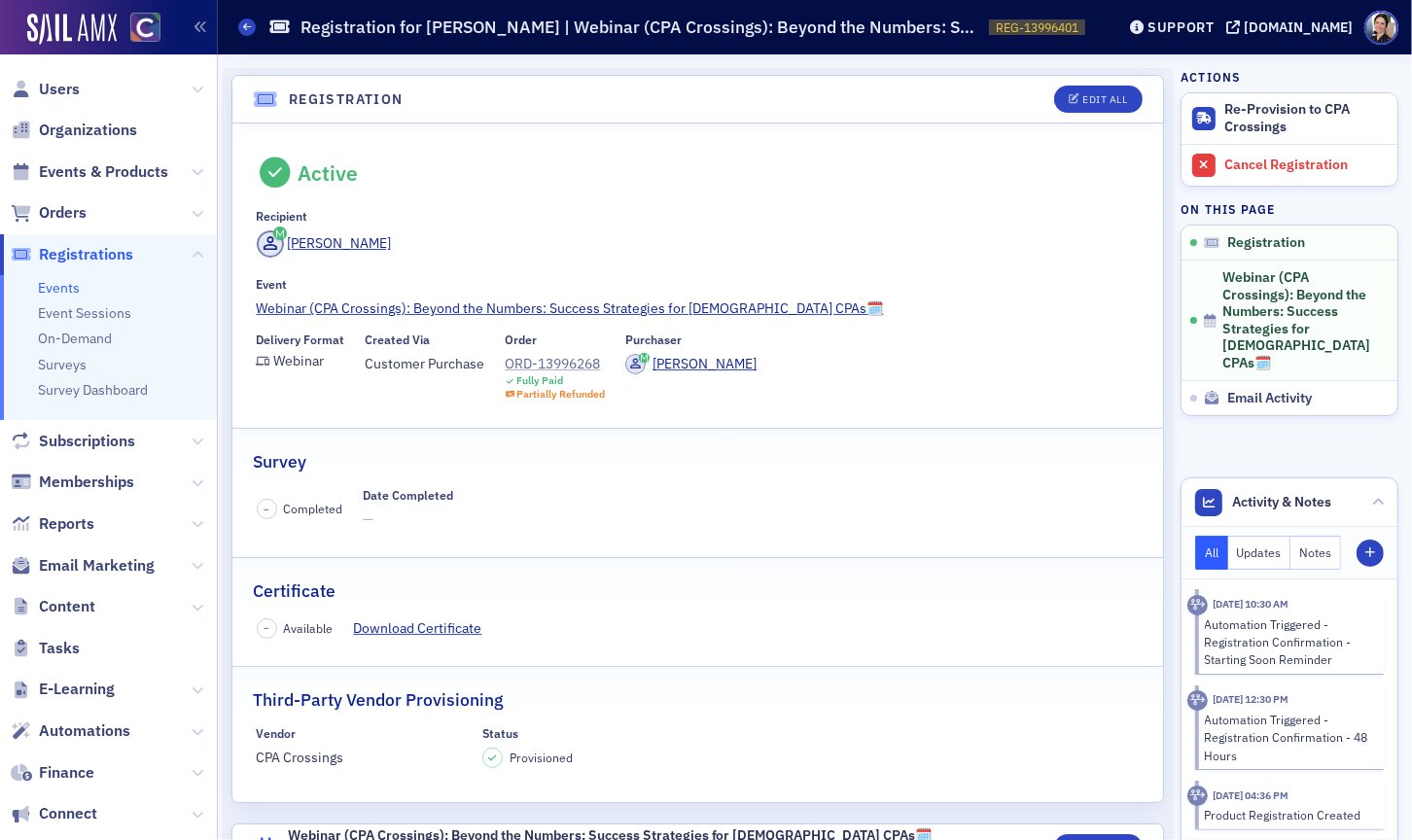
click at [562, 365] on div "ORD-13996268" at bounding box center [556, 364] width 100 height 20
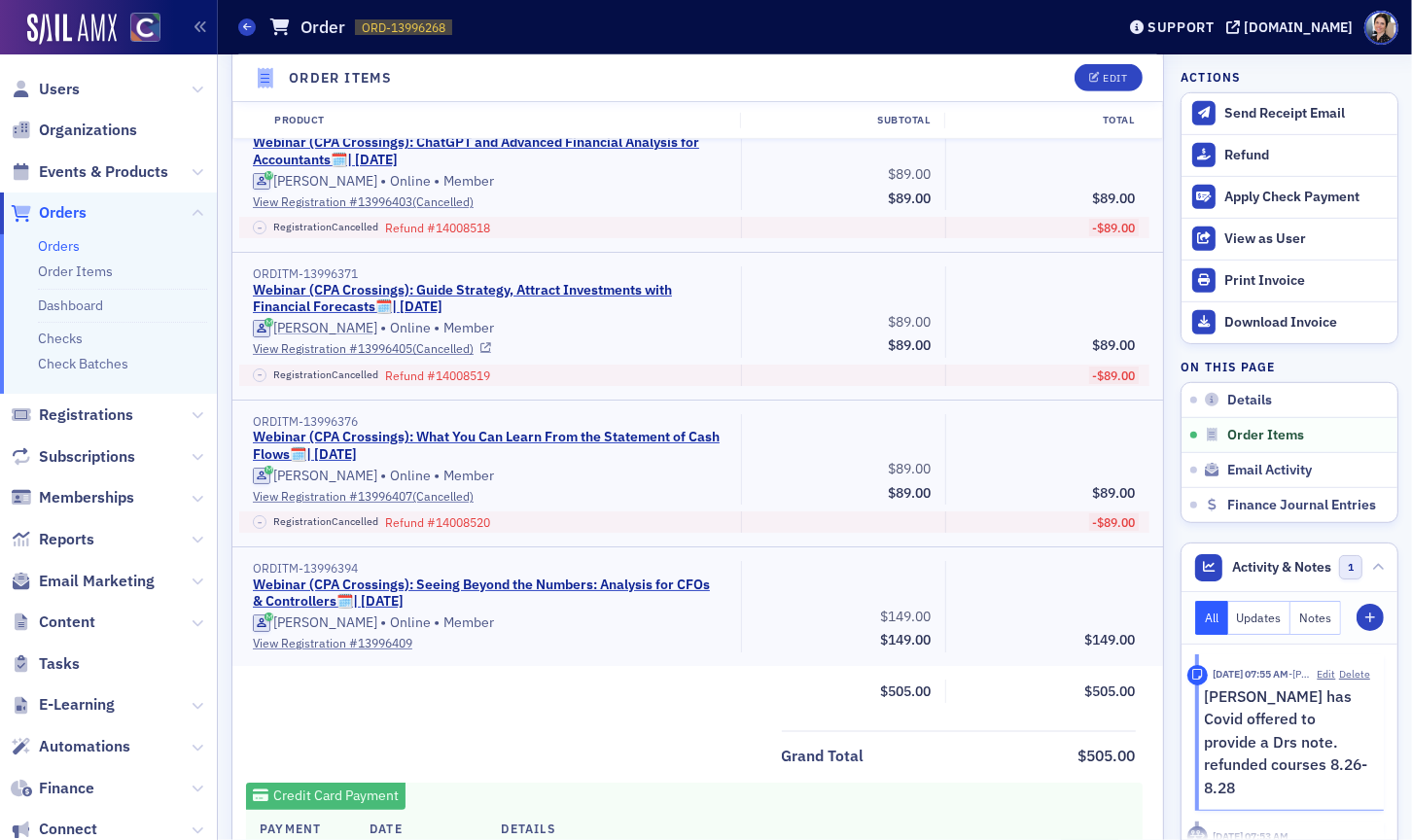
scroll to position [880, 0]
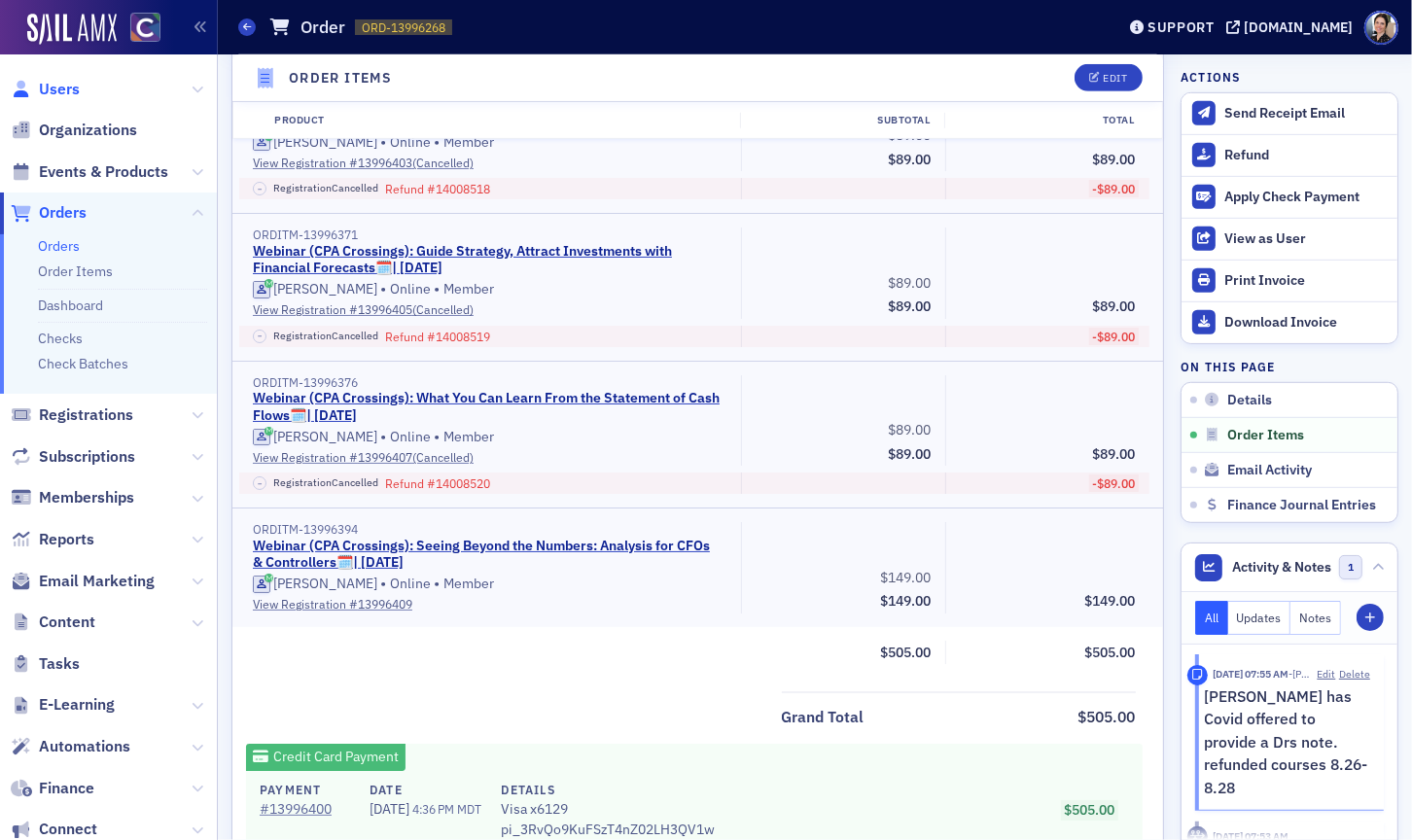
click at [64, 89] on span "Users" at bounding box center [59, 89] width 41 height 21
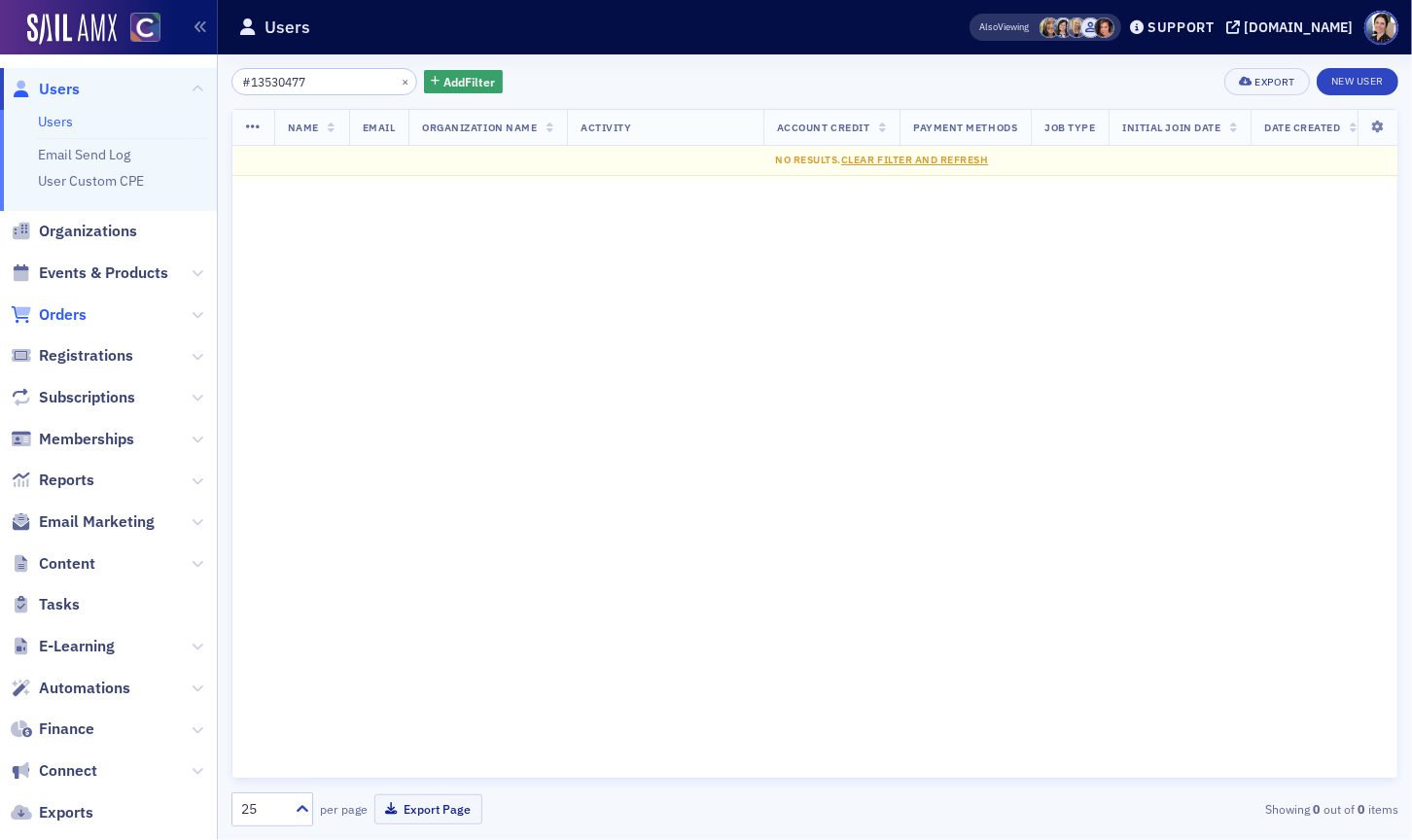
type input "#13530477"
click at [63, 310] on span "Orders" at bounding box center [63, 314] width 48 height 21
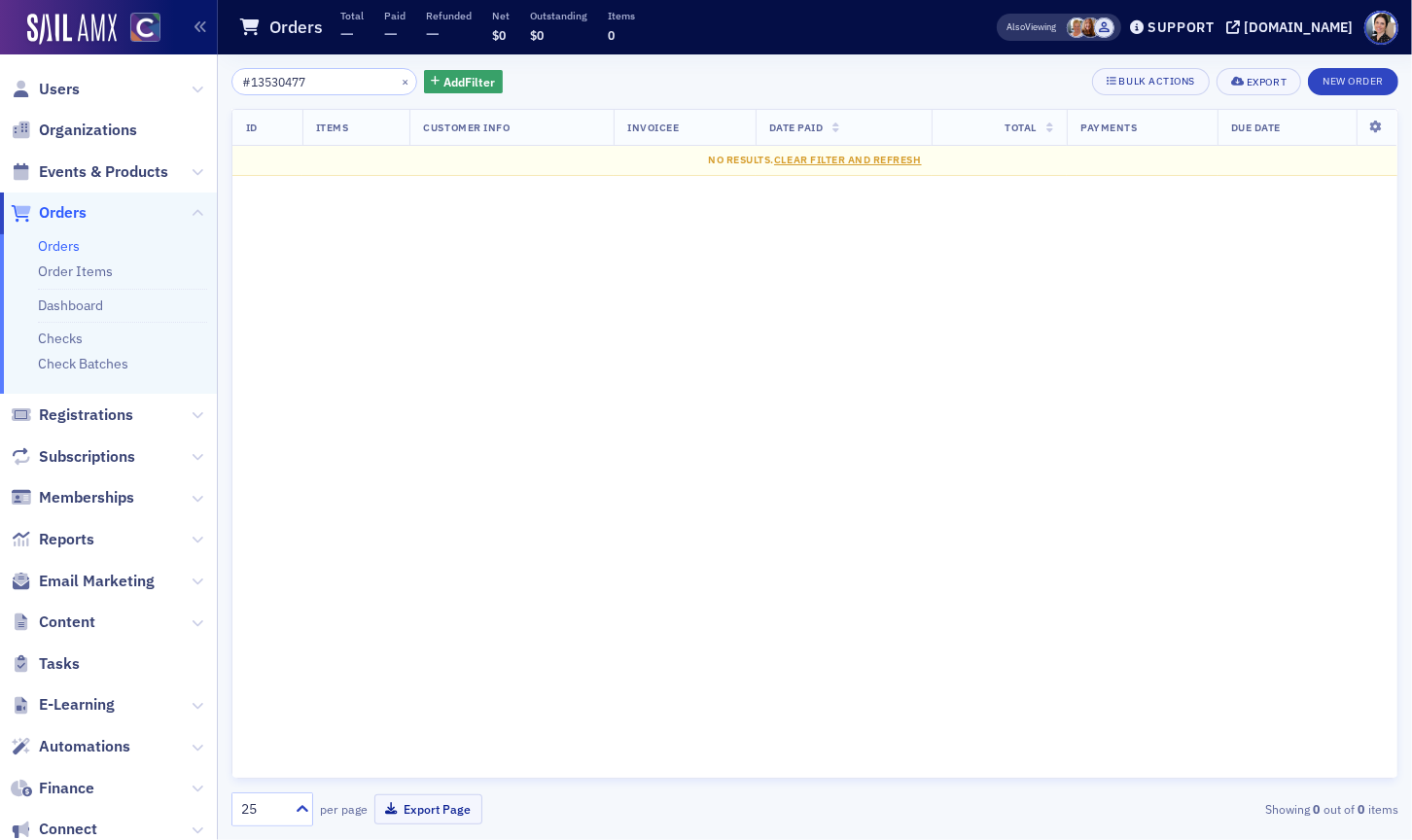
drag, startPoint x: 258, startPoint y: 86, endPoint x: 233, endPoint y: 85, distance: 24.3
click at [230, 85] on div "#13530477 × Add Filter Bulk Actions Export New Order ID Items Customer Info Inv…" at bounding box center [815, 447] width 1194 height 786
click at [242, 84] on input "#13530477" at bounding box center [324, 81] width 186 height 27
drag, startPoint x: 250, startPoint y: 83, endPoint x: 226, endPoint y: 83, distance: 24.3
click at [226, 83] on div "#13530477 × Add Filter Bulk Actions Export New Order ID Items Customer Info Inv…" at bounding box center [815, 447] width 1194 height 786
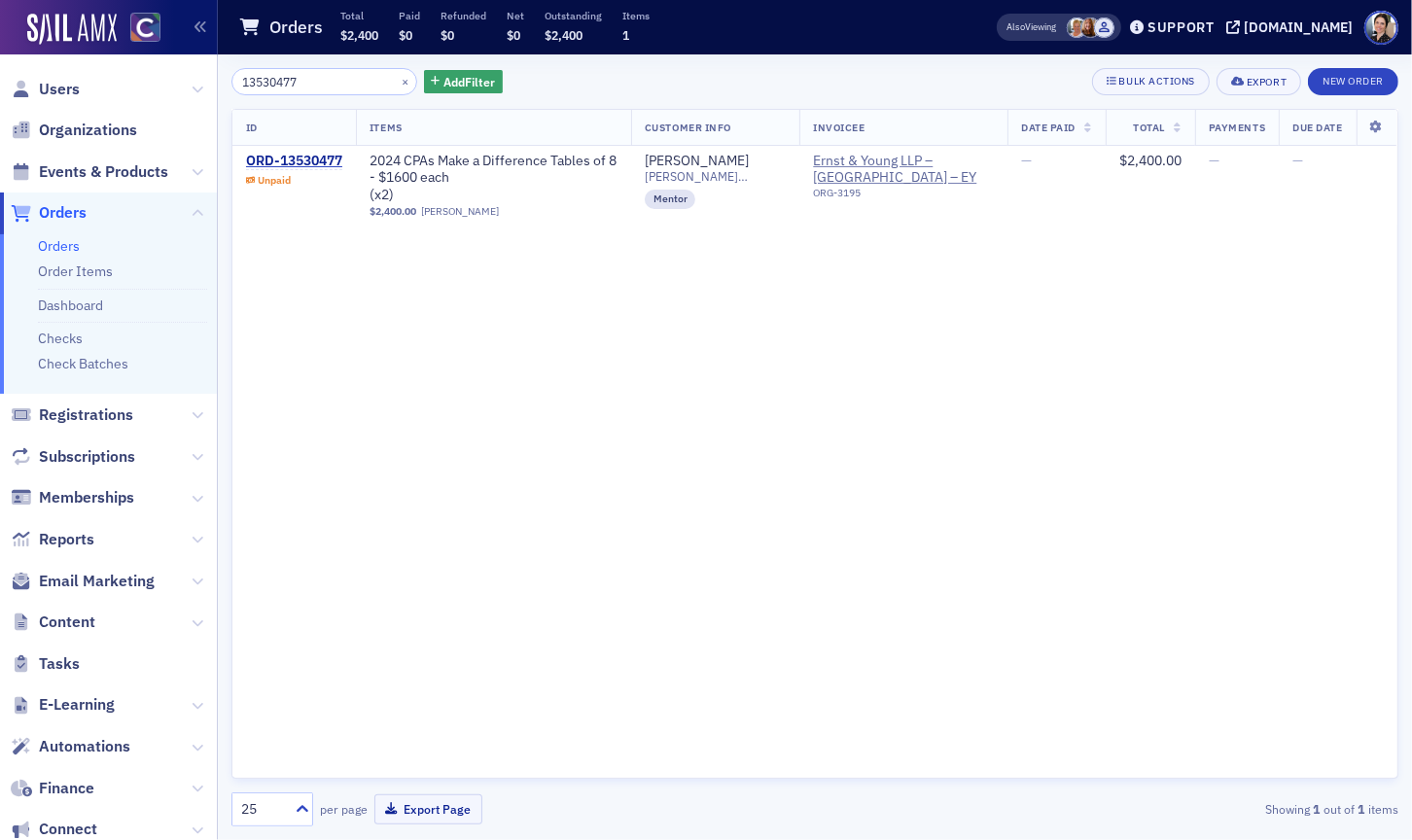
type input "13530477"
click at [311, 161] on div "ORD-13530477" at bounding box center [294, 162] width 96 height 18
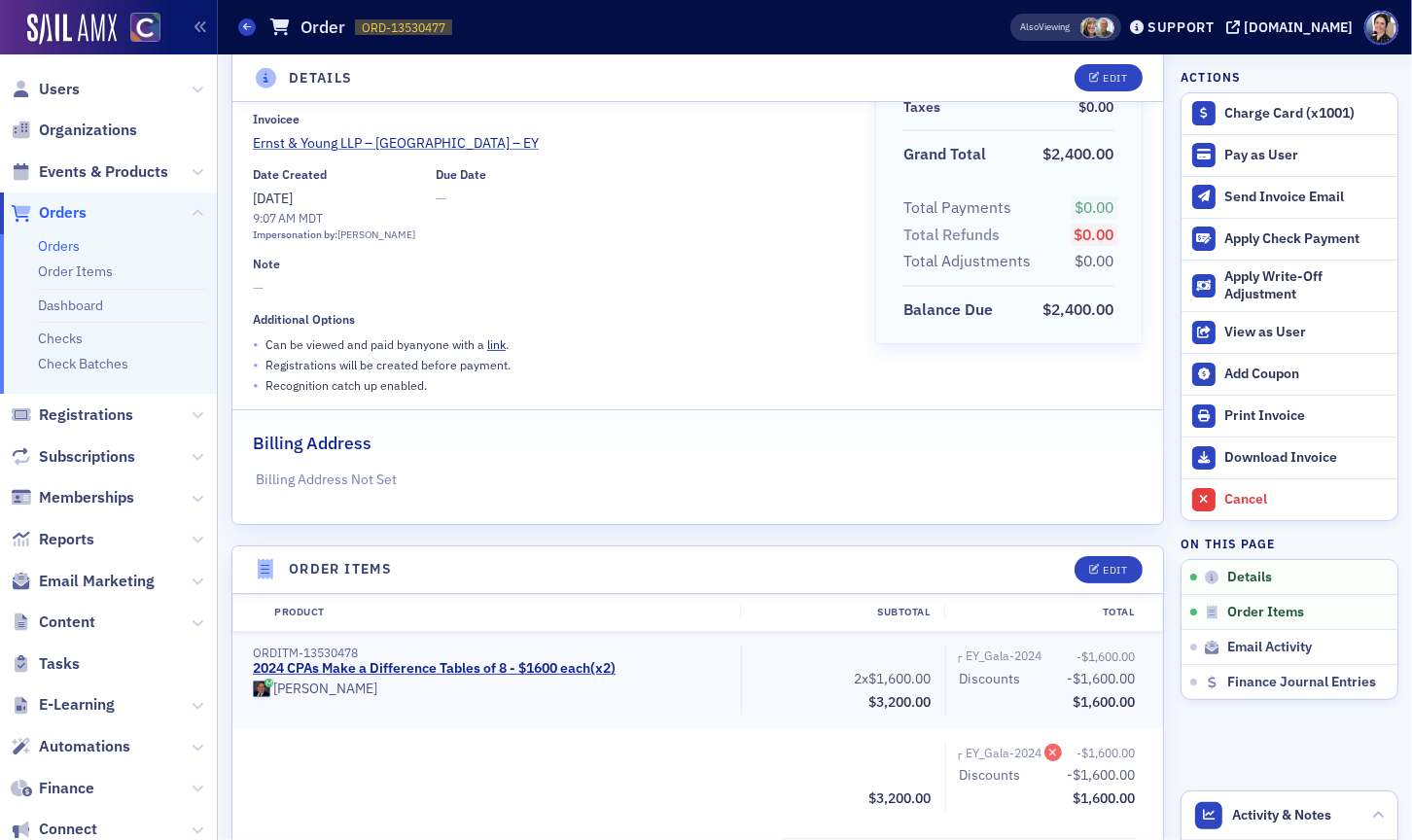
scroll to position [156, 0]
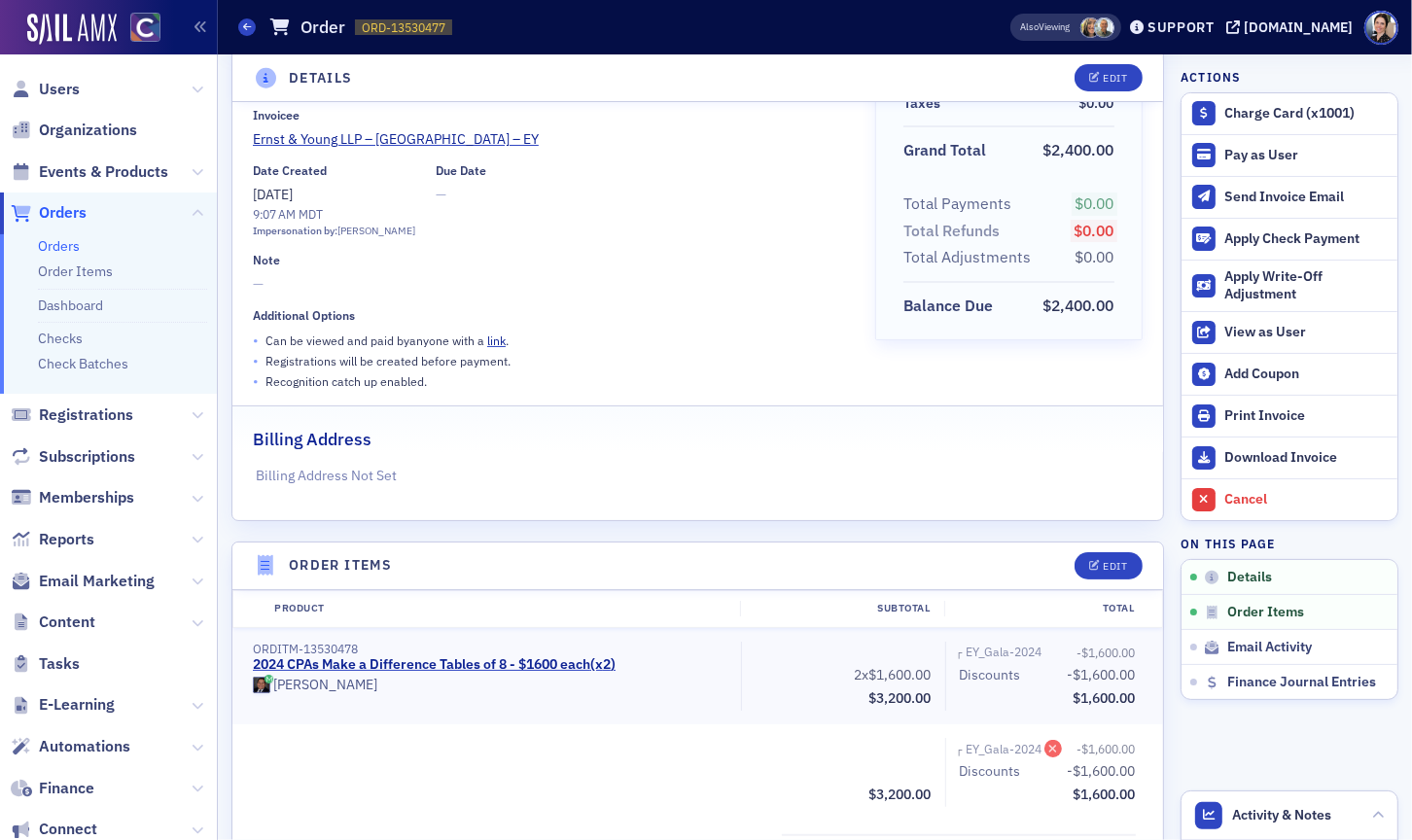
drag, startPoint x: 688, startPoint y: 190, endPoint x: 763, endPoint y: 212, distance: 79.1
click at [723, 199] on div "Date Created 10/30/2024 9:07 AM MDT Impersonation by: Tiffany Carson Due Date —" at bounding box center [550, 201] width 595 height 76
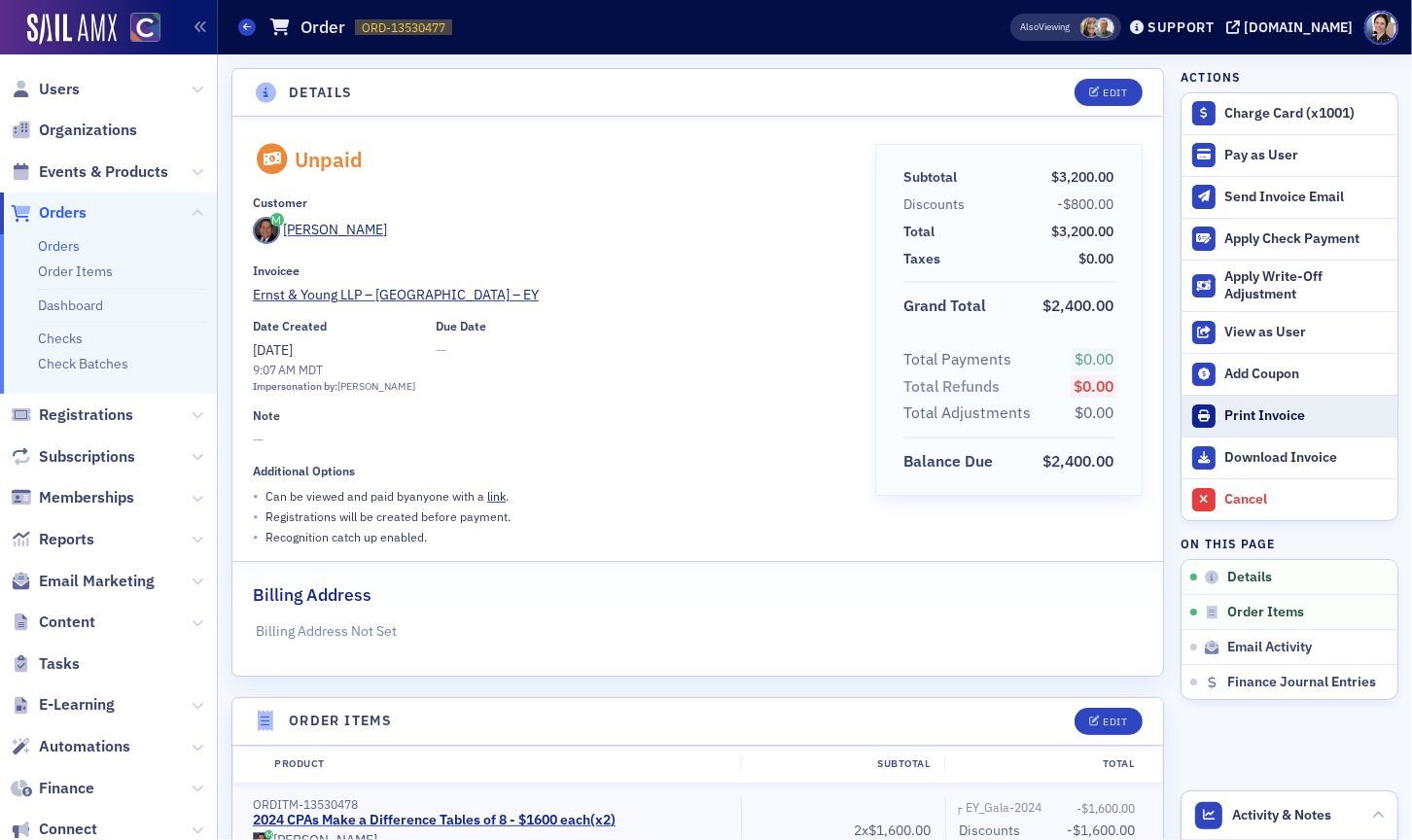
click at [1286, 415] on div "Print Invoice" at bounding box center [1305, 416] width 163 height 18
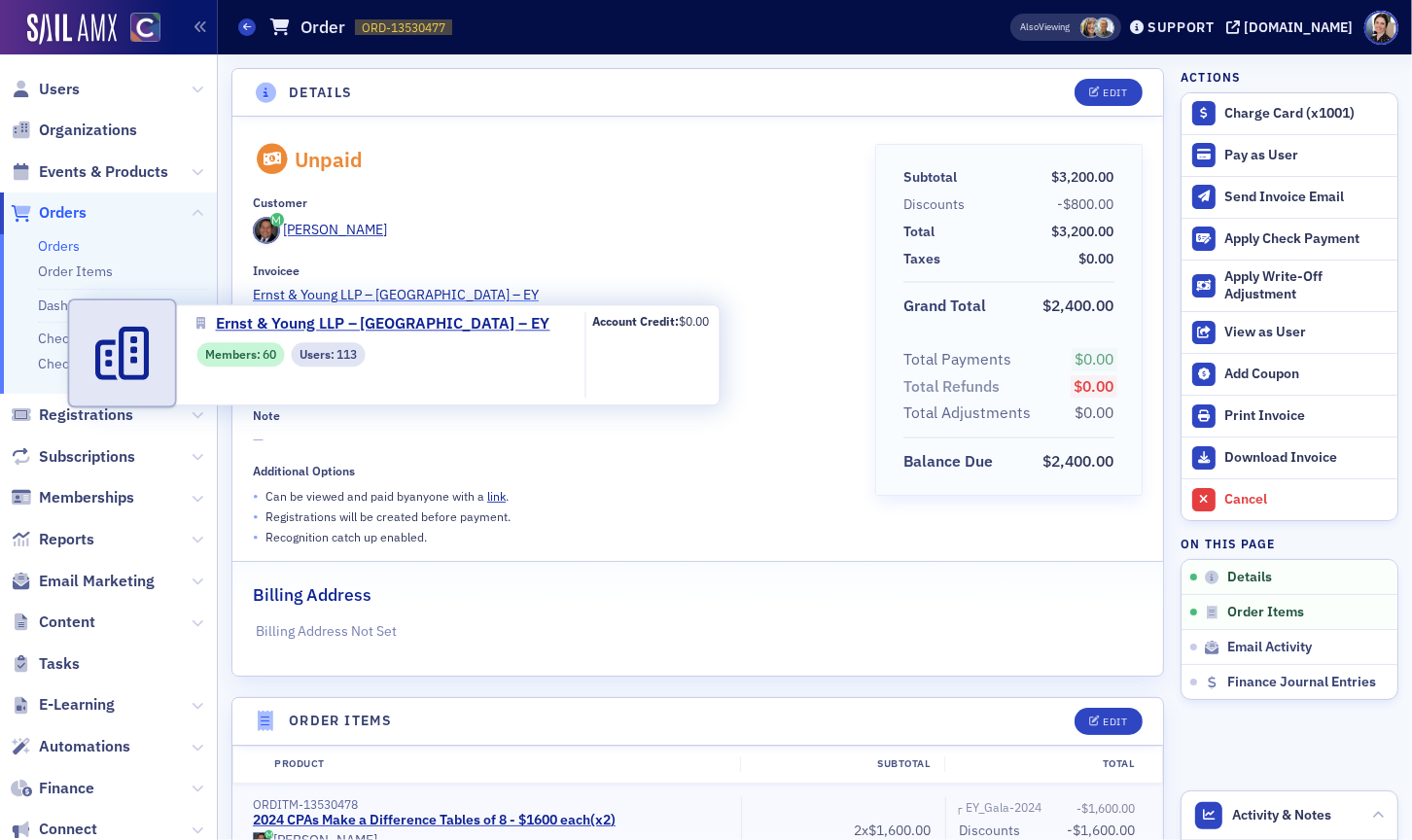
click at [367, 296] on span "Ernst & Young LLP – [GEOGRAPHIC_DATA] – EY" at bounding box center [396, 295] width 286 height 20
select select "US"
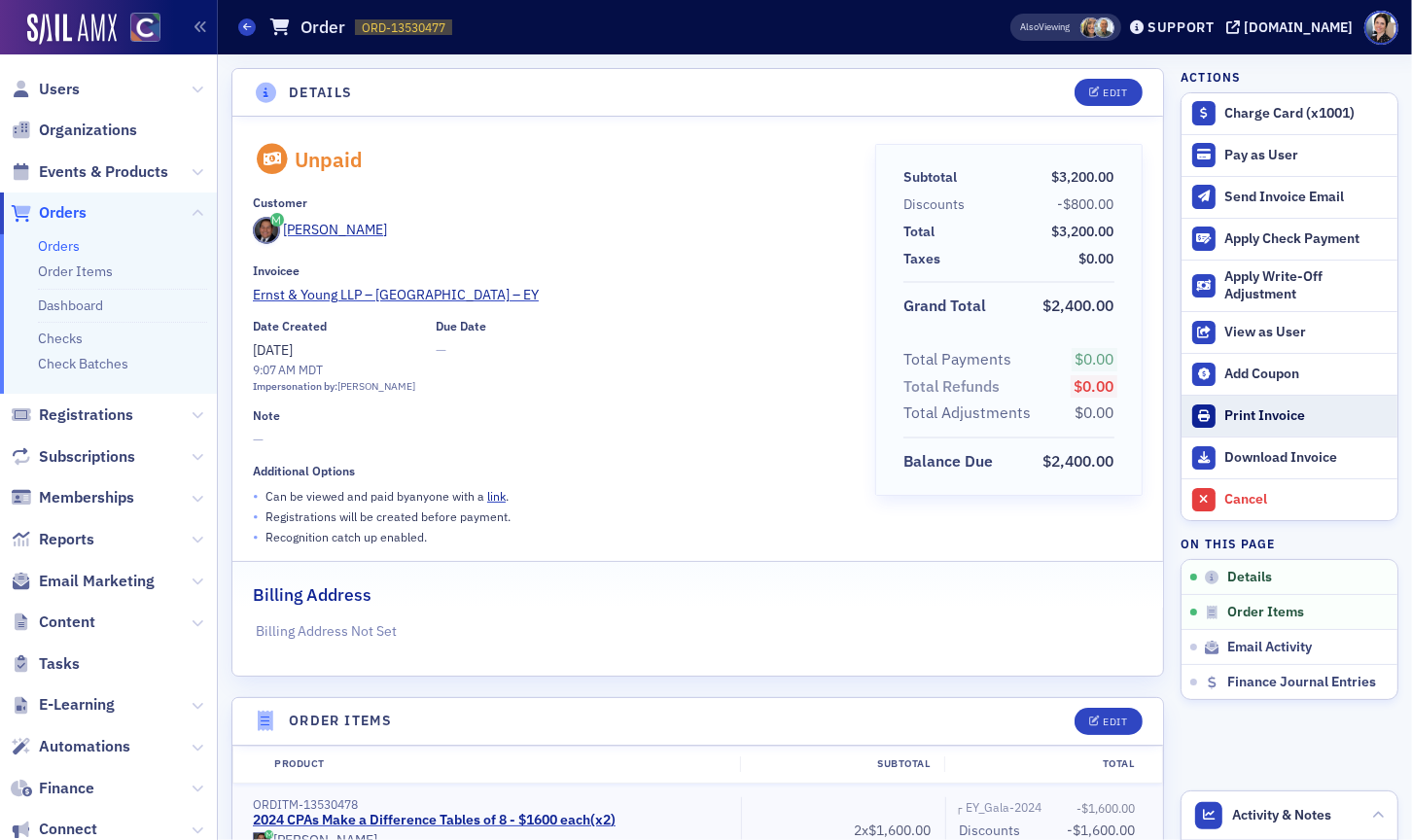
click at [1264, 415] on div "Print Invoice" at bounding box center [1305, 416] width 163 height 18
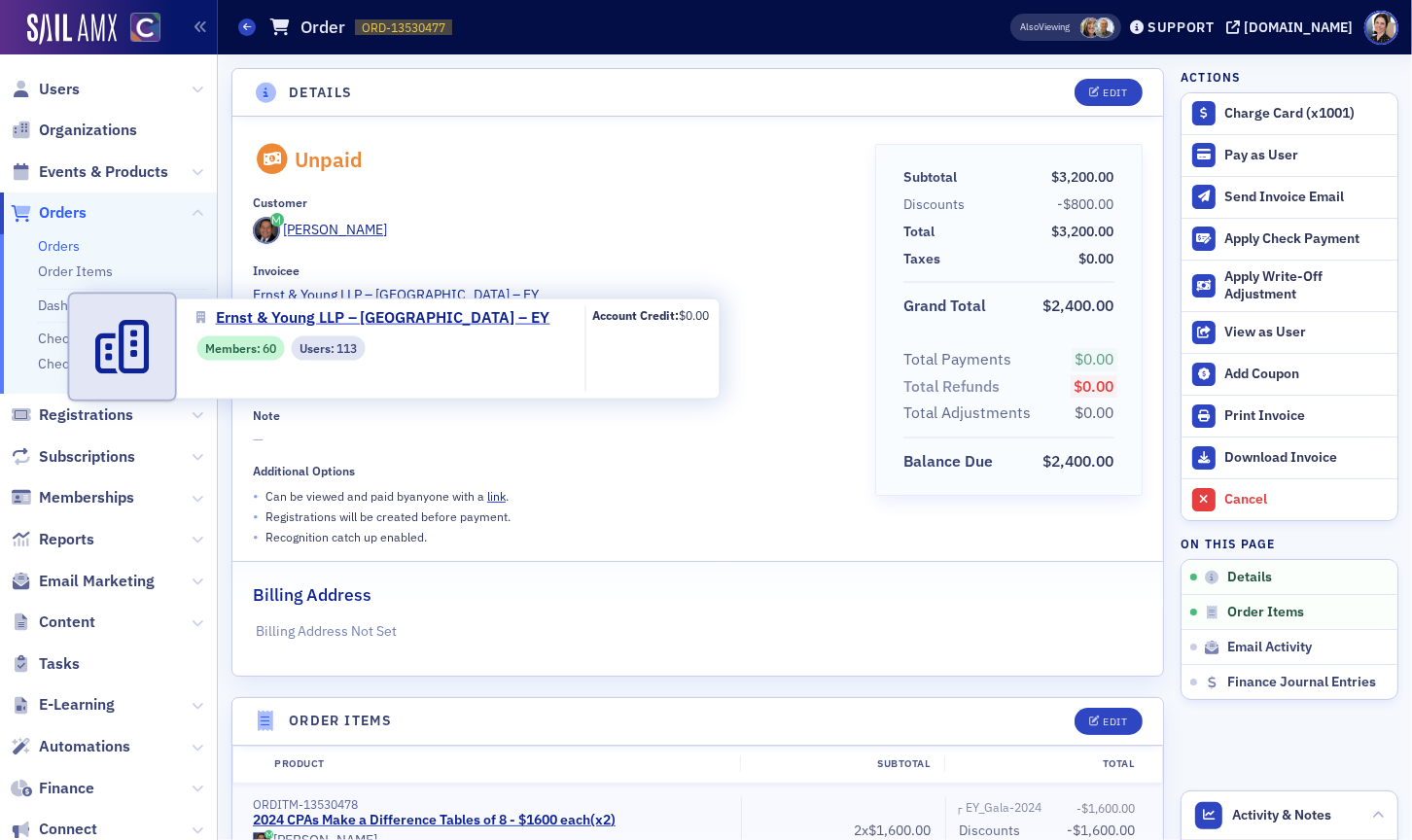
scroll to position [4, 0]
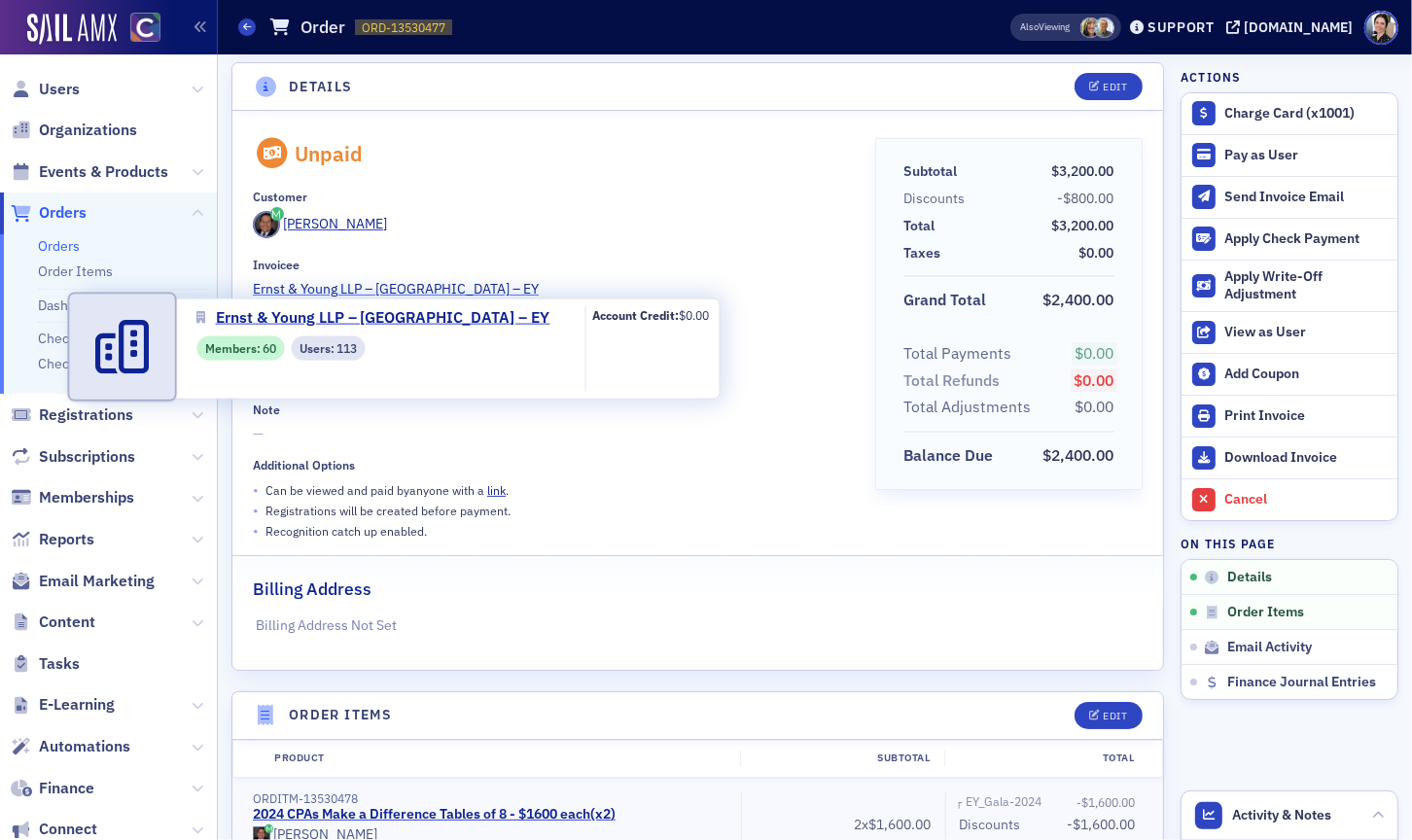
click at [381, 289] on span "Ernst & Young LLP – [GEOGRAPHIC_DATA] – EY" at bounding box center [396, 289] width 286 height 20
select select "US"
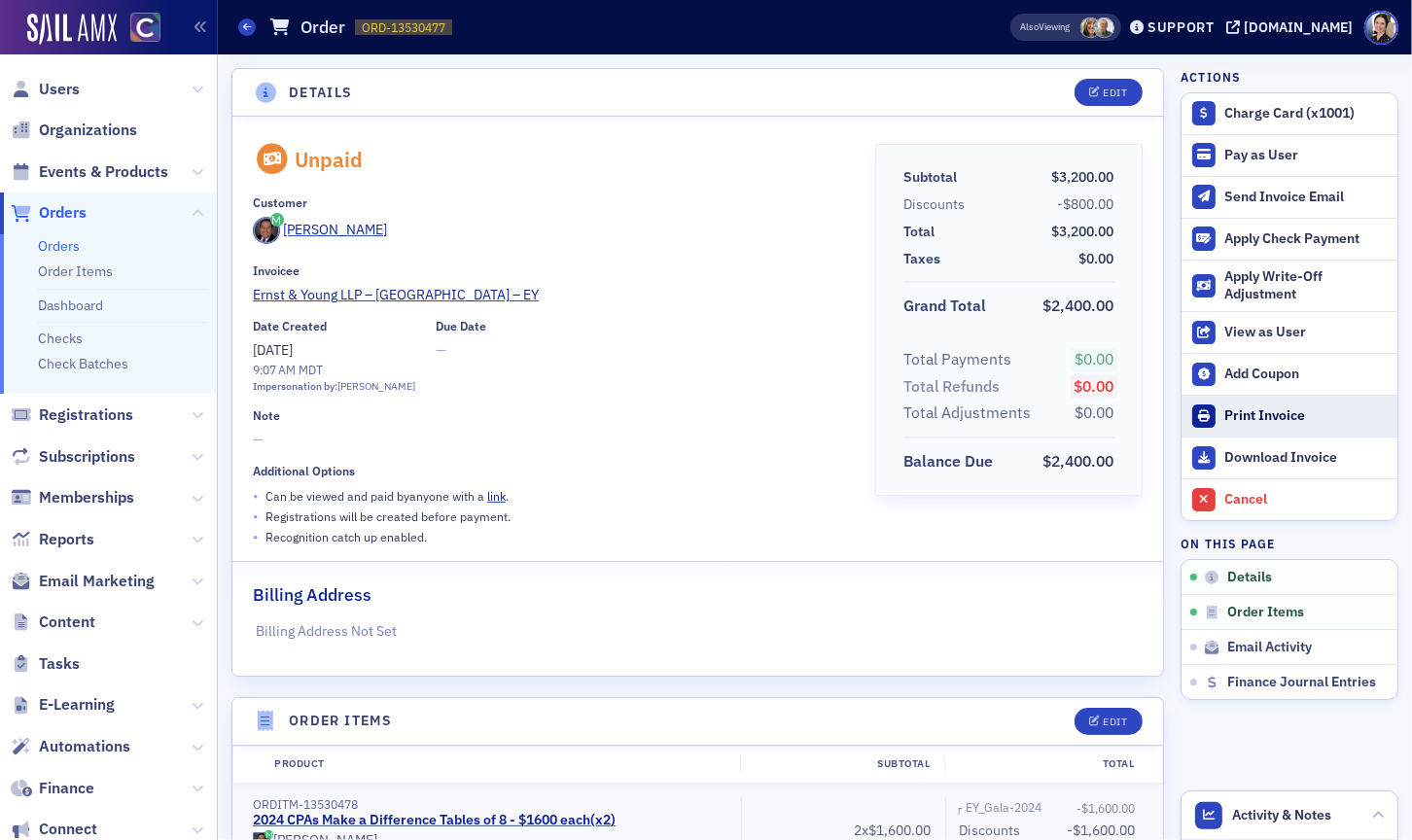
click at [1268, 417] on div "Print Invoice" at bounding box center [1305, 416] width 163 height 18
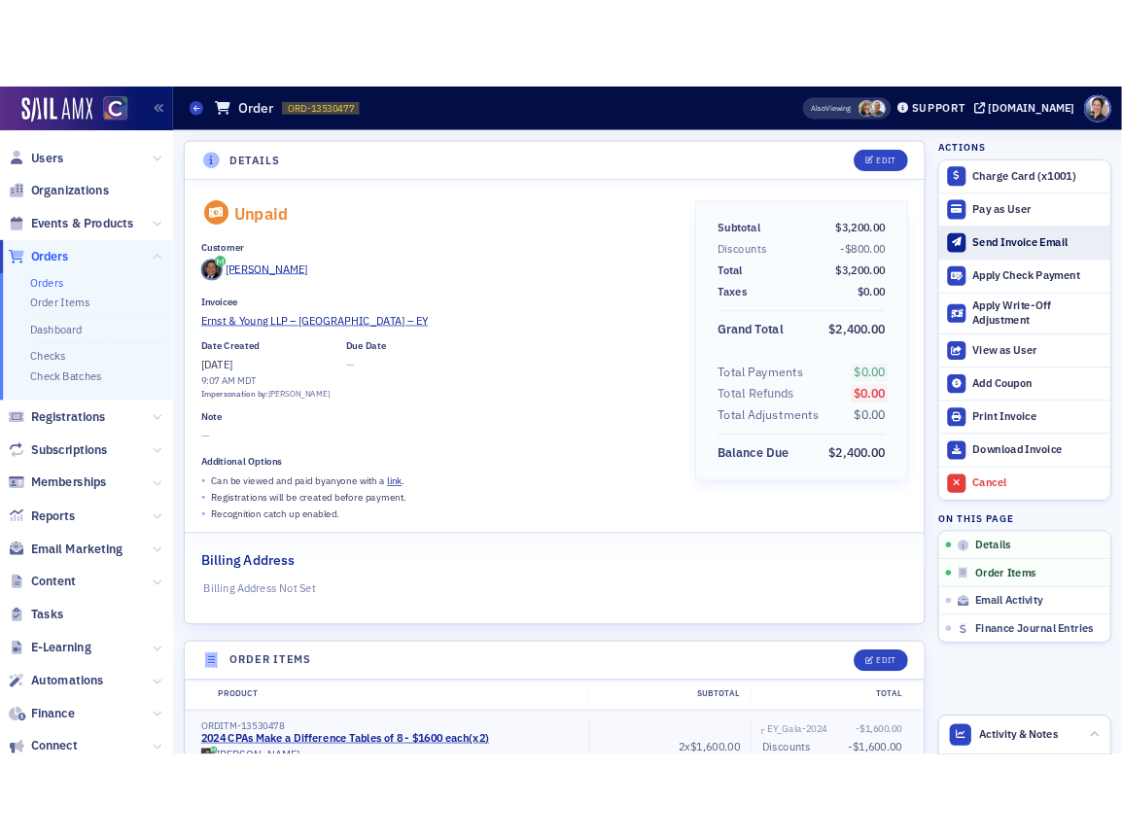
scroll to position [1, 0]
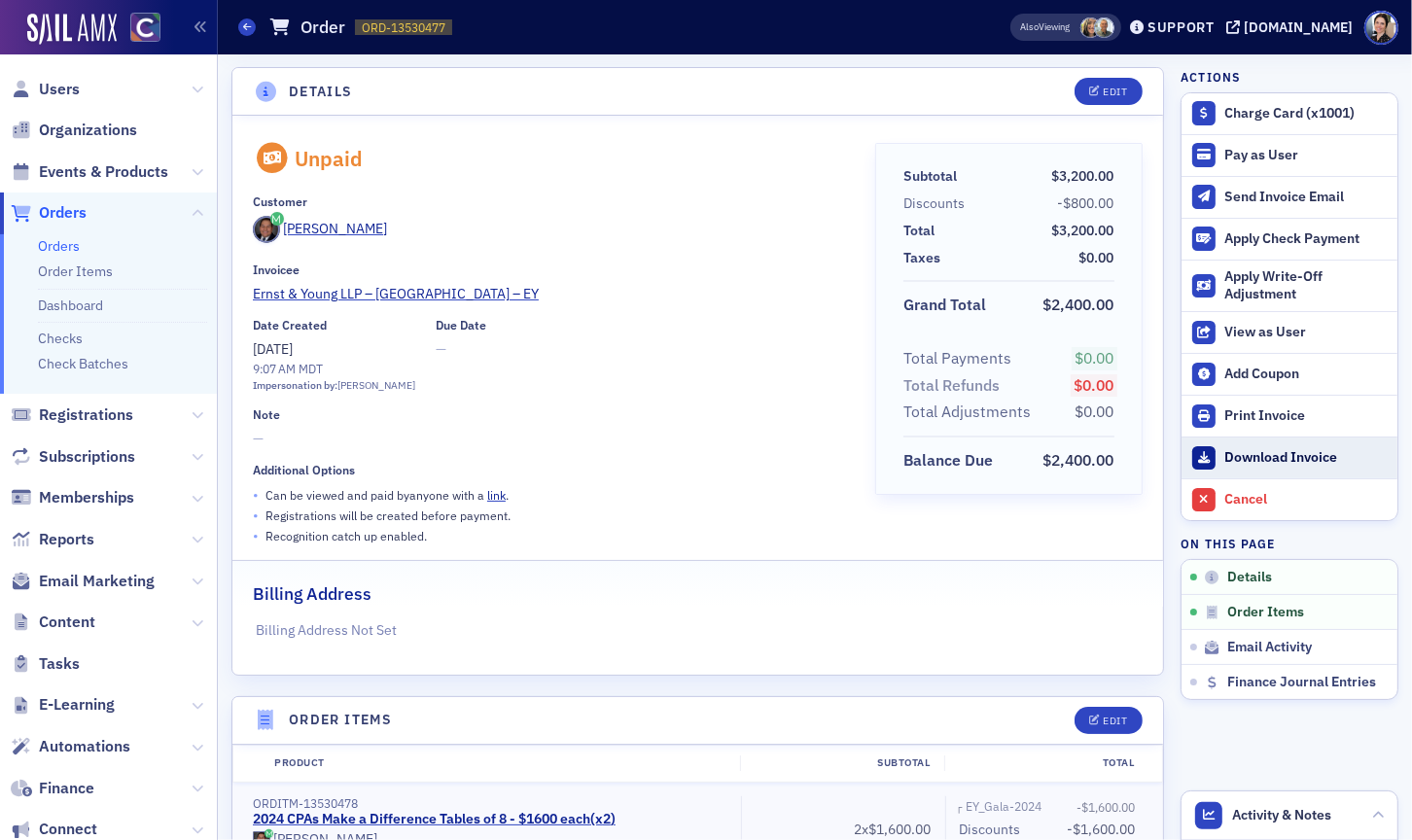
click at [1265, 456] on div "Download Invoice" at bounding box center [1305, 458] width 163 height 18
drag, startPoint x: 1271, startPoint y: 412, endPoint x: 1262, endPoint y: 406, distance: 11.1
click at [1270, 411] on div "Print Invoice" at bounding box center [1305, 416] width 163 height 18
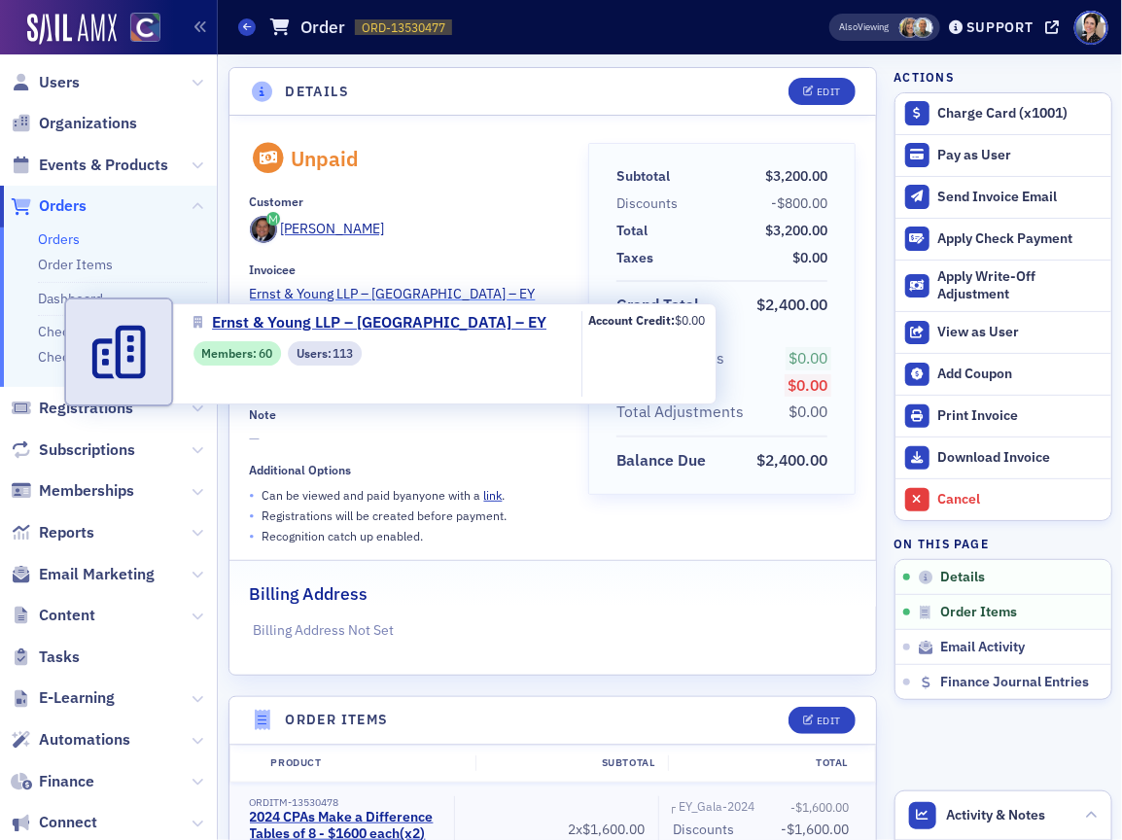
click at [385, 290] on span "Ernst & Young LLP – [GEOGRAPHIC_DATA] – EY" at bounding box center [393, 294] width 286 height 20
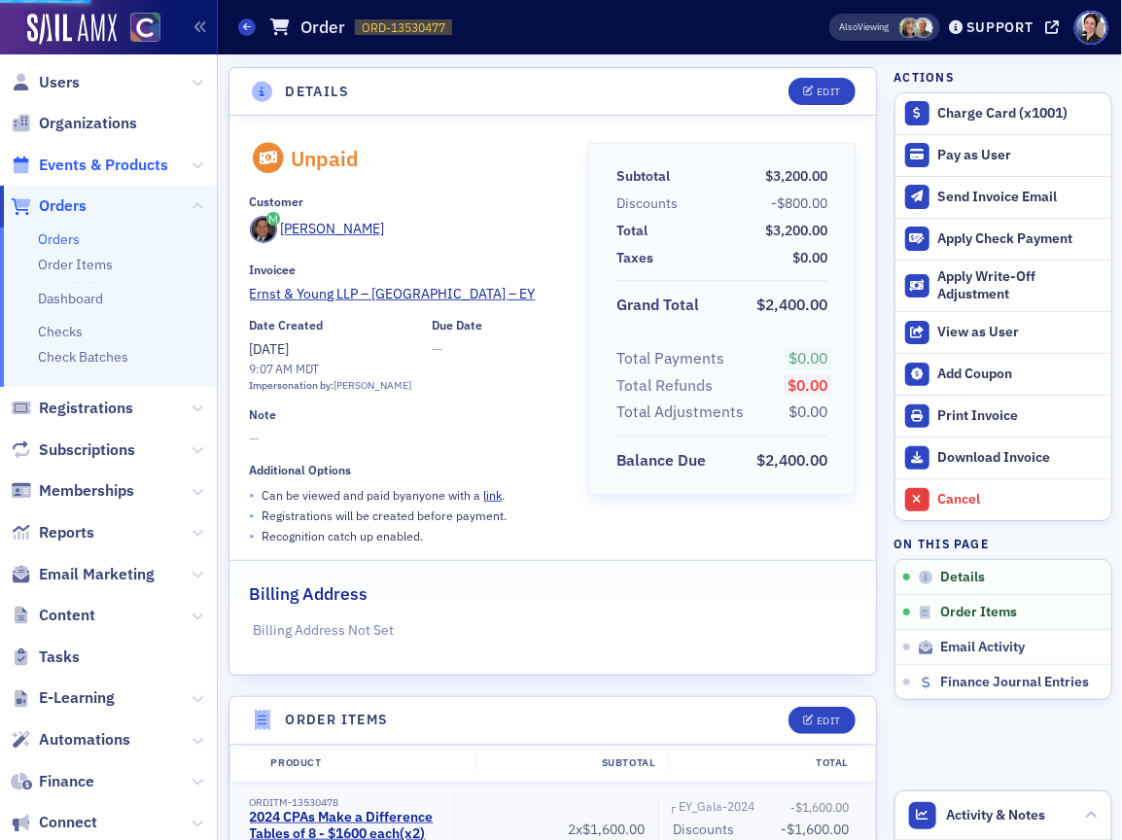
select select "US"
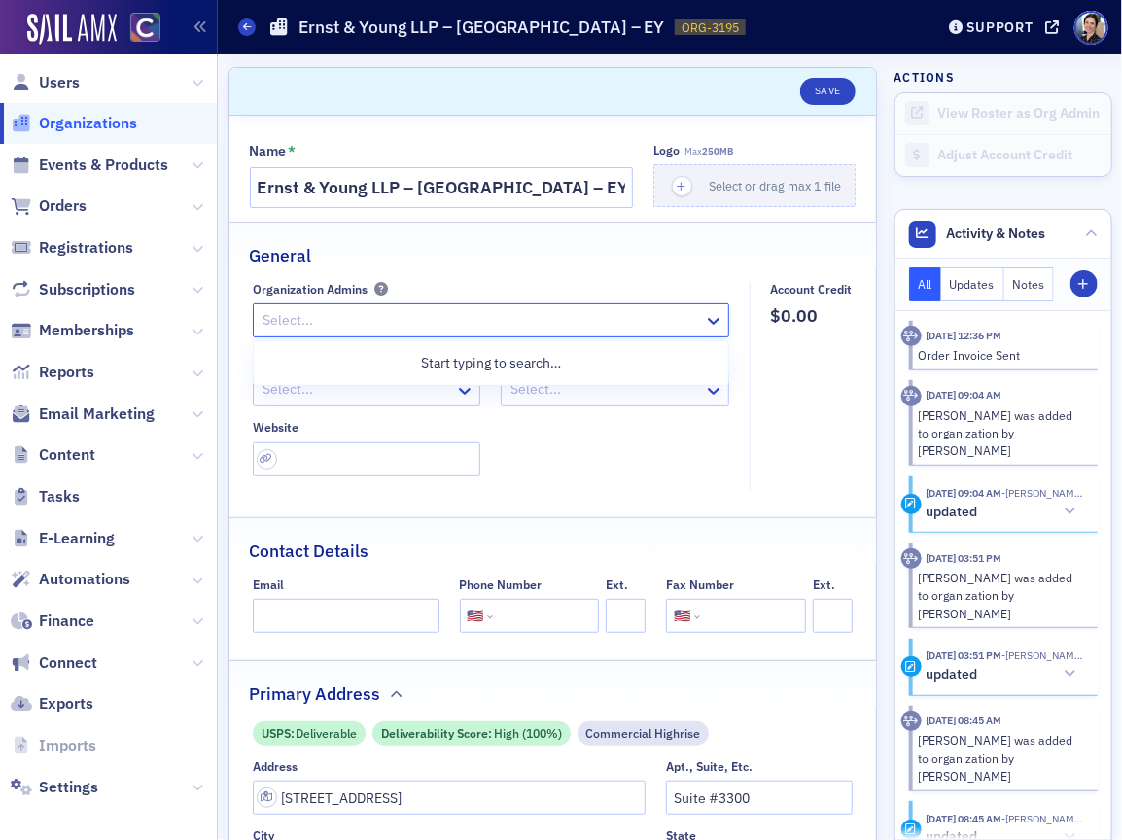
click at [317, 322] on div at bounding box center [482, 320] width 442 height 24
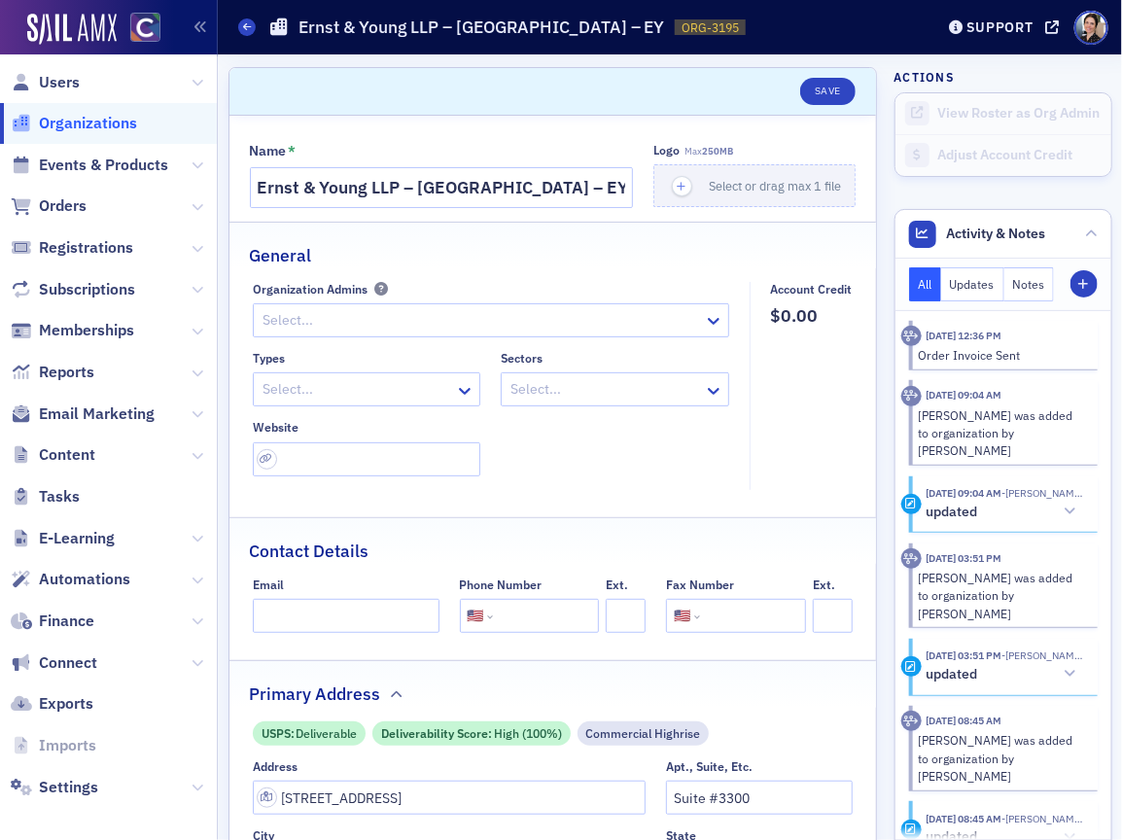
click at [494, 243] on div "General" at bounding box center [553, 246] width 607 height 46
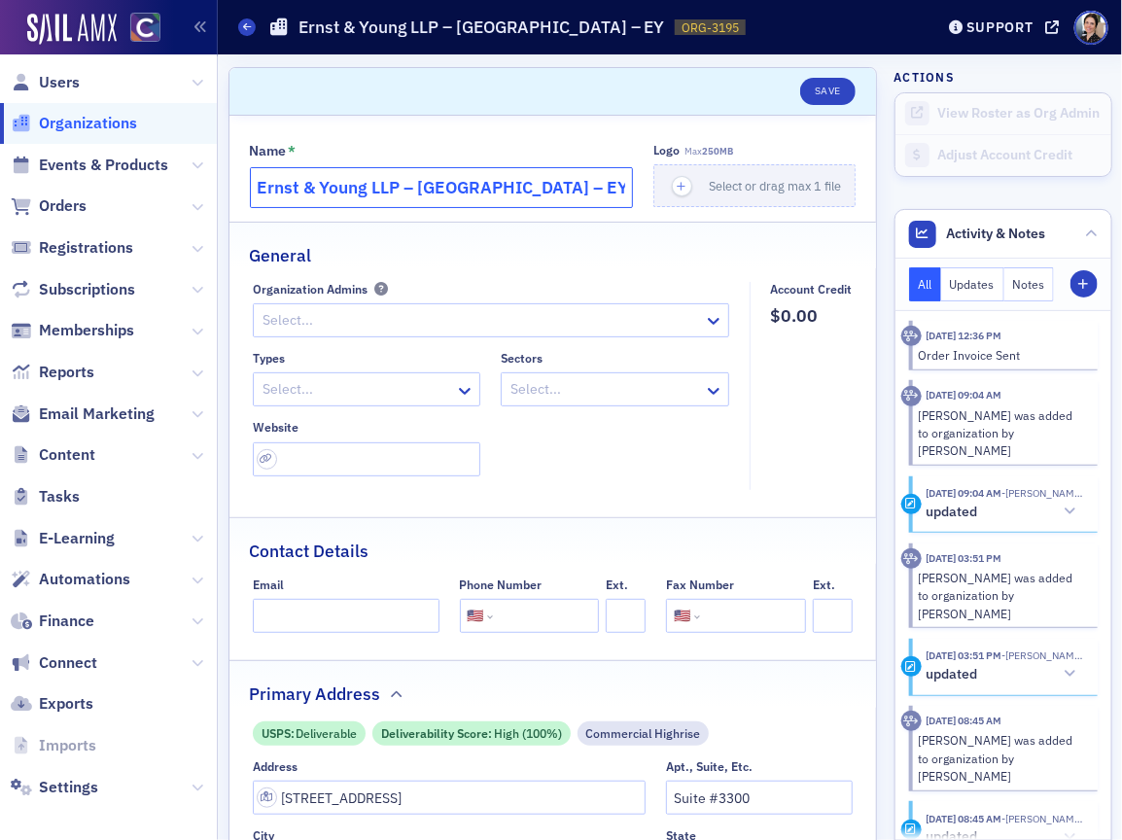
click at [541, 188] on input "Ernst & Young LLP – [GEOGRAPHIC_DATA] – EY" at bounding box center [442, 187] width 384 height 41
click at [527, 188] on input "Ernst & Young LLP – Denver – EY - Attn:" at bounding box center [442, 188] width 384 height 41
click at [581, 191] on input "Ernst & Young LLP – Denver – EY - Attn:" at bounding box center [442, 188] width 384 height 41
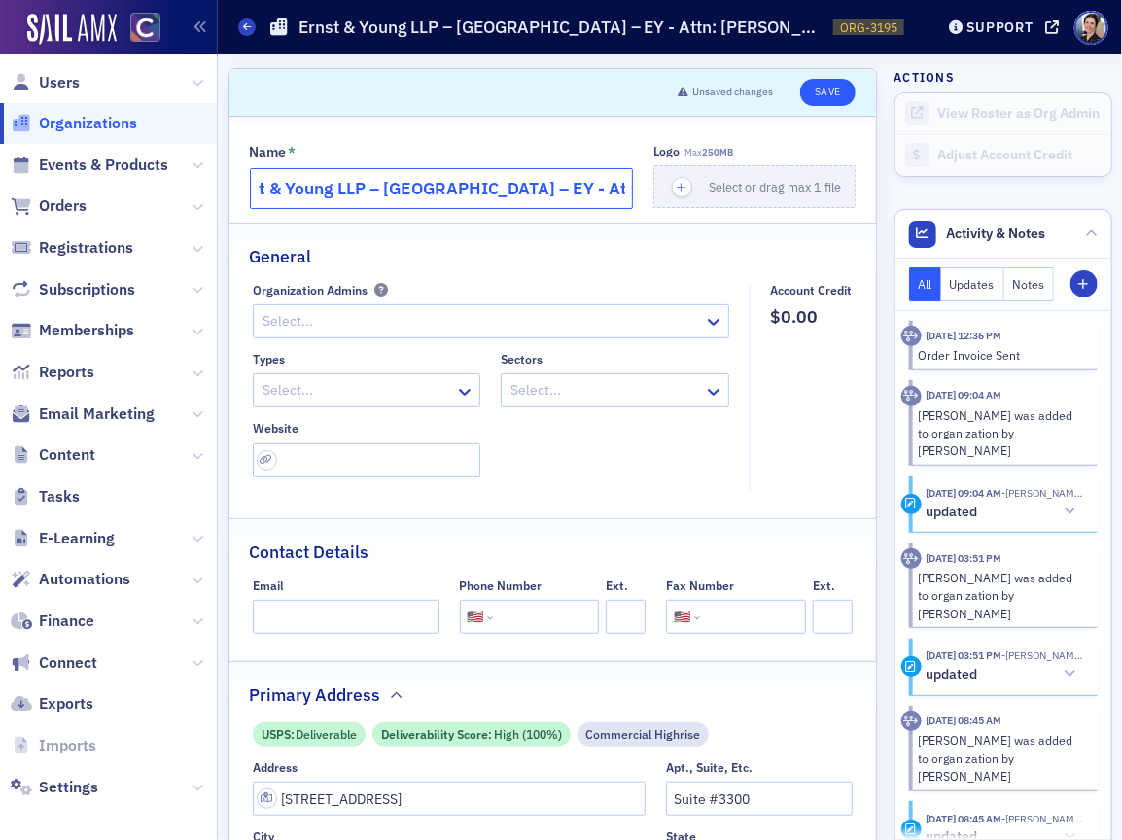
type input "Ernst & Young LLP – [GEOGRAPHIC_DATA] – EY - Attn: [PERSON_NAME]"
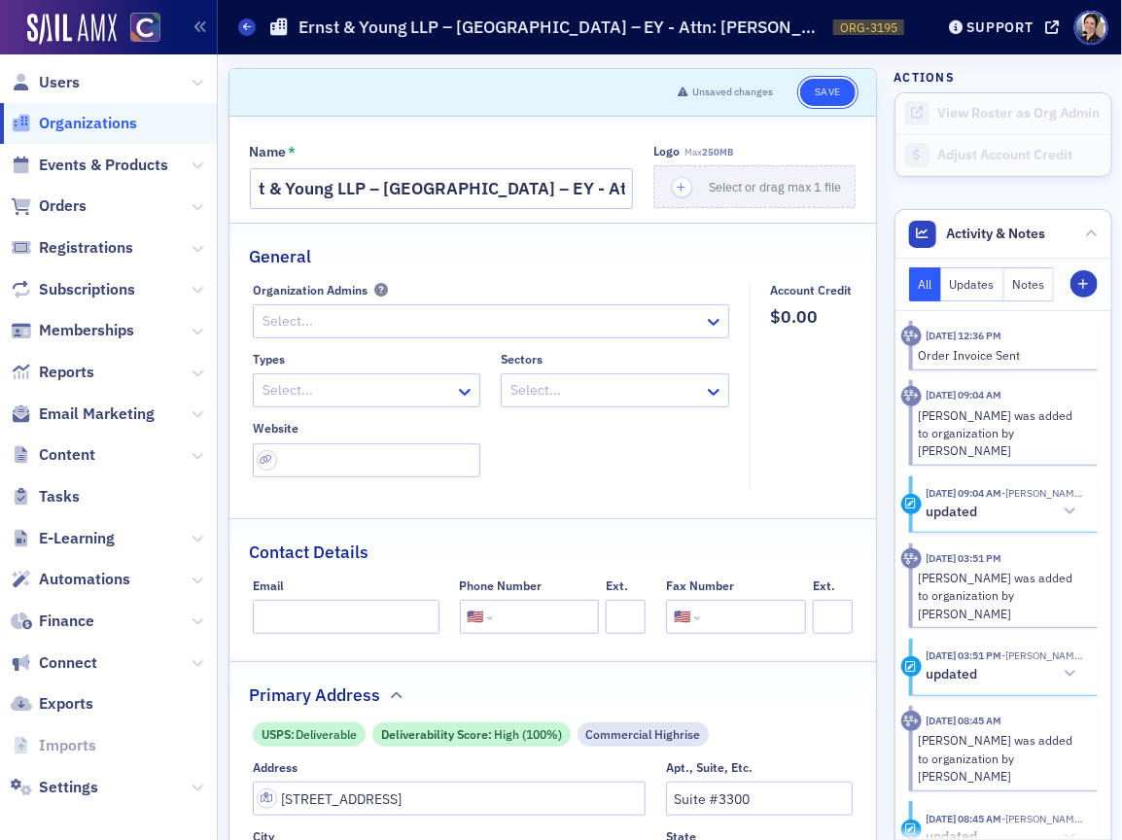
click at [831, 92] on button "Save" at bounding box center [827, 92] width 55 height 27
select select "US"
drag, startPoint x: 63, startPoint y: 79, endPoint x: 180, endPoint y: 7, distance: 137.1
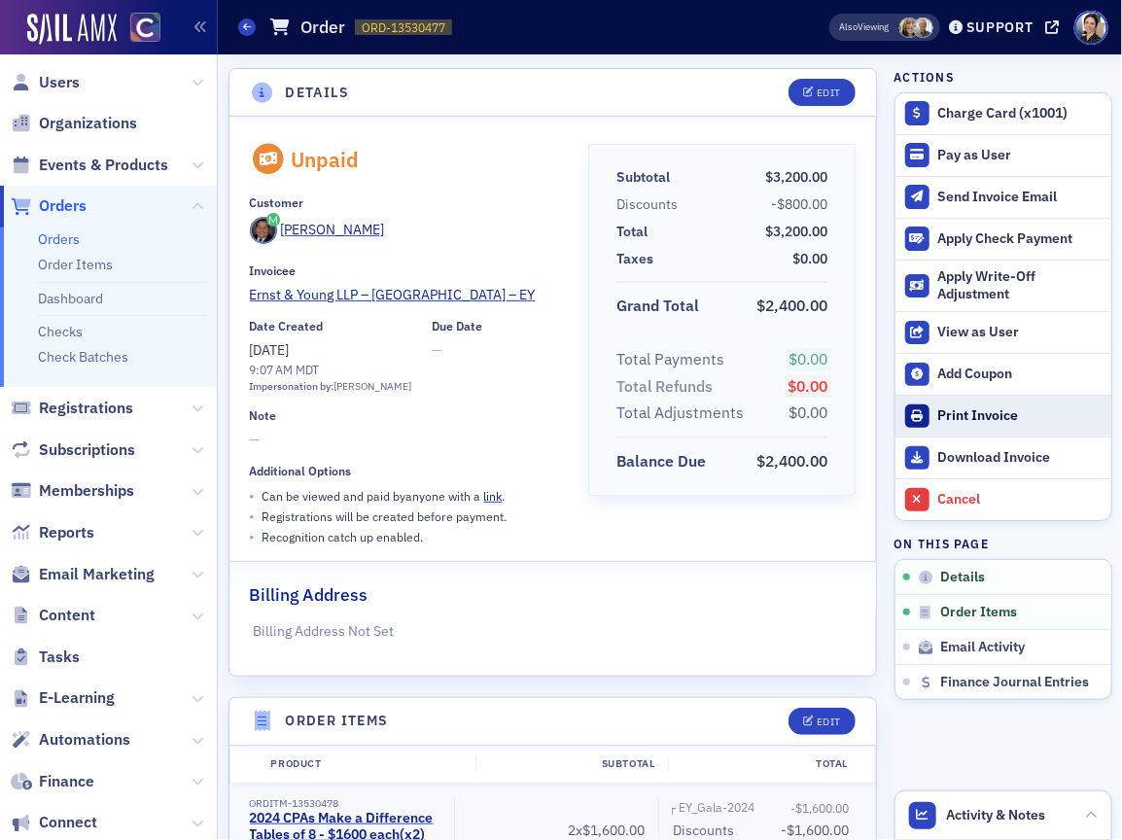
click at [995, 413] on div "Print Invoice" at bounding box center [1019, 416] width 163 height 18
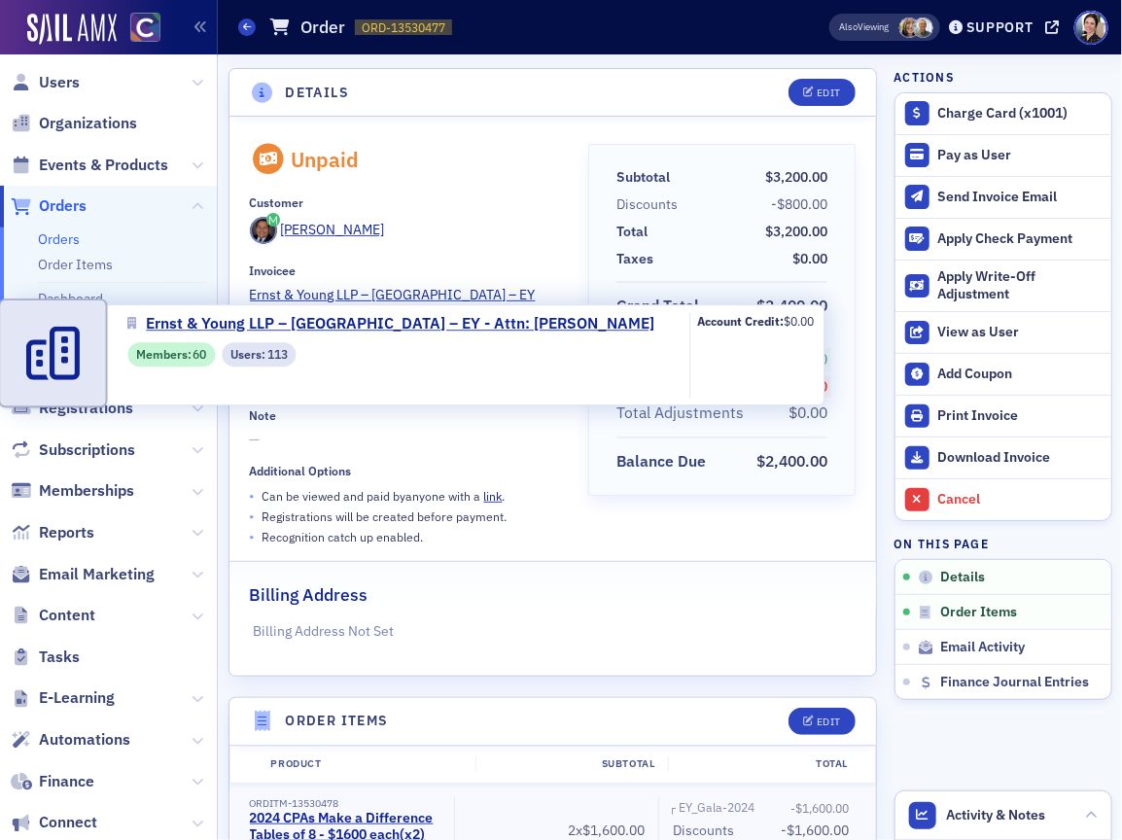
drag, startPoint x: 369, startPoint y: 295, endPoint x: 193, endPoint y: 237, distance: 185.1
click at [369, 295] on span "Ernst & Young LLP – [GEOGRAPHIC_DATA] – EY" at bounding box center [393, 295] width 286 height 20
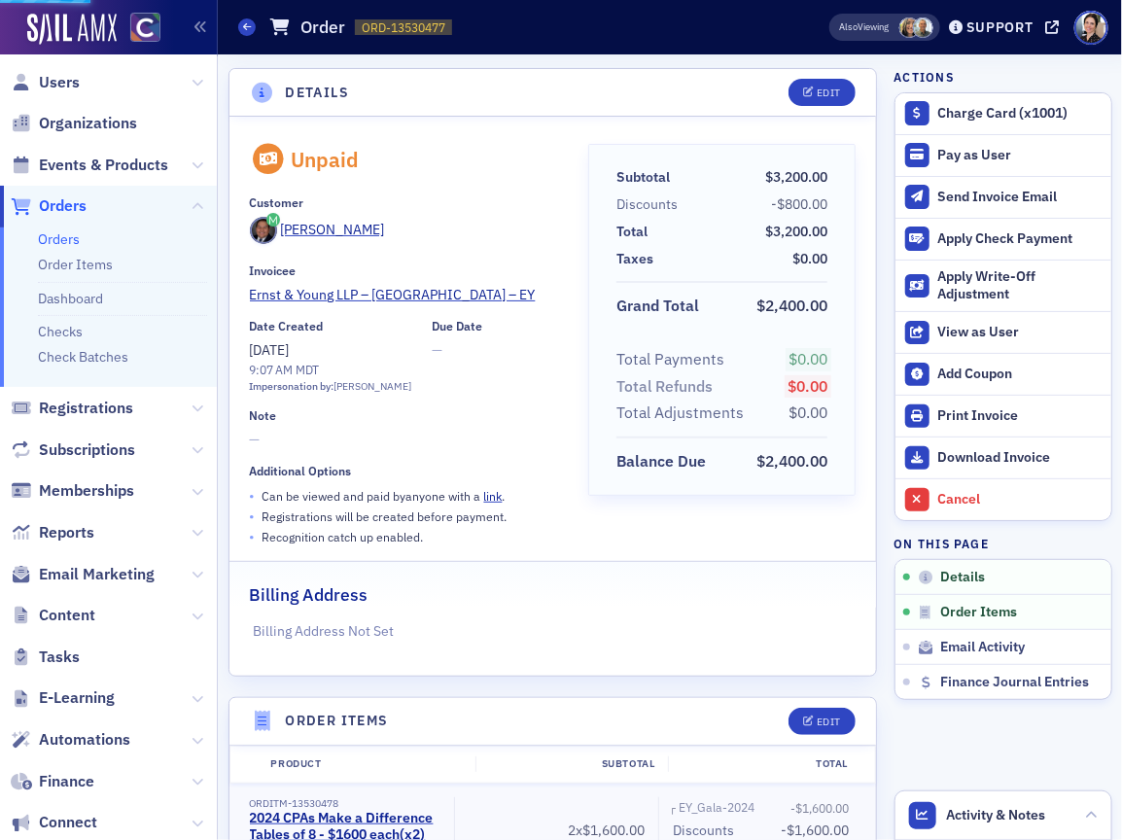
select select "US"
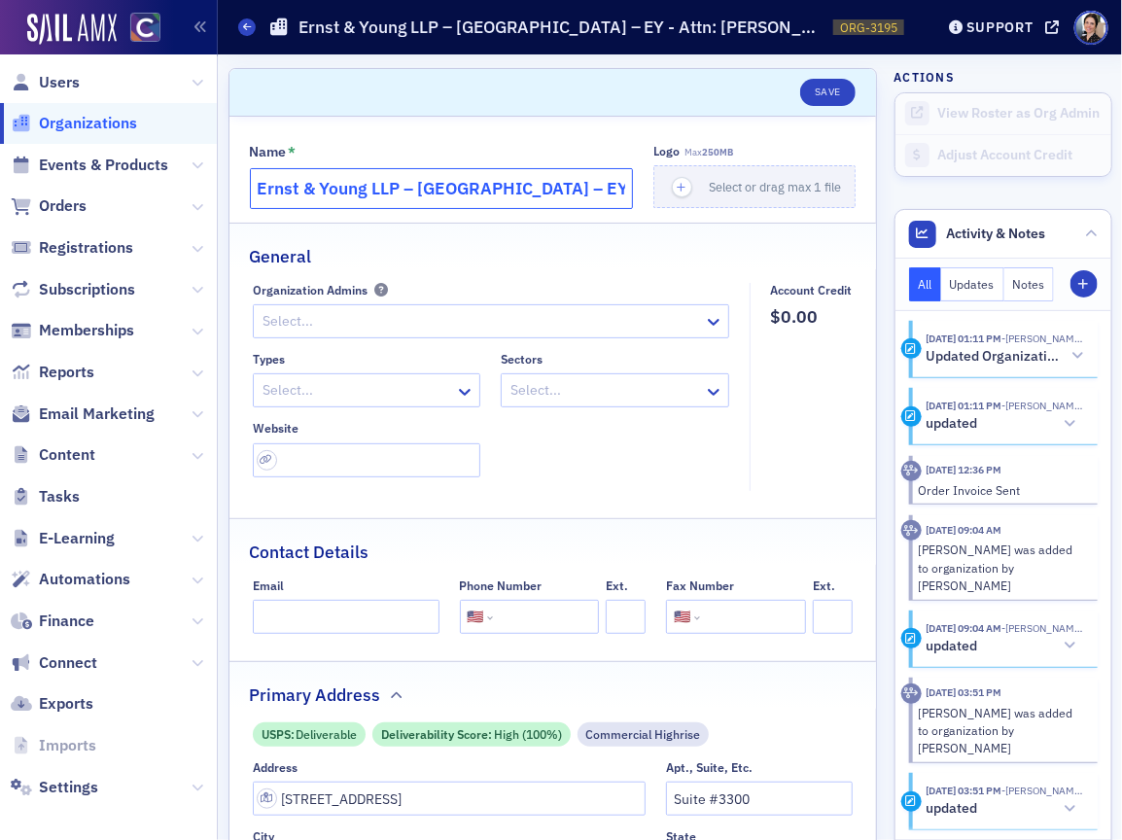
click at [481, 196] on input "Ernst & Young LLP – [GEOGRAPHIC_DATA] – EY - Attn: [PERSON_NAME]" at bounding box center [442, 188] width 384 height 41
drag, startPoint x: 514, startPoint y: 186, endPoint x: 581, endPoint y: 184, distance: 67.1
click at [514, 186] on input "Ernst & Young LLP – [GEOGRAPHIC_DATA] – EY - Attn: [PERSON_NAME]" at bounding box center [442, 188] width 384 height 41
drag, startPoint x: 420, startPoint y: 190, endPoint x: 547, endPoint y: 199, distance: 126.8
click at [420, 190] on input "Ernst & Young LLP – [GEOGRAPHIC_DATA] – EY - Attn: [PERSON_NAME]" at bounding box center [442, 188] width 384 height 41
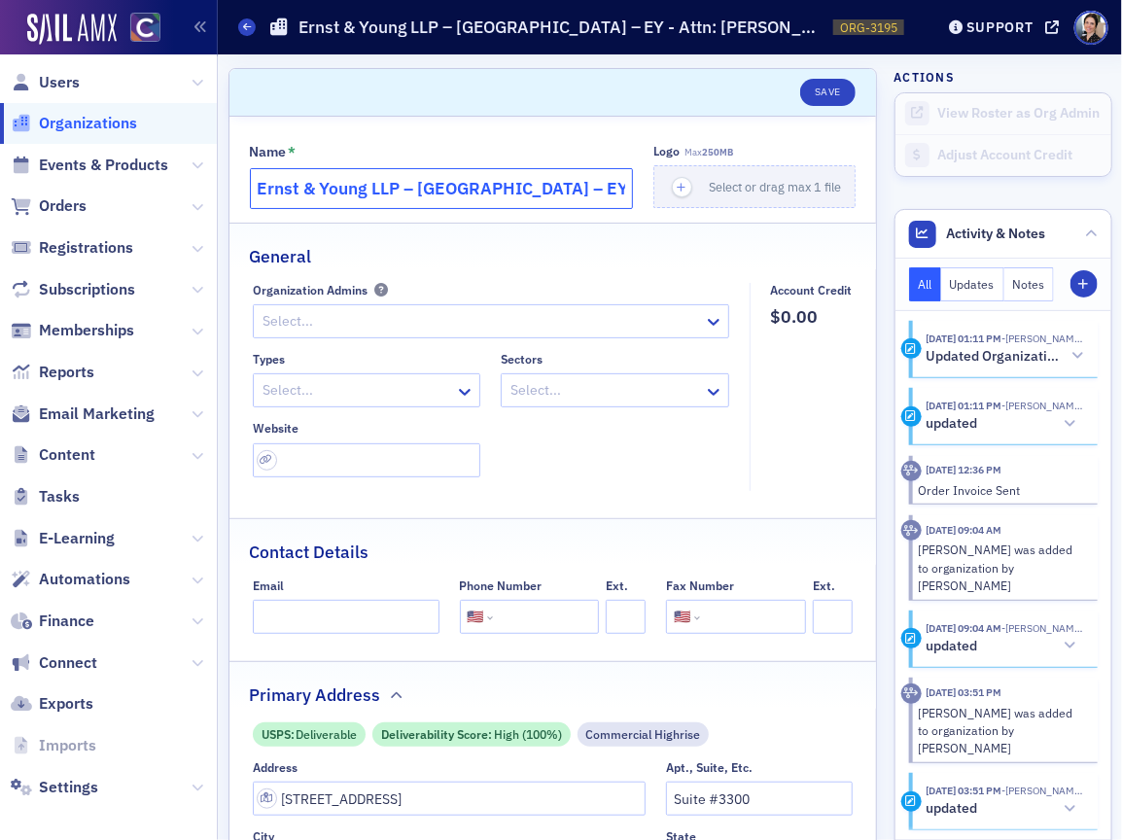
click at [407, 188] on input "Ernst & Young LLP – [GEOGRAPHIC_DATA] – EY - Attn: [PERSON_NAME]" at bounding box center [442, 188] width 384 height 41
drag, startPoint x: 521, startPoint y: 191, endPoint x: 608, endPoint y: 204, distance: 87.6
click at [471, 190] on input "Ernst & Young LLP– Denver – EY - Attn: Diego Baca" at bounding box center [442, 188] width 384 height 41
drag, startPoint x: 415, startPoint y: 192, endPoint x: 460, endPoint y: 184, distance: 45.4
click at [415, 191] on input "Ernst & Young LLP– Denver, Attn: Diego Baca" at bounding box center [442, 188] width 384 height 41
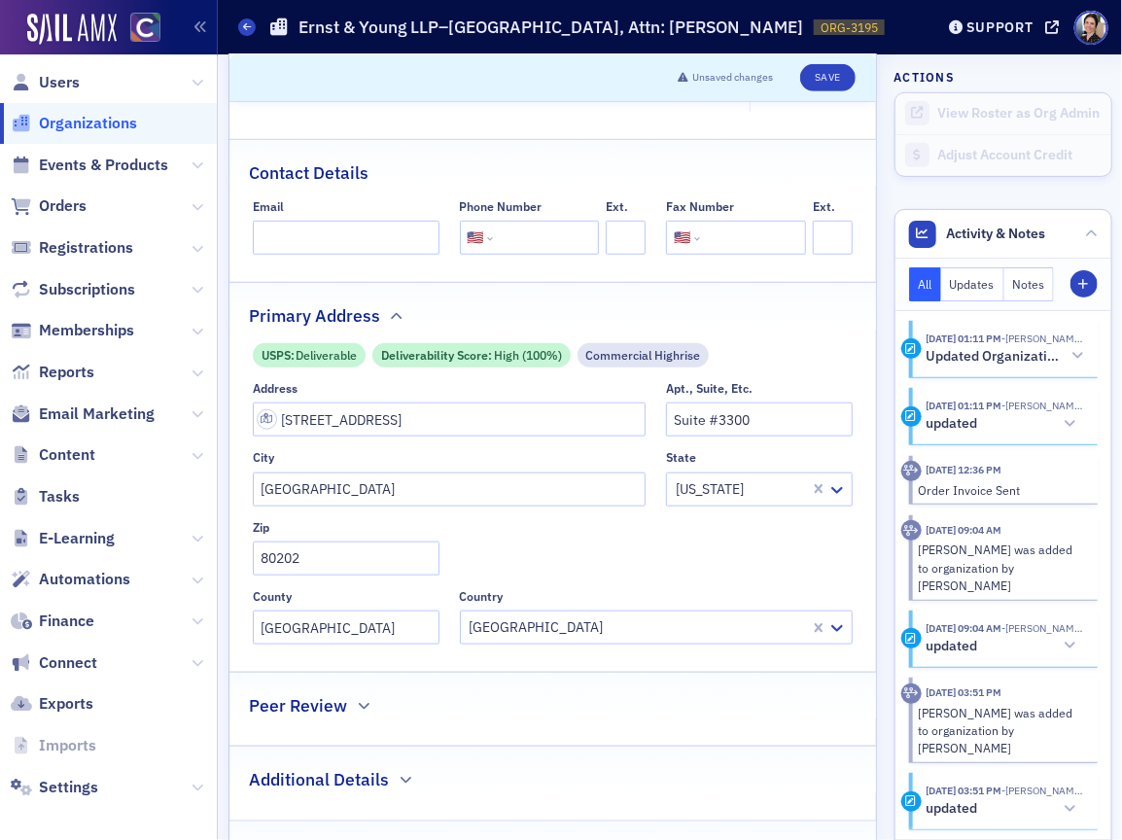
scroll to position [383, 0]
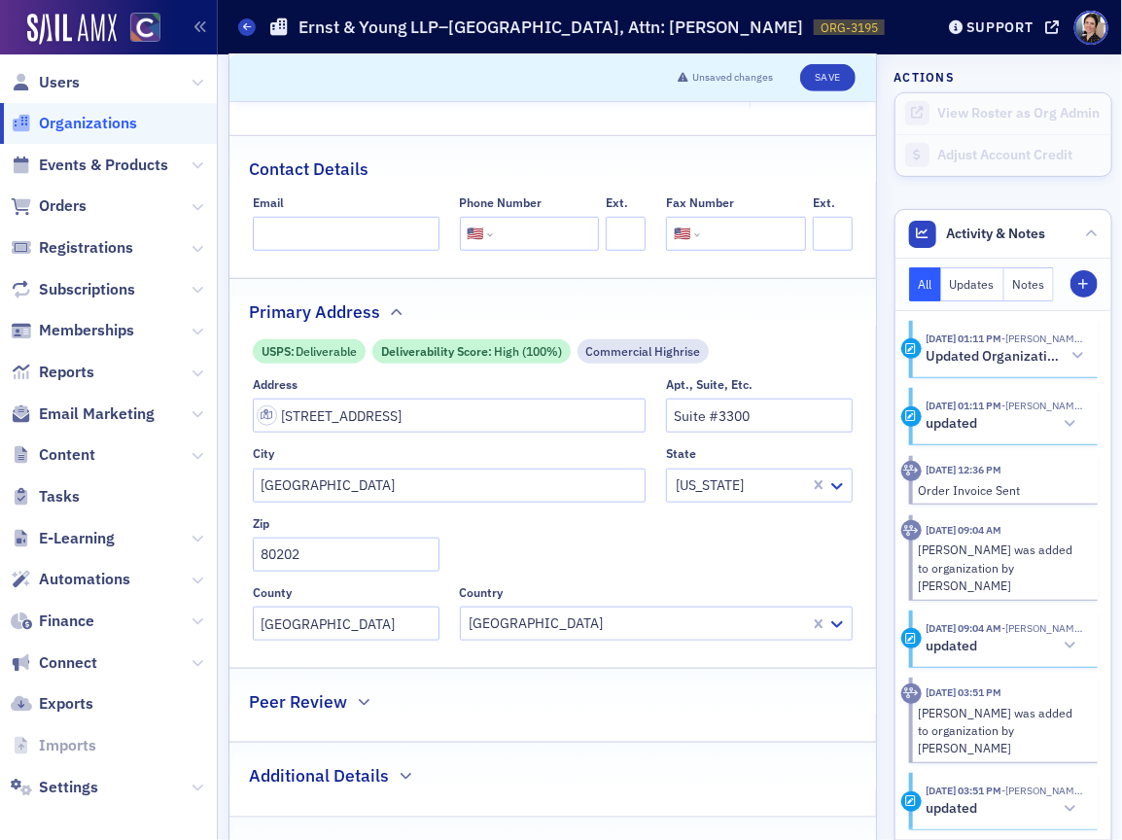
type input "Ernst & Young LLP–Denver, Attn: Diego Baca"
click at [363, 424] on input "[STREET_ADDRESS]" at bounding box center [449, 416] width 393 height 34
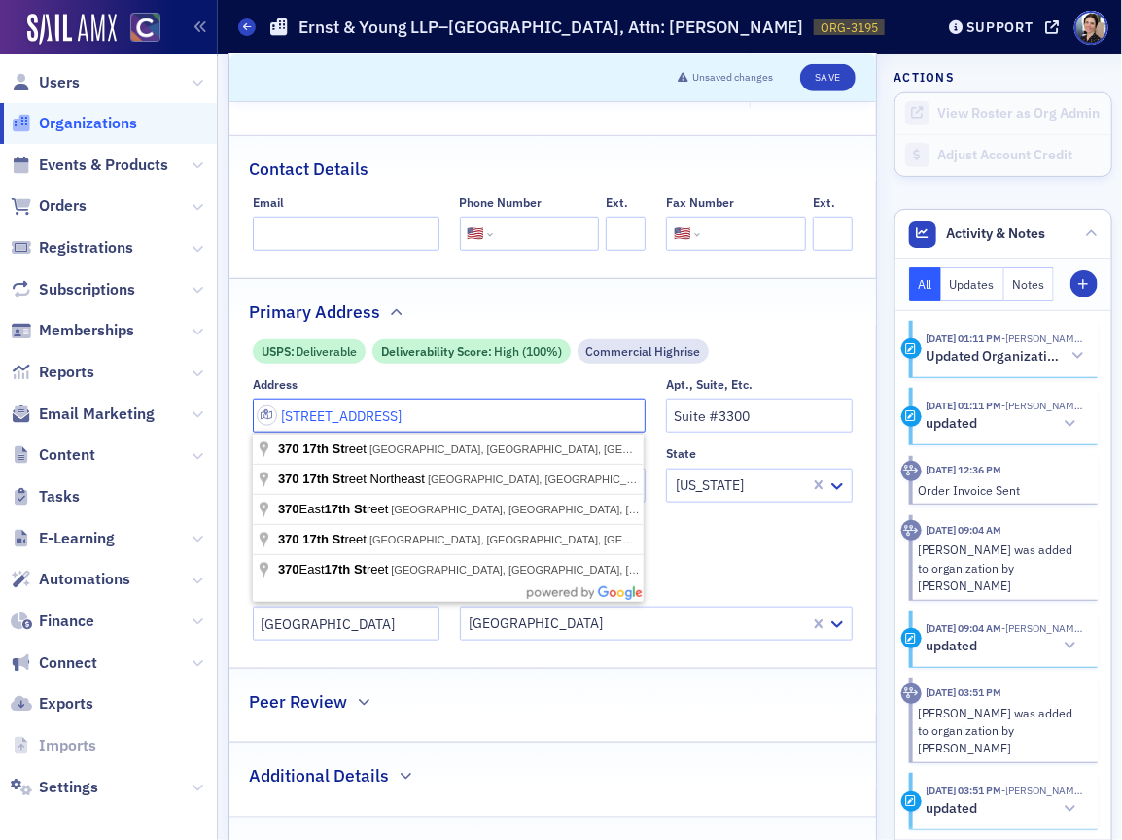
click at [283, 417] on input "[STREET_ADDRESS]" at bounding box center [449, 416] width 393 height 34
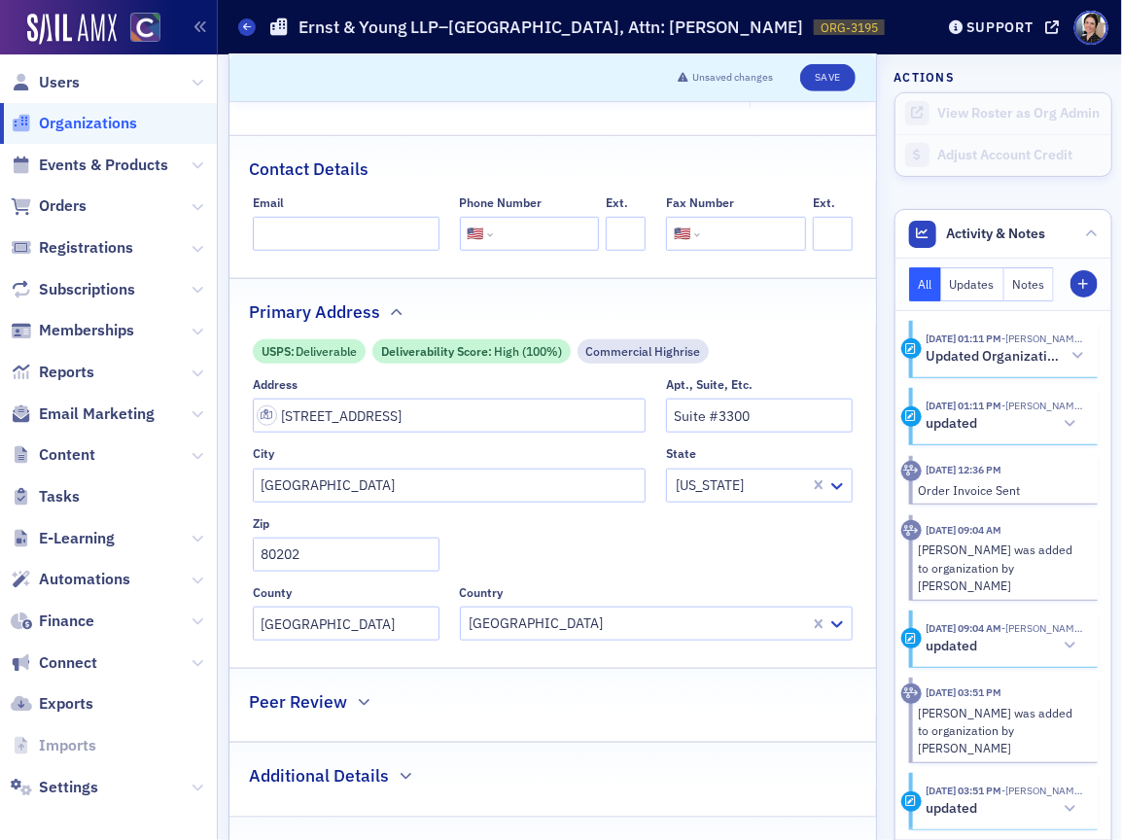
click at [432, 333] on fieldset "Primary Address USPS : Deliverable Deliverability Score : High (100%) Commercia…" at bounding box center [554, 466] width 648 height 376
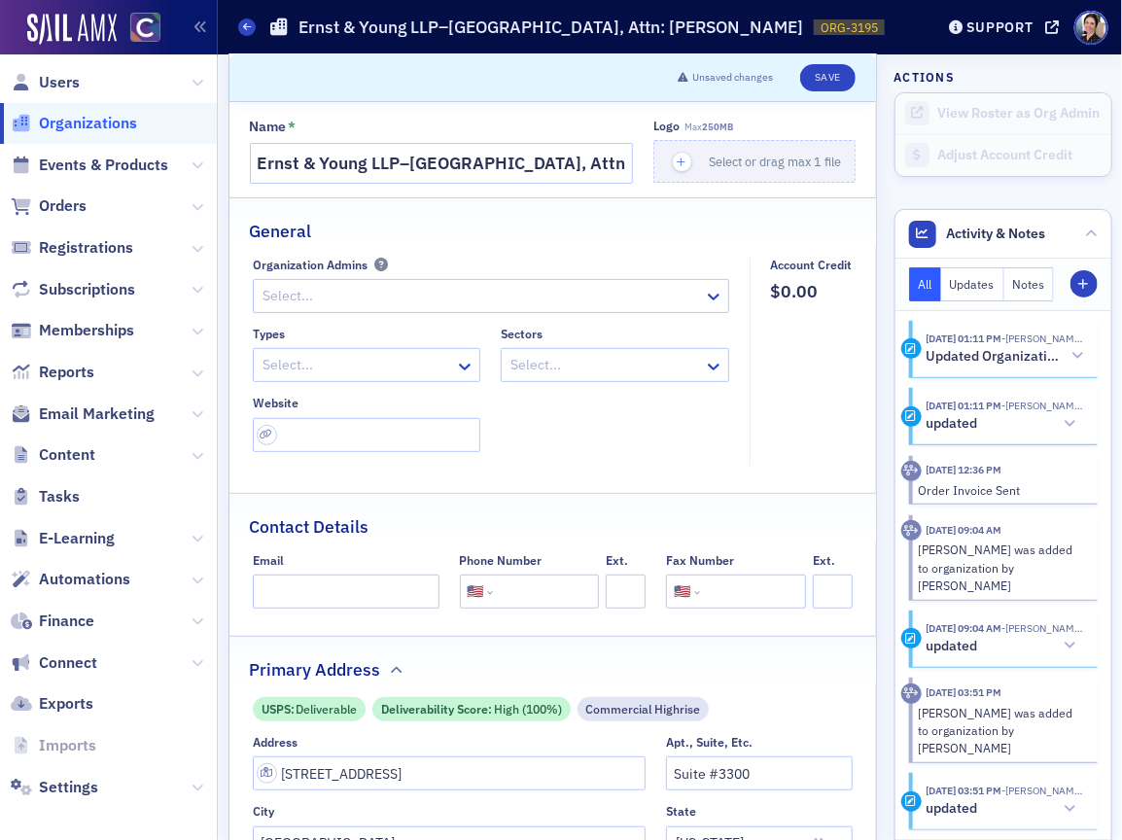
scroll to position [0, 0]
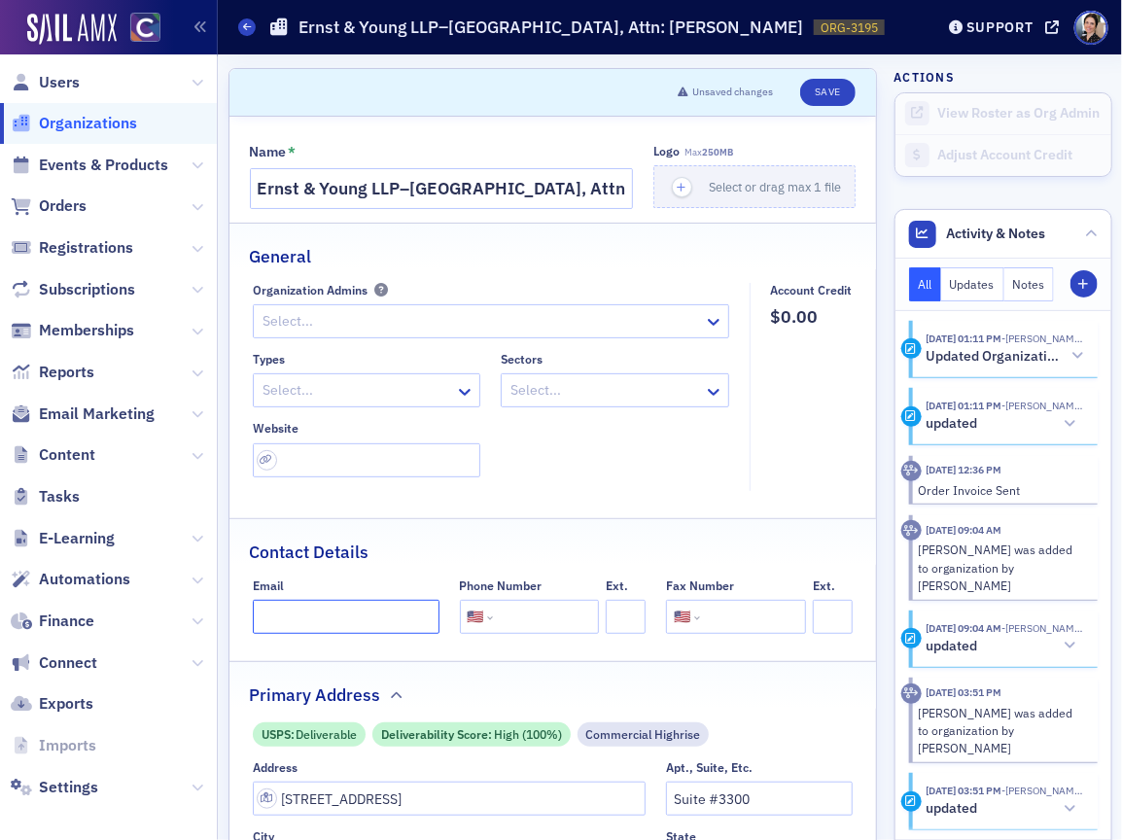
click at [329, 623] on input "Email" at bounding box center [346, 617] width 187 height 34
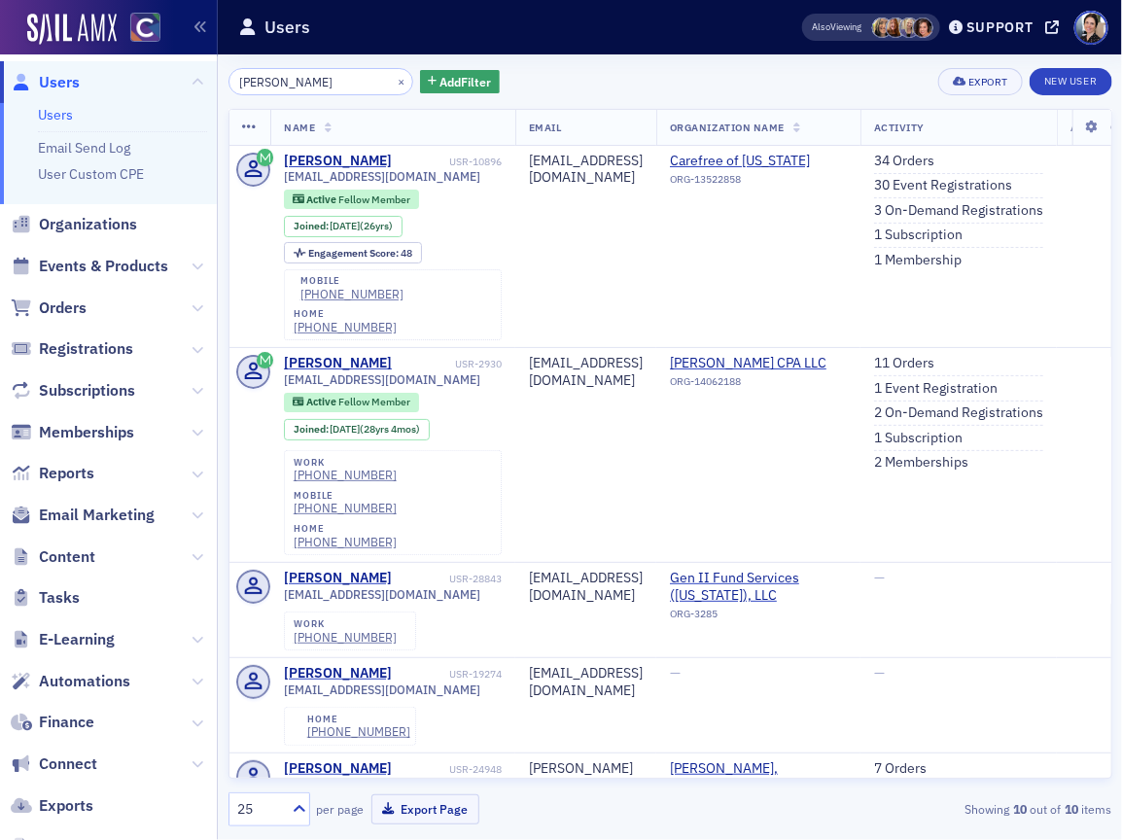
drag, startPoint x: 325, startPoint y: 79, endPoint x: 45, endPoint y: 63, distance: 280.5
click at [45, 63] on div "Users Users Email Send Log User Custom CPE Organizations Events & Products Orde…" at bounding box center [561, 420] width 1122 height 840
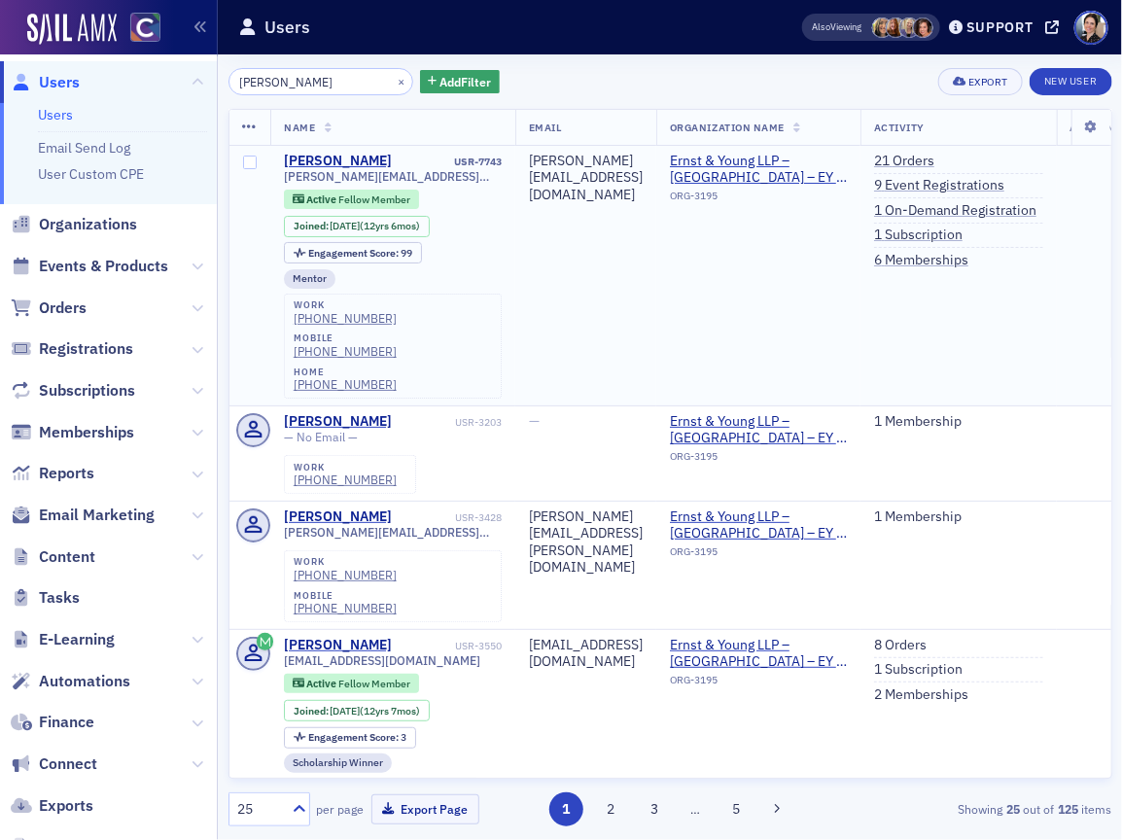
type input "[PERSON_NAME]"
drag, startPoint x: 858, startPoint y: 278, endPoint x: 807, endPoint y: 275, distance: 50.7
click at [858, 278] on td "Ernst & Young LLP – [GEOGRAPHIC_DATA] – EY - Attn: [PERSON_NAME] ORG-3195" at bounding box center [758, 276] width 204 height 261
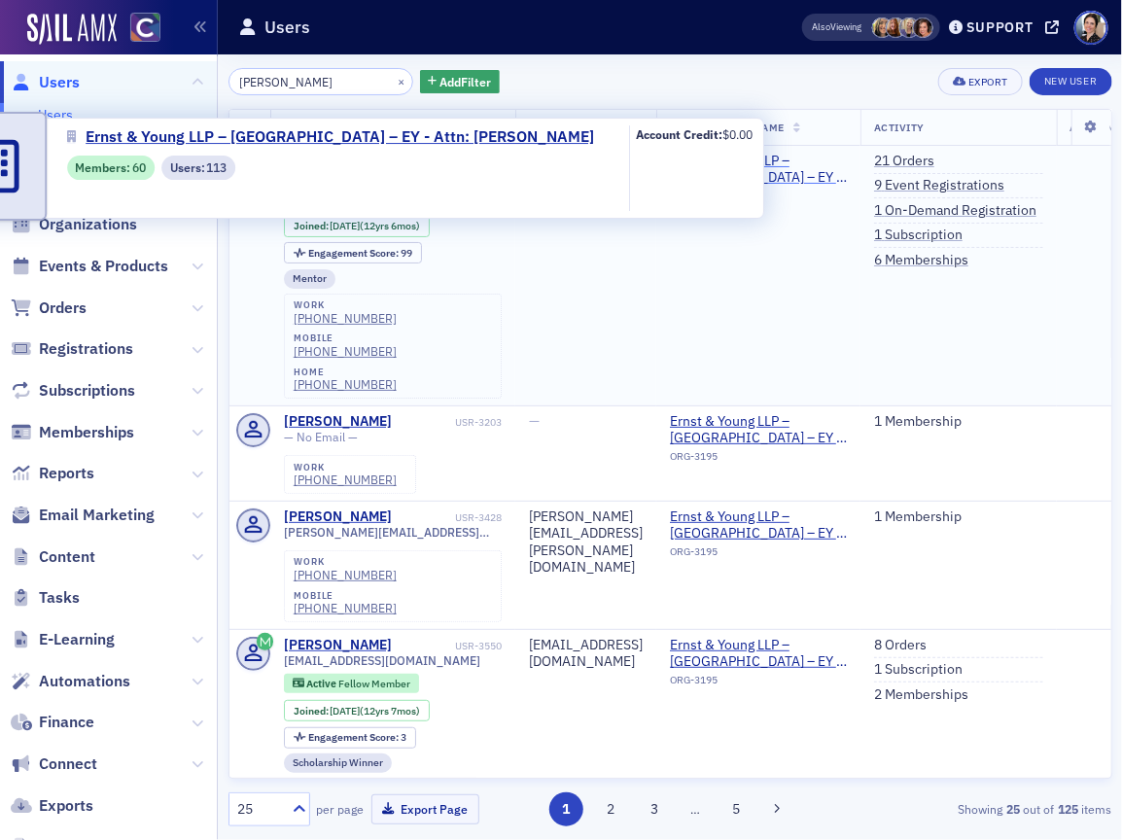
drag, startPoint x: 852, startPoint y: 159, endPoint x: 817, endPoint y: 164, distance: 35.5
click at [847, 159] on span "Ernst & Young LLP – [GEOGRAPHIC_DATA] – EY - Attn: [PERSON_NAME]" at bounding box center [758, 170] width 177 height 34
select select "US"
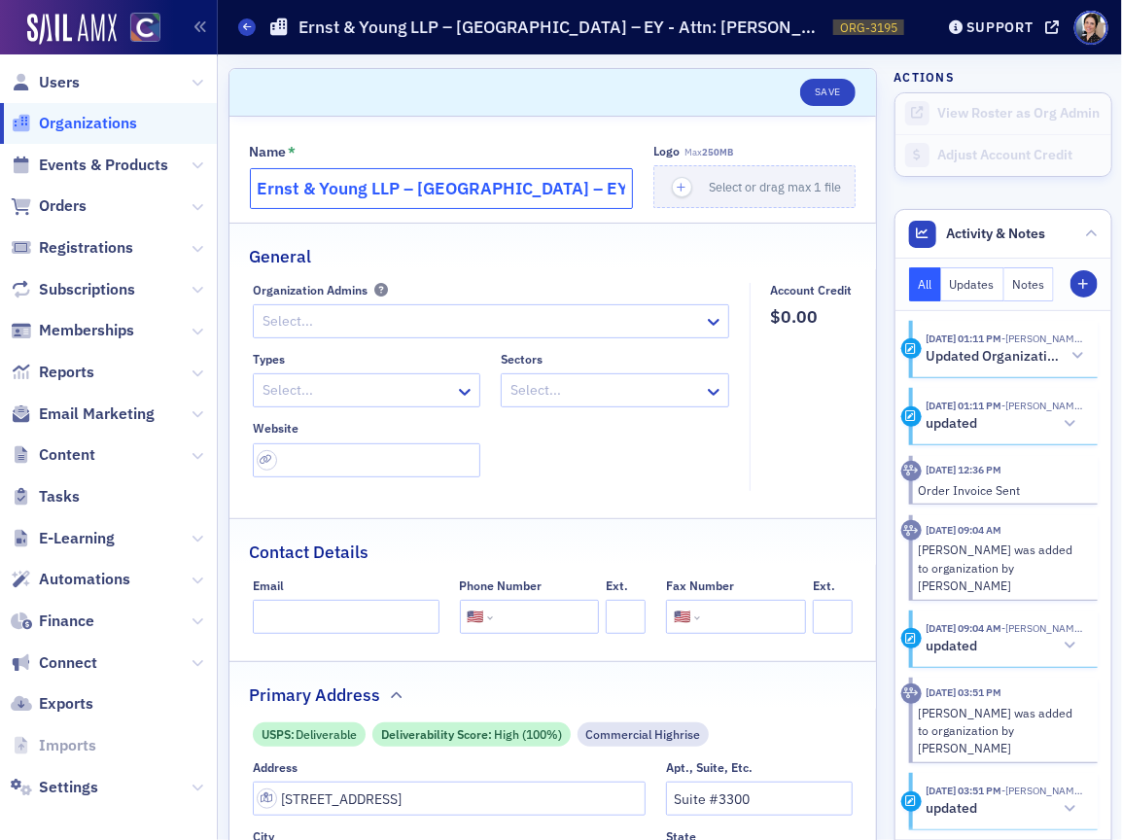
drag, startPoint x: 522, startPoint y: 200, endPoint x: 500, endPoint y: 195, distance: 22.9
click at [522, 200] on input "Ernst & Young LLP – [GEOGRAPHIC_DATA] – EY - Attn: [PERSON_NAME]" at bounding box center [442, 188] width 384 height 41
drag, startPoint x: 529, startPoint y: 191, endPoint x: 686, endPoint y: 189, distance: 156.6
click at [686, 189] on div "Name * [PERSON_NAME] & [PERSON_NAME] LLP – [GEOGRAPHIC_DATA] – EY - Attn: [PERS…" at bounding box center [553, 176] width 607 height 65
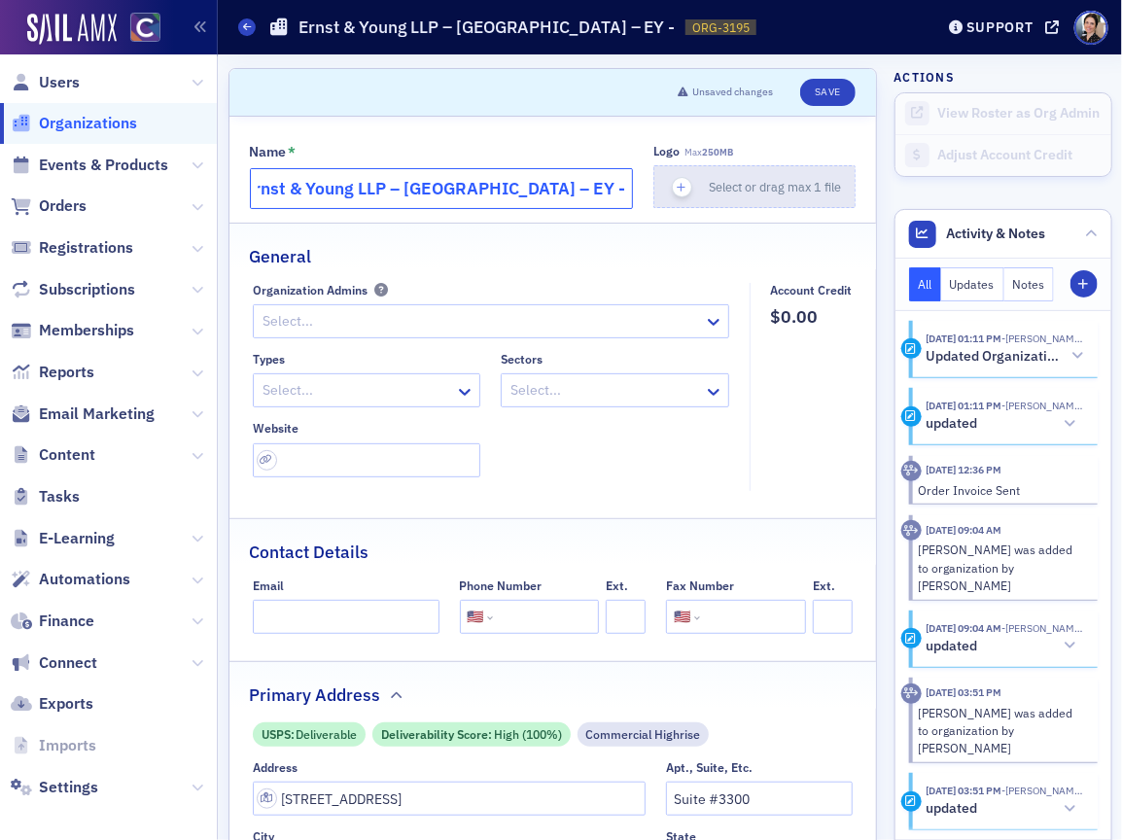
scroll to position [0, 0]
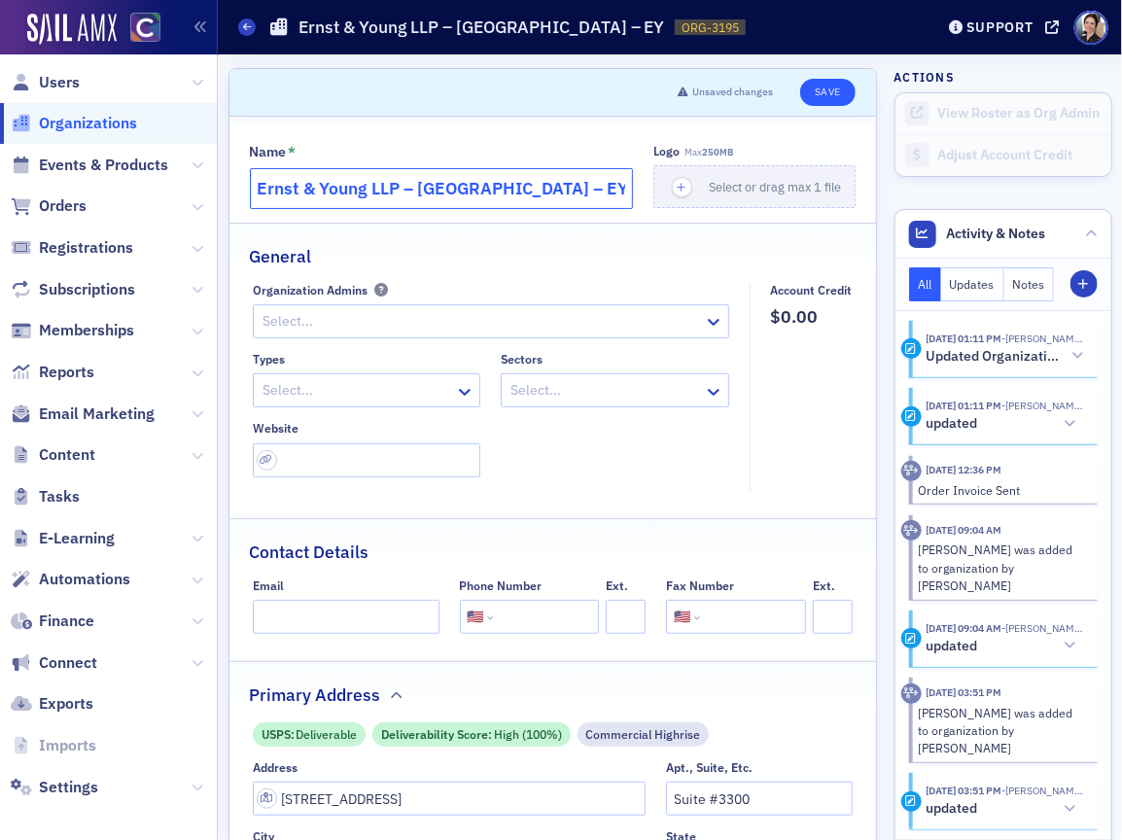
type input "Ernst & Young LLP – [GEOGRAPHIC_DATA] – EY"
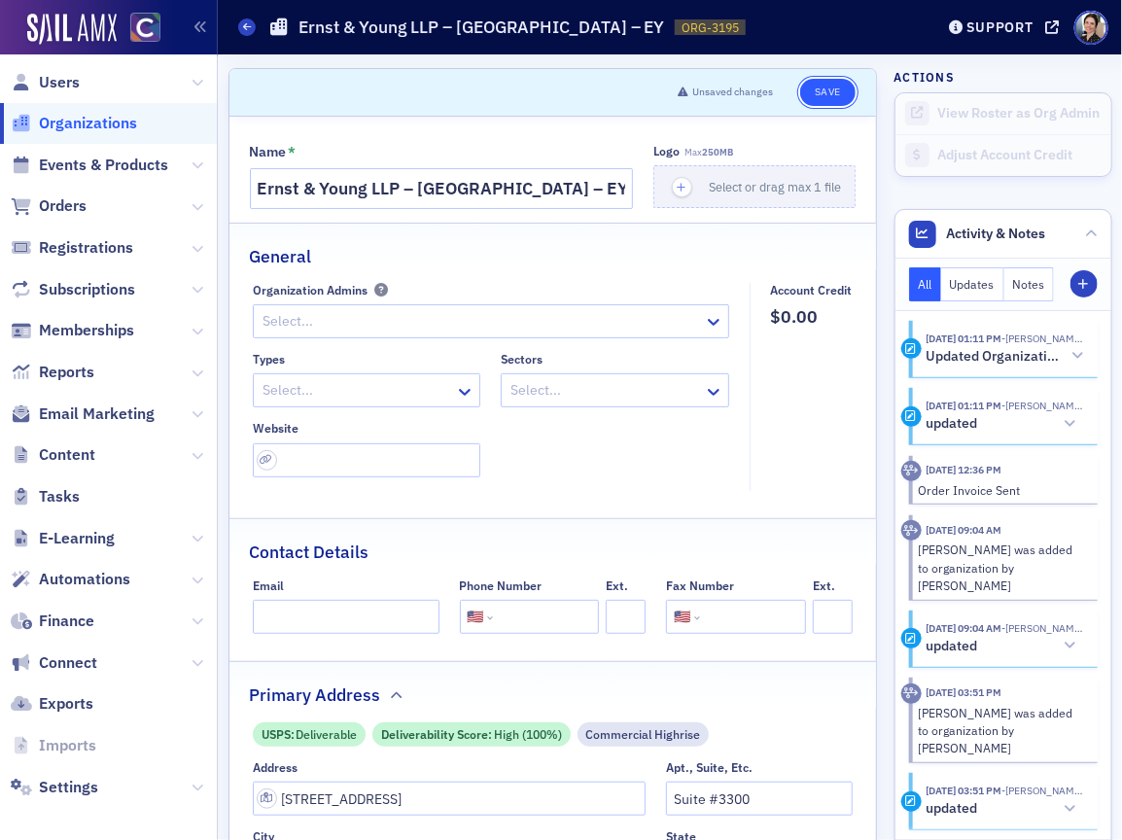
click at [826, 92] on button "Save" at bounding box center [827, 92] width 55 height 27
select select "US"
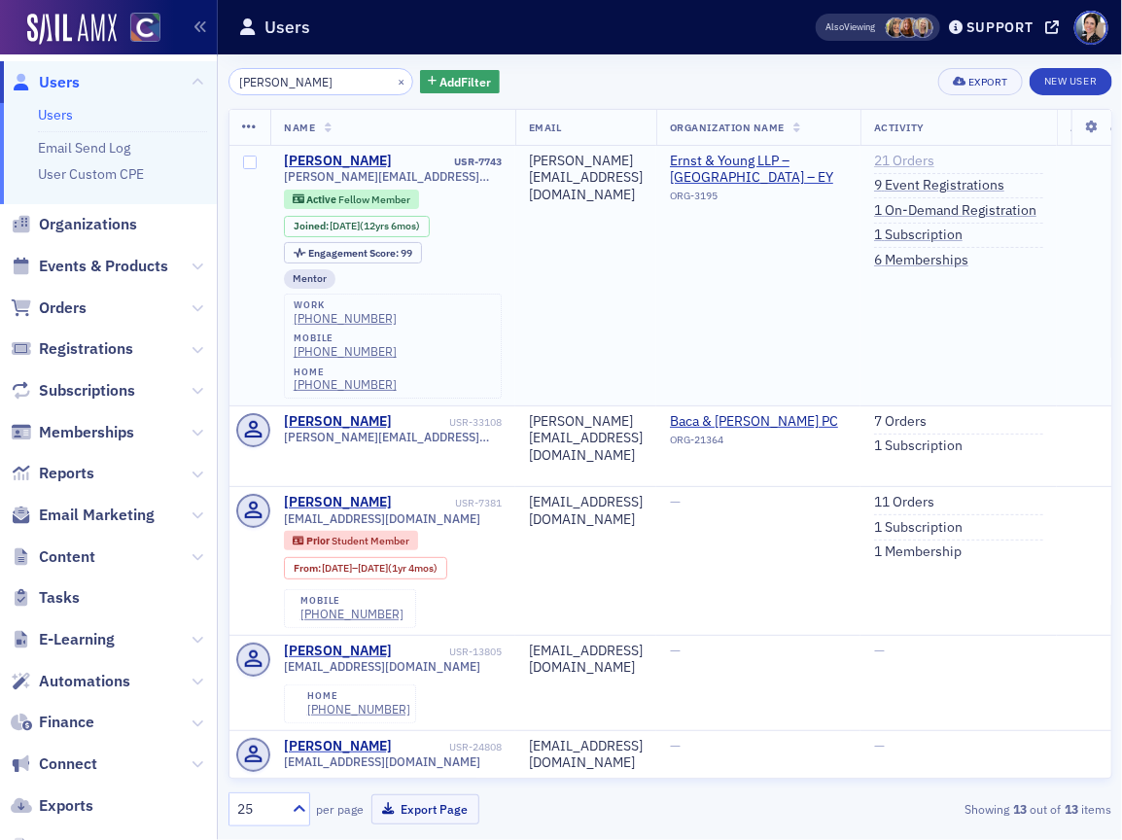
click at [935, 160] on link "21 Orders" at bounding box center [904, 162] width 60 height 18
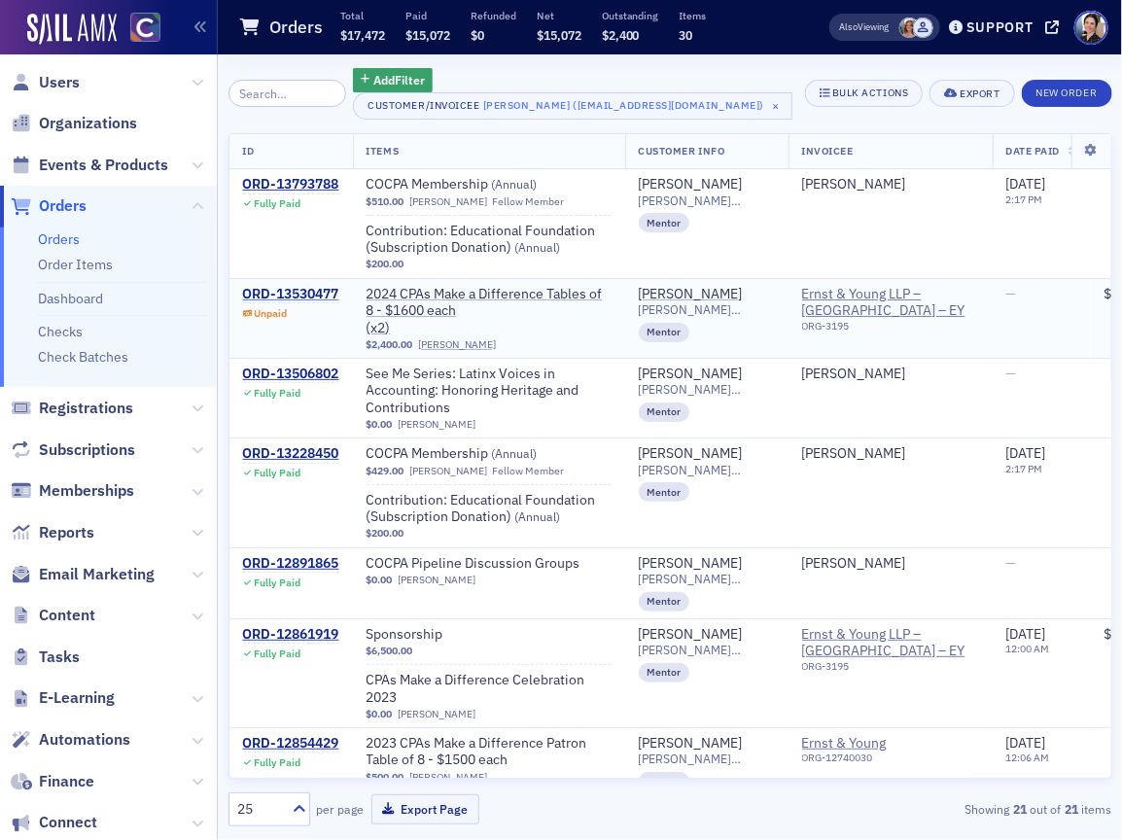
click at [301, 293] on div "ORD-13530477" at bounding box center [291, 295] width 96 height 18
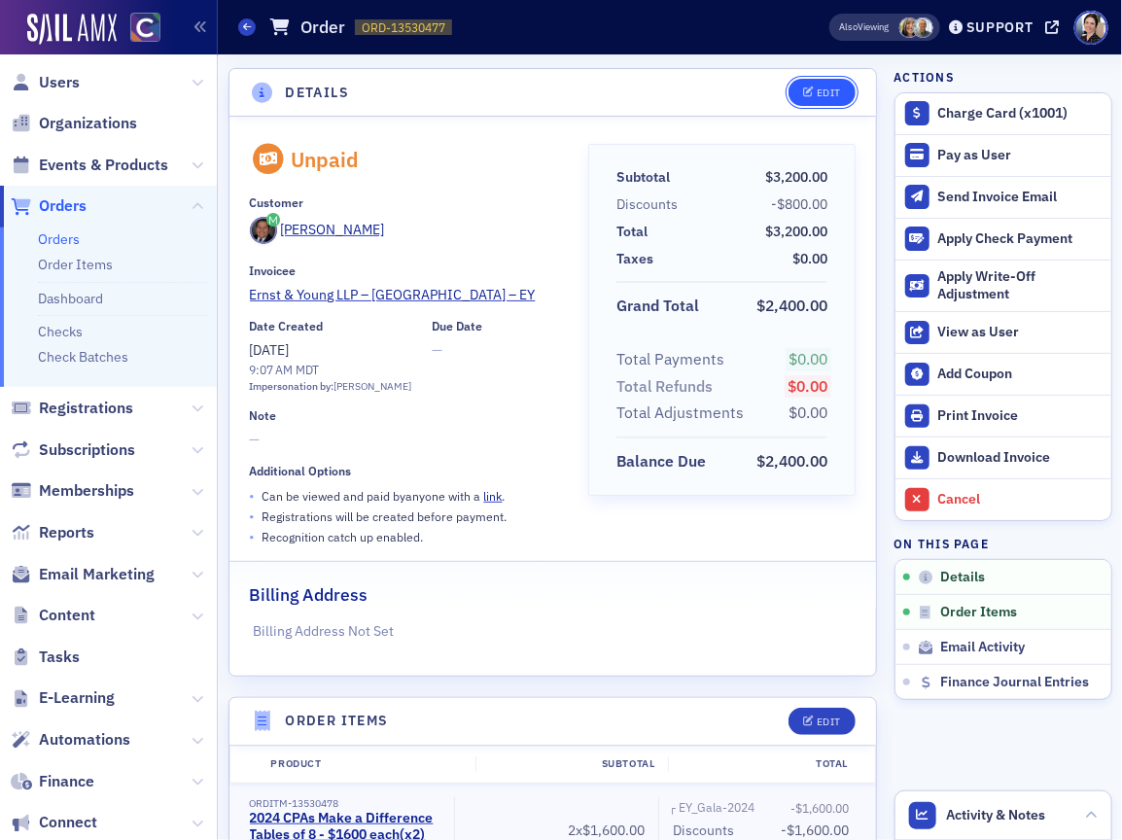
click at [836, 94] on div "Edit" at bounding box center [829, 93] width 24 height 11
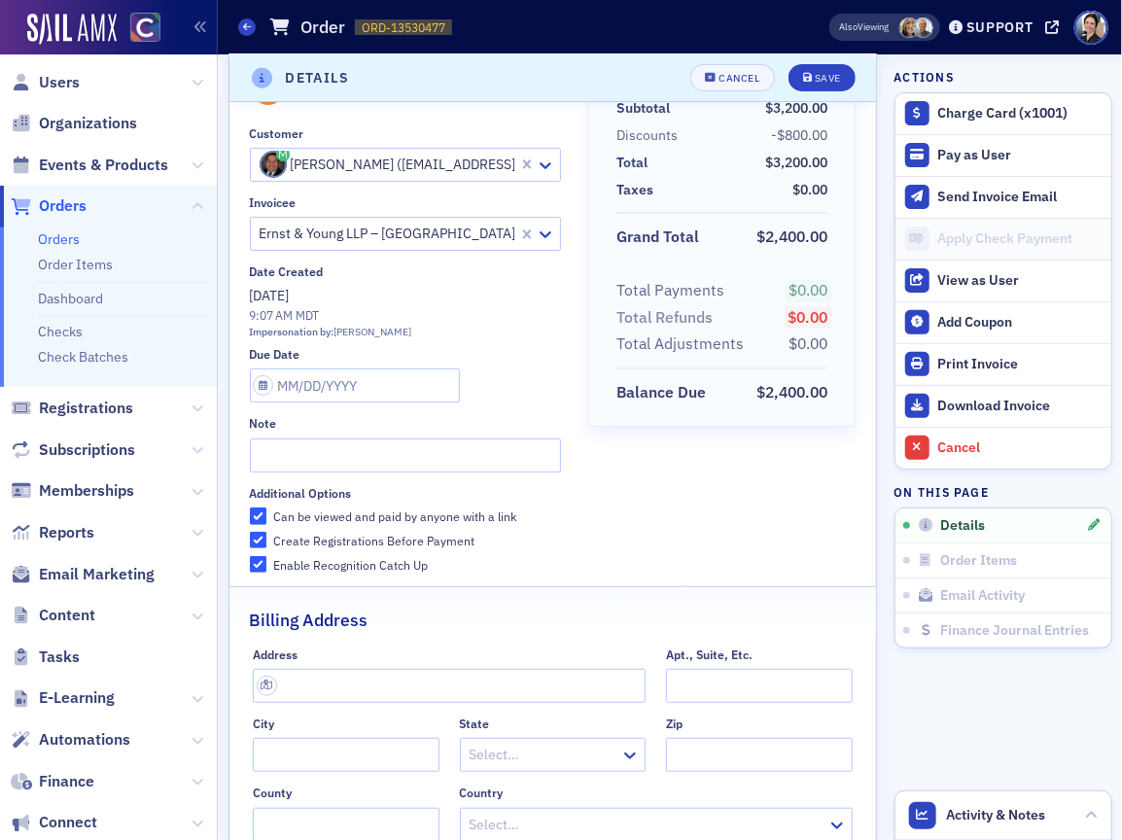
scroll to position [65, 0]
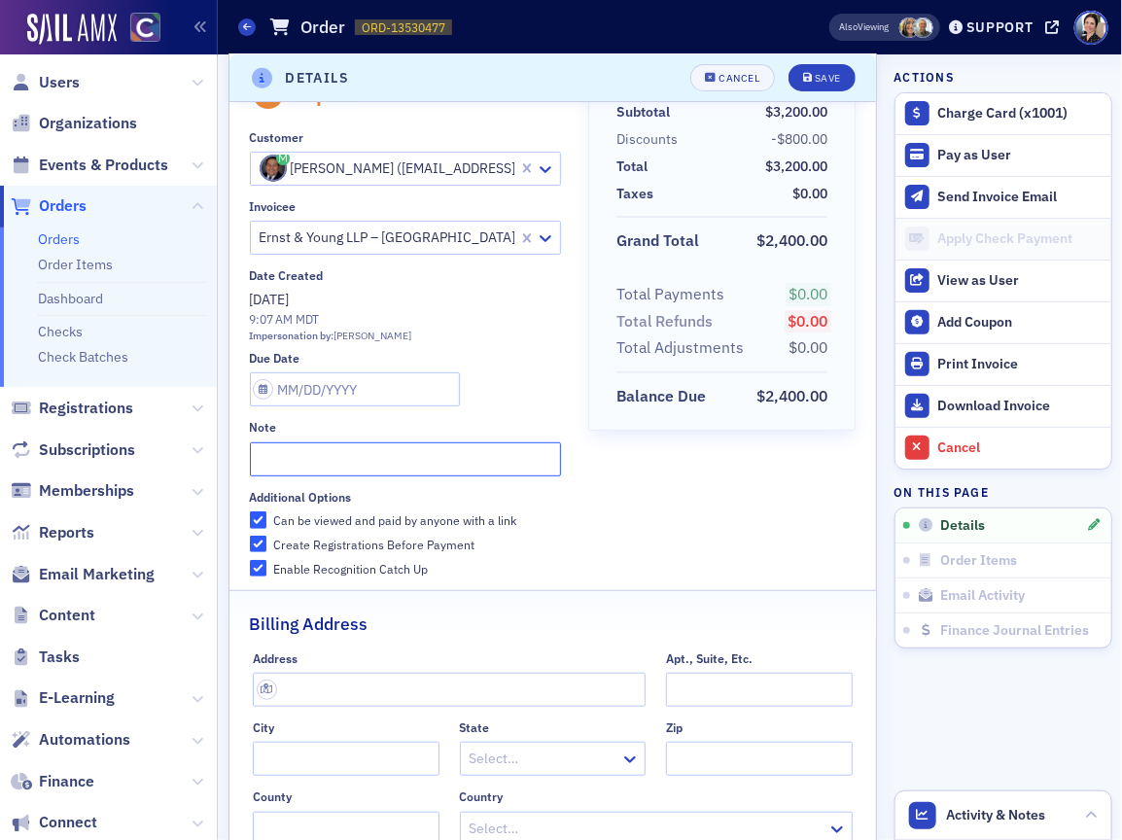
drag, startPoint x: 278, startPoint y: 454, endPoint x: 568, endPoint y: 427, distance: 291.1
click at [281, 452] on input "text" at bounding box center [406, 460] width 312 height 34
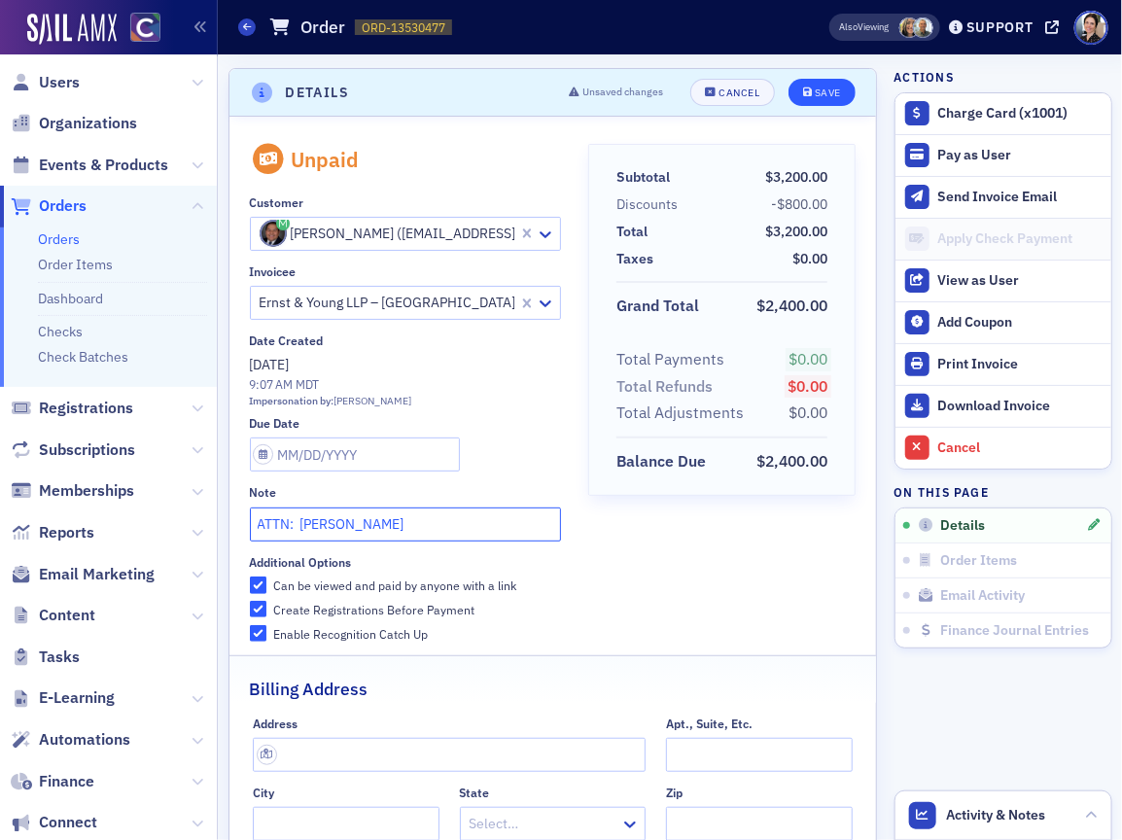
type input "ATTN: [PERSON_NAME]"
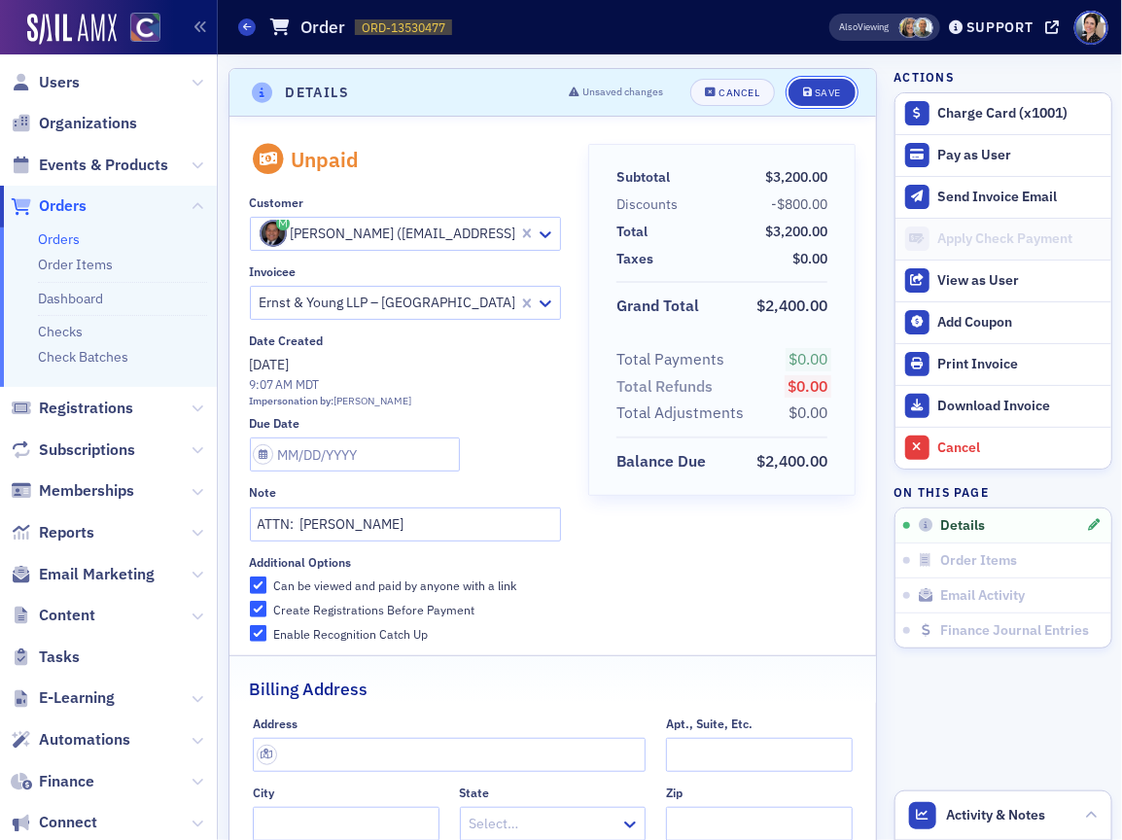
drag, startPoint x: 829, startPoint y: 89, endPoint x: 785, endPoint y: 101, distance: 45.6
click at [829, 89] on div "Save" at bounding box center [828, 93] width 26 height 11
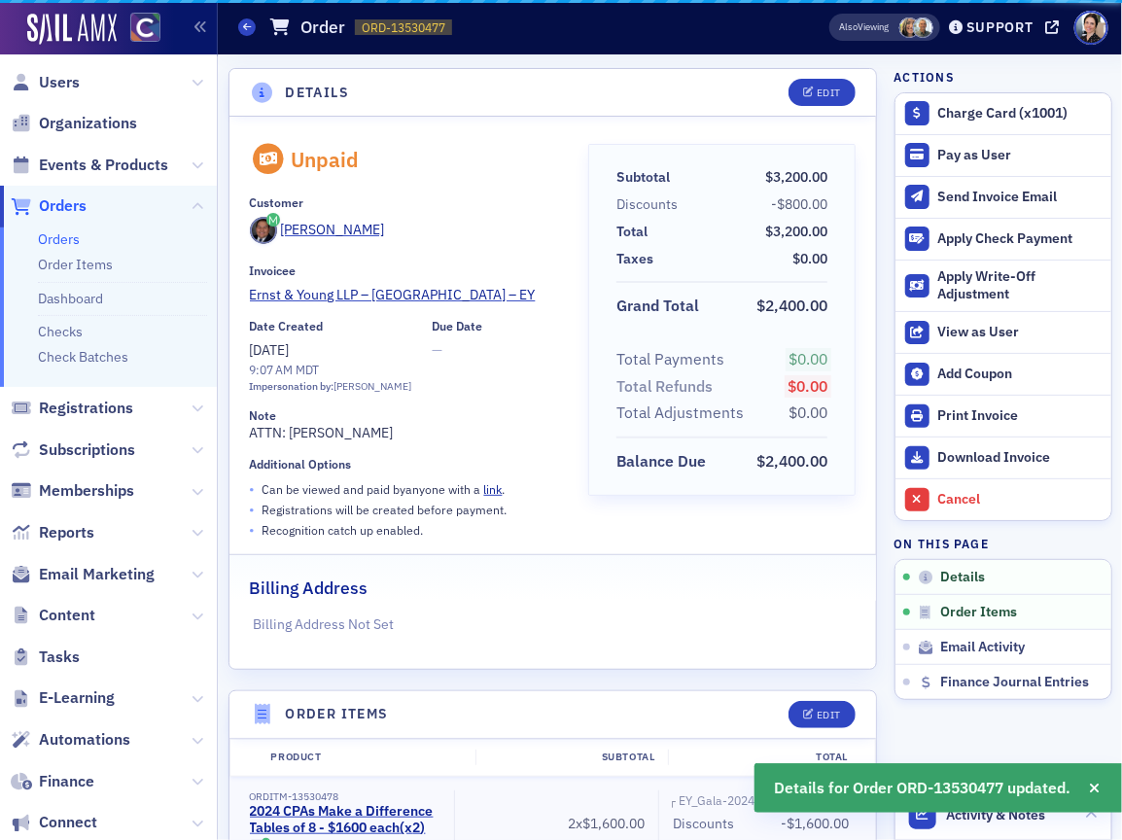
scroll to position [4, 0]
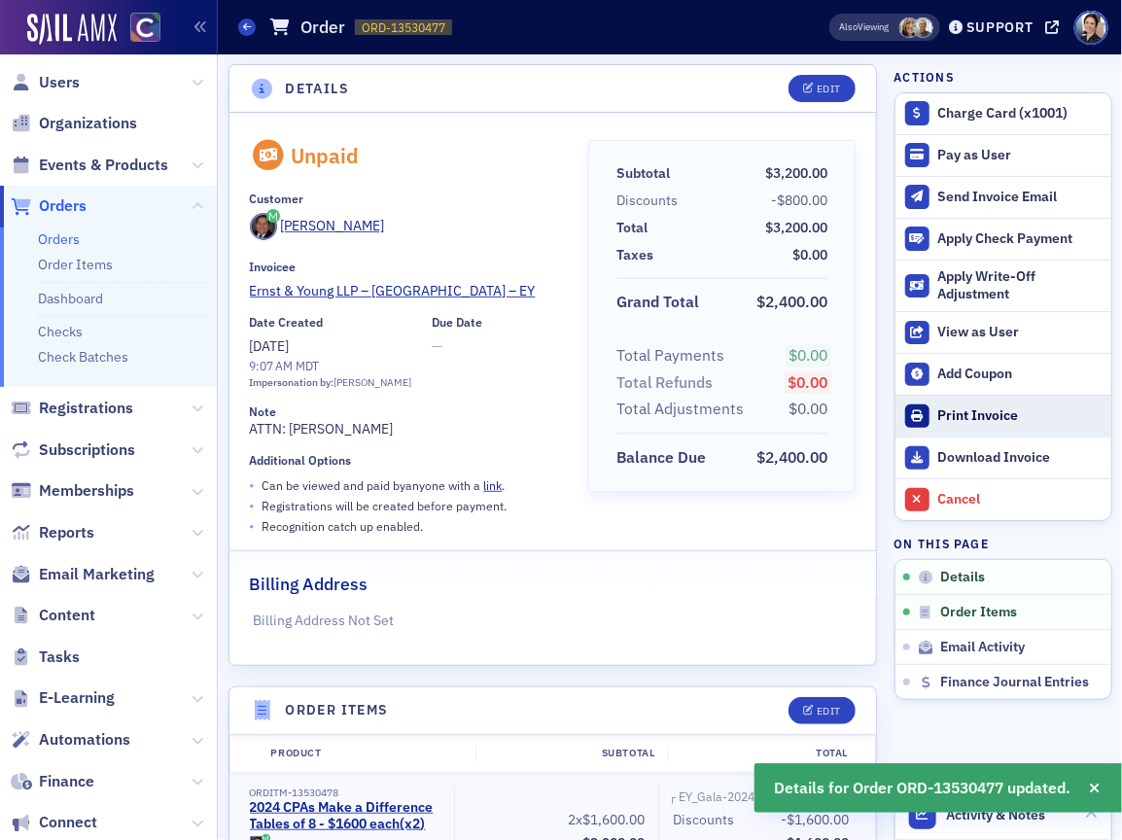
click at [990, 414] on div "Print Invoice" at bounding box center [1019, 416] width 163 height 18
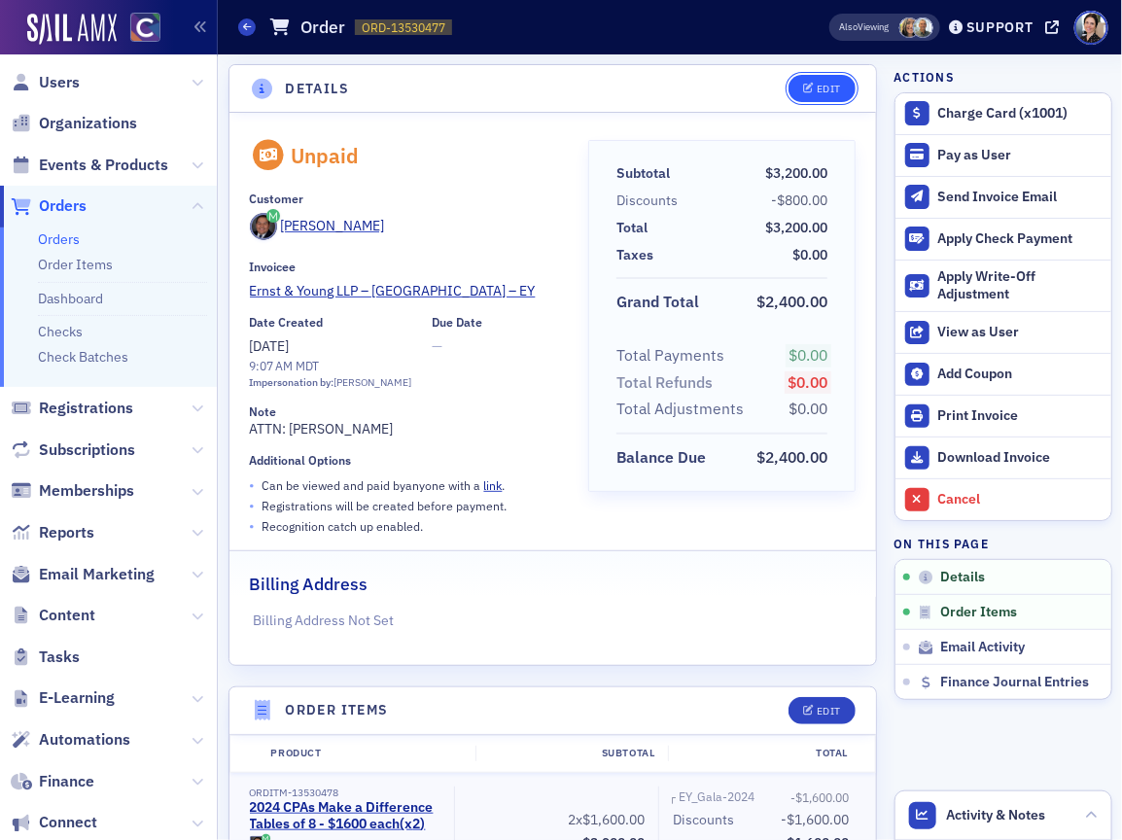
click at [822, 77] on button "Edit" at bounding box center [822, 88] width 67 height 27
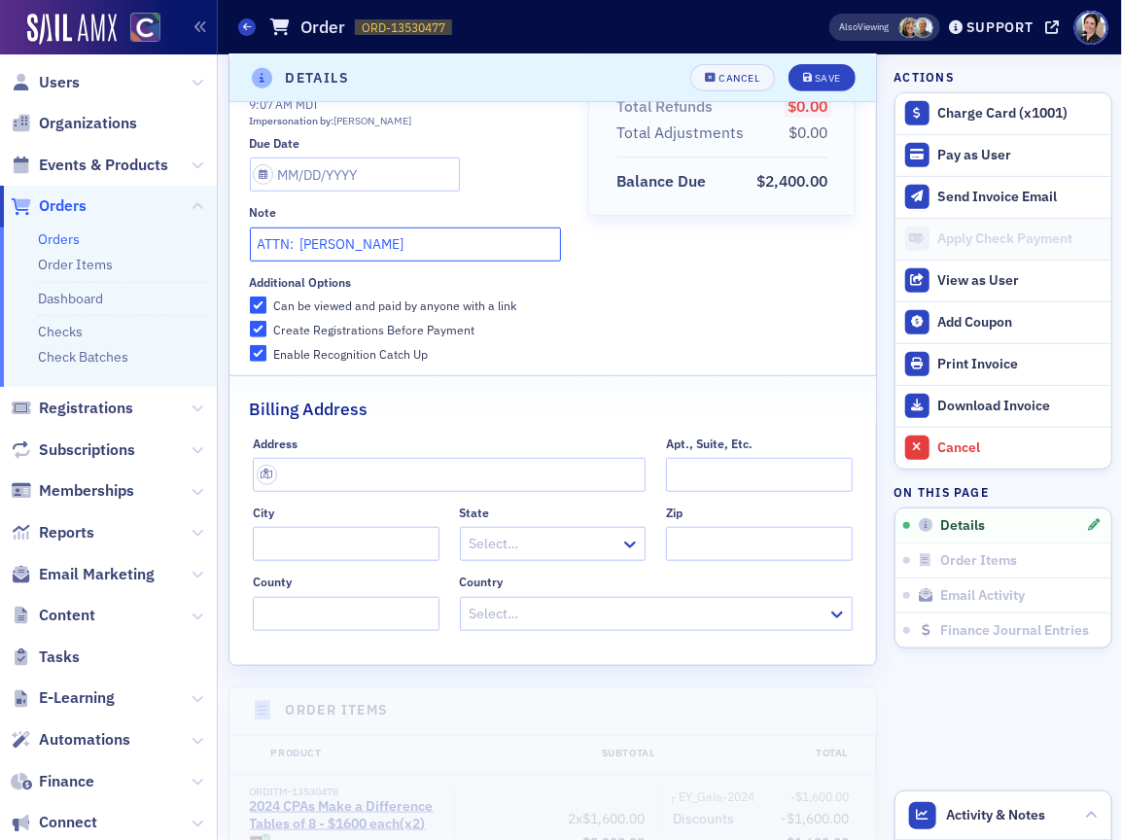
drag, startPoint x: 337, startPoint y: 239, endPoint x: 177, endPoint y: 230, distance: 159.7
click at [177, 231] on div "Users Organizations Events & Products Orders Orders Order Items Dashboard Check…" at bounding box center [561, 420] width 1122 height 840
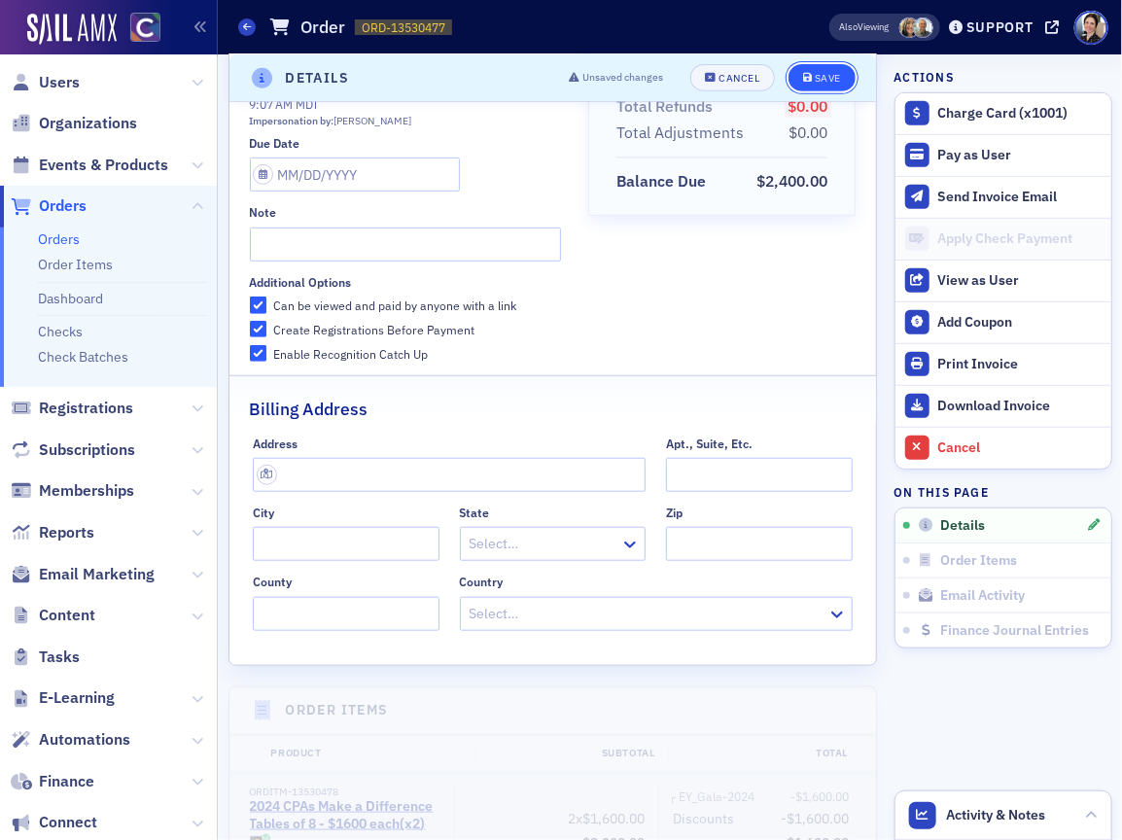
click at [820, 79] on div "Save" at bounding box center [828, 78] width 26 height 11
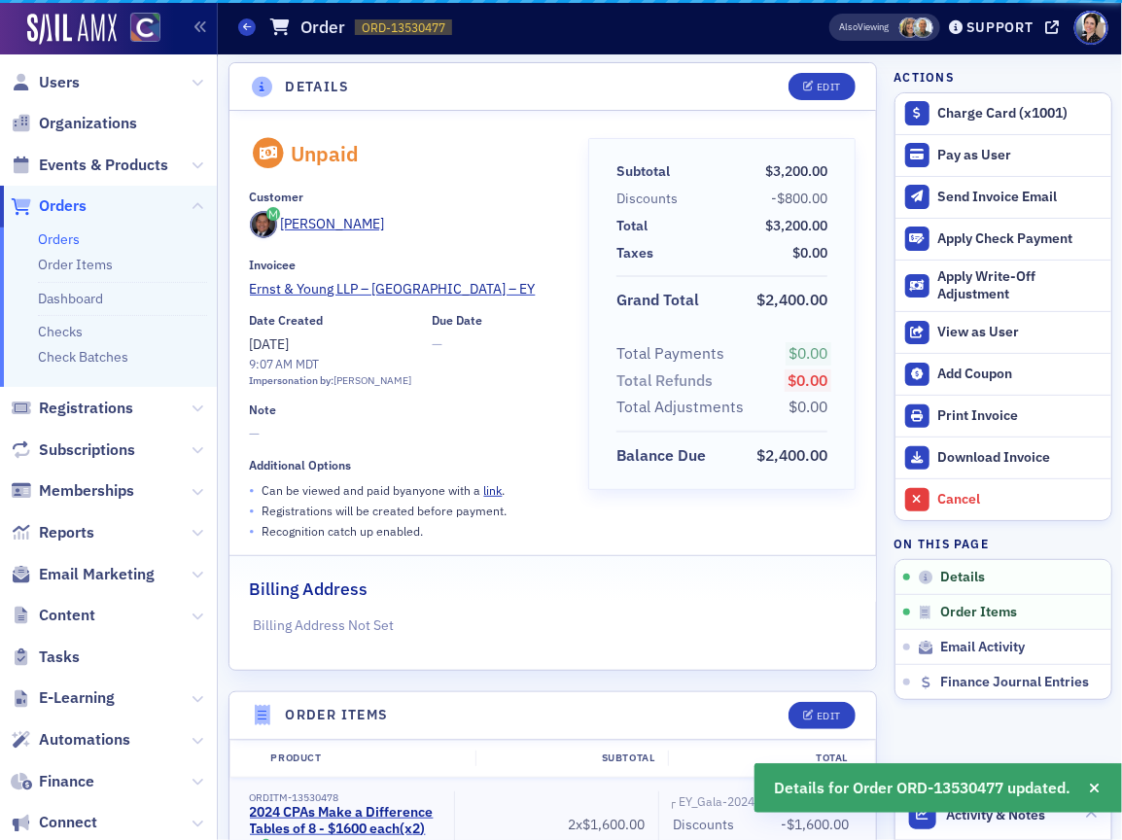
scroll to position [4, 0]
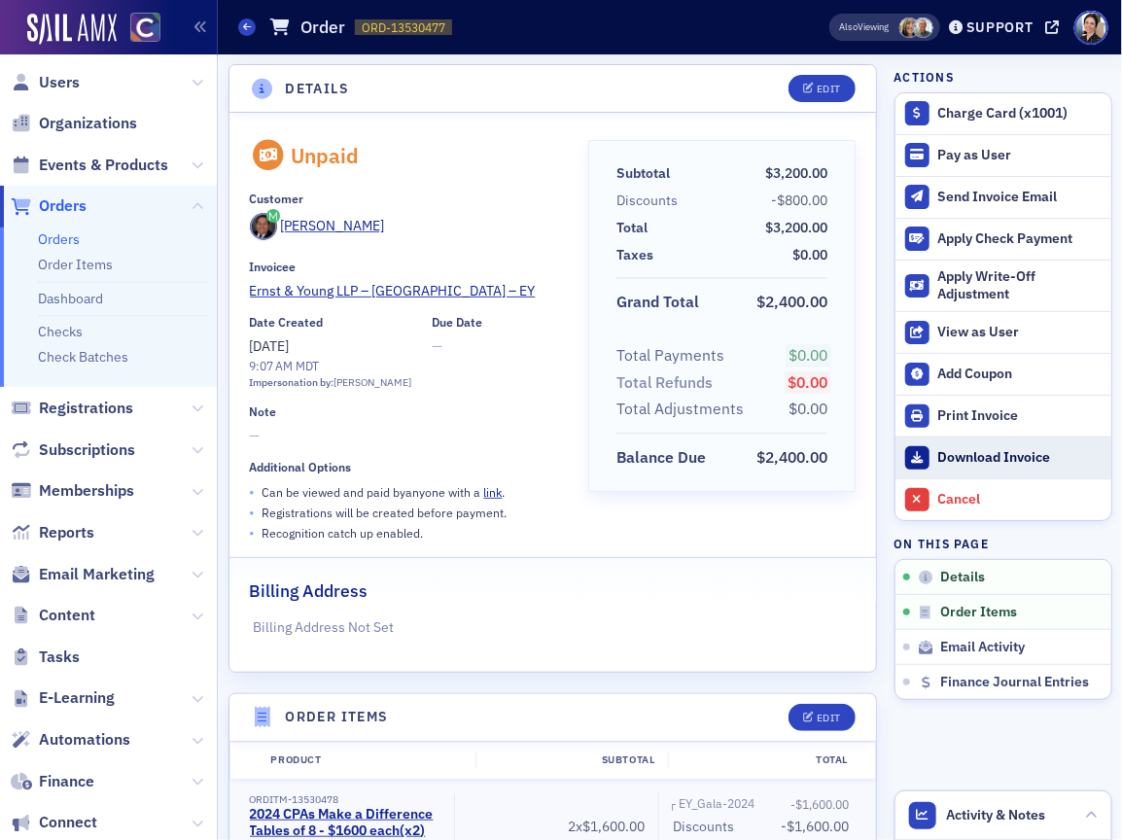
click at [988, 456] on div "Download Invoice" at bounding box center [1019, 458] width 163 height 18
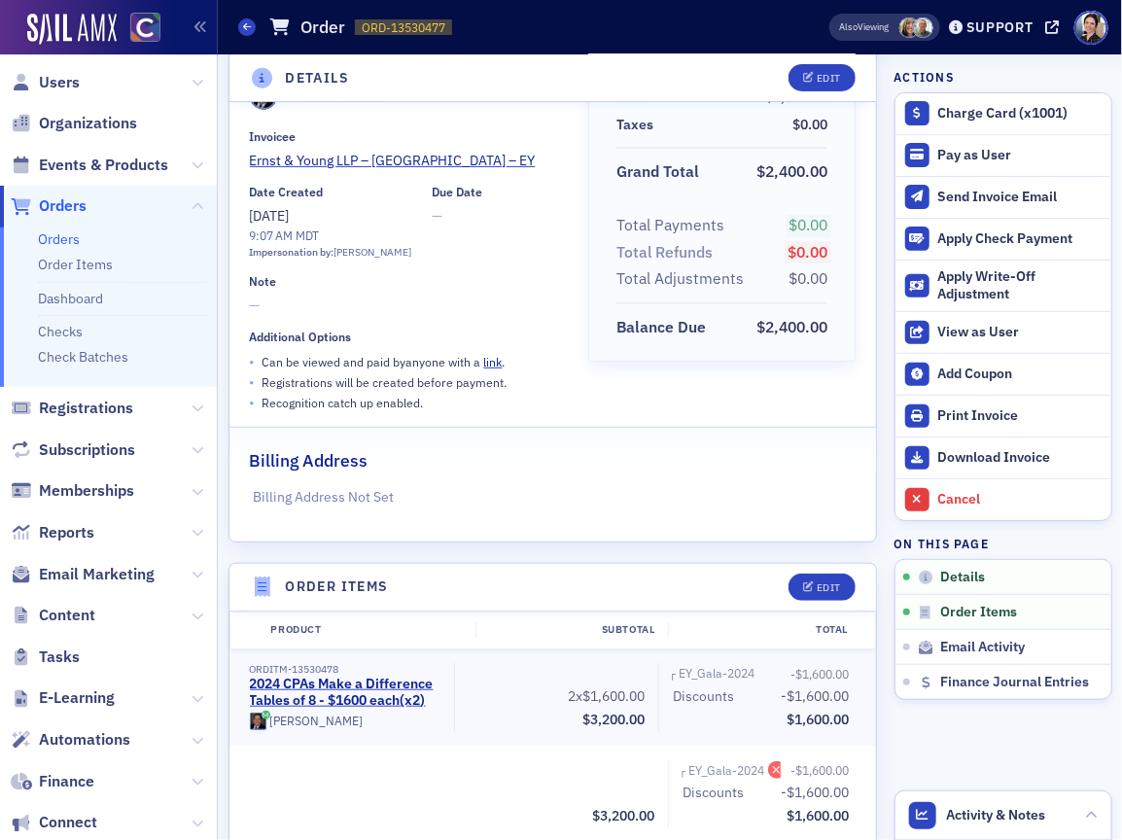
scroll to position [0, 0]
